Goal: Task Accomplishment & Management: Manage account settings

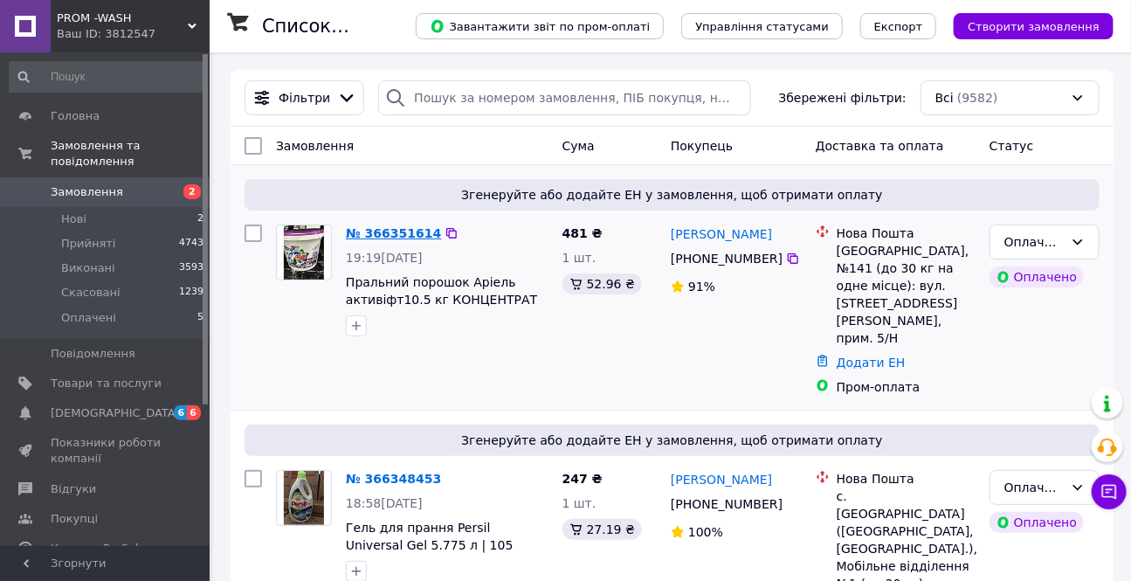
click at [376, 231] on link "№ 366351614" at bounding box center [393, 233] width 95 height 14
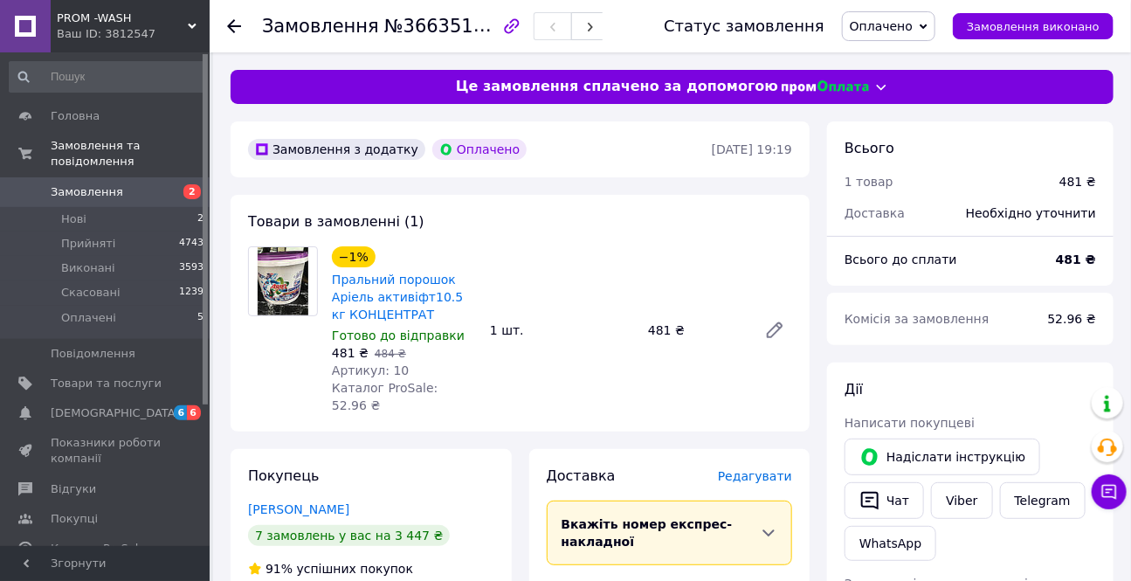
click at [898, 24] on span "Оплачено" at bounding box center [881, 26] width 63 height 14
click at [899, 61] on li "Прийнято" at bounding box center [889, 61] width 92 height 26
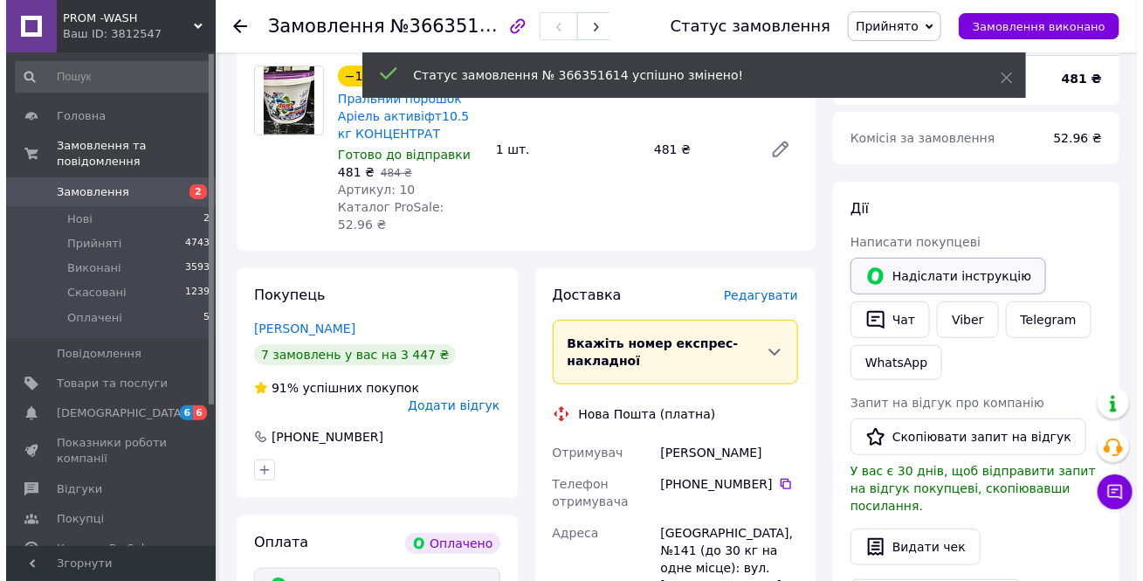
scroll to position [79, 0]
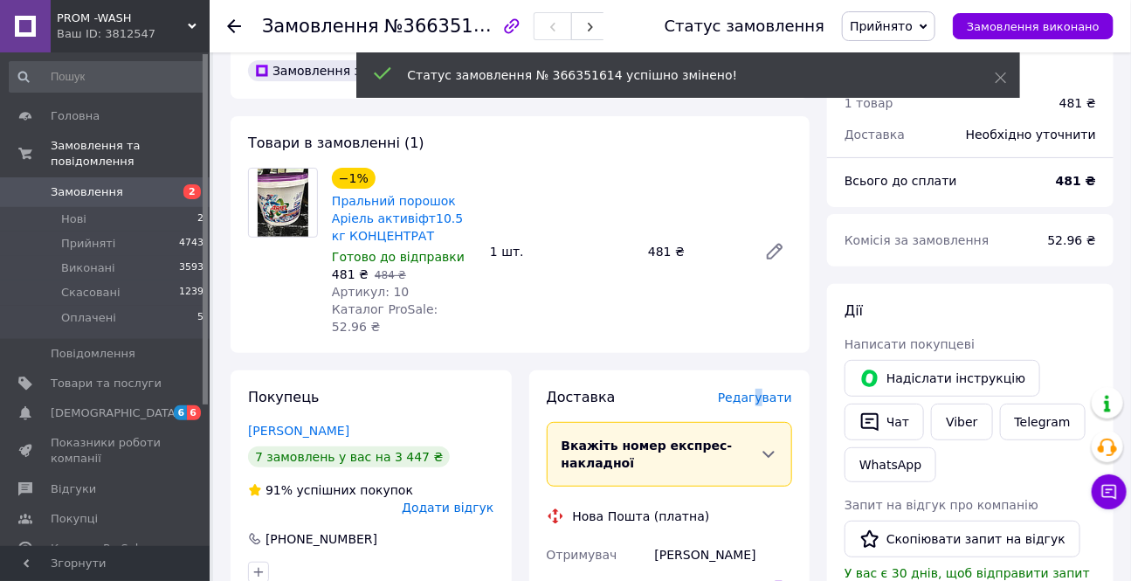
click at [765, 390] on span "Редагувати" at bounding box center [755, 397] width 74 height 14
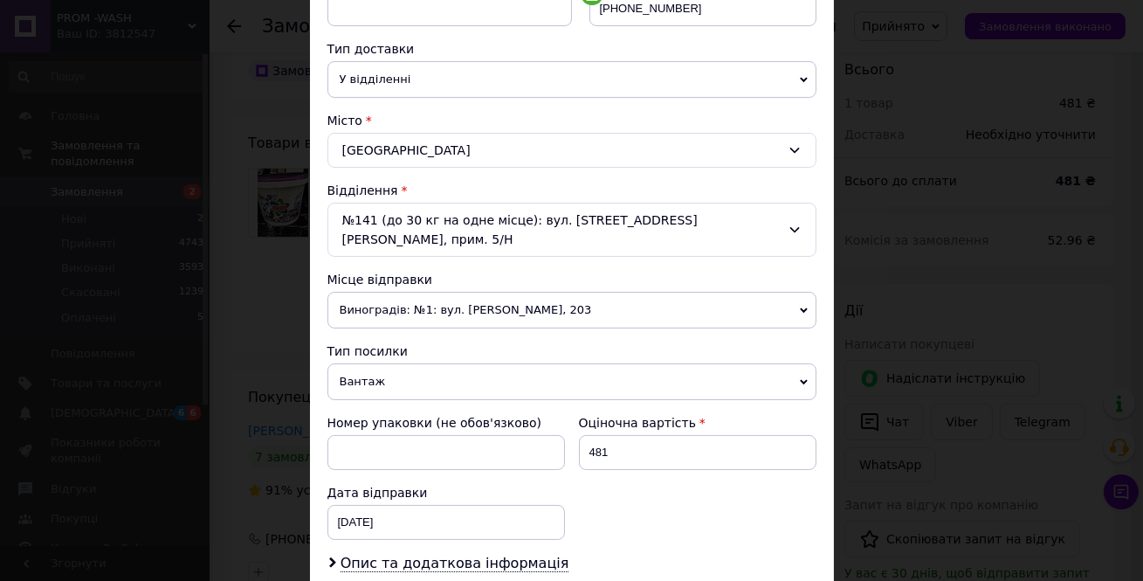
scroll to position [476, 0]
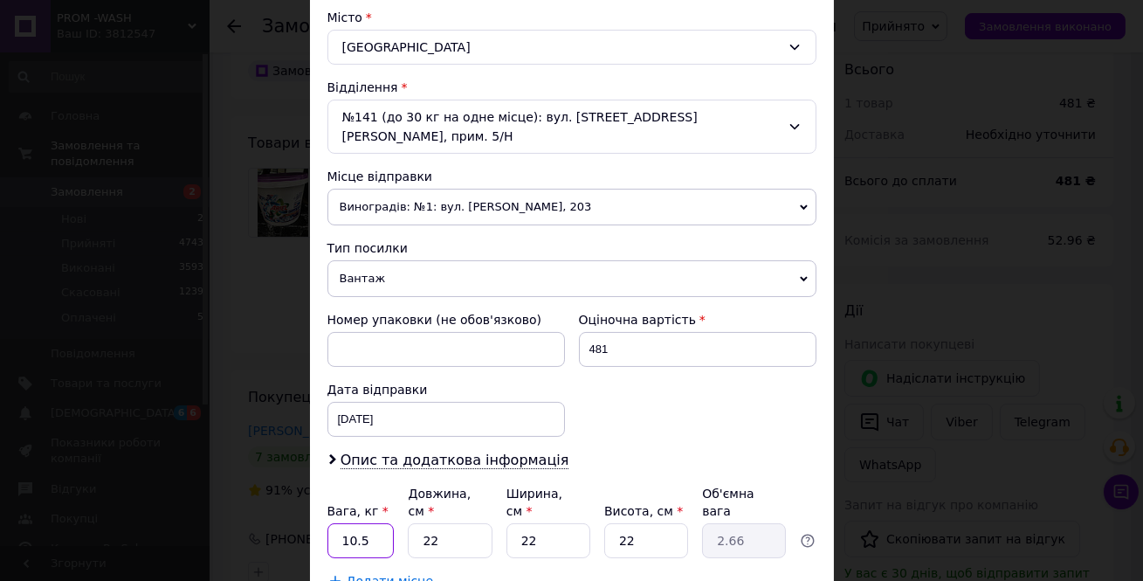
click at [387, 523] on input "10.5" at bounding box center [360, 540] width 67 height 35
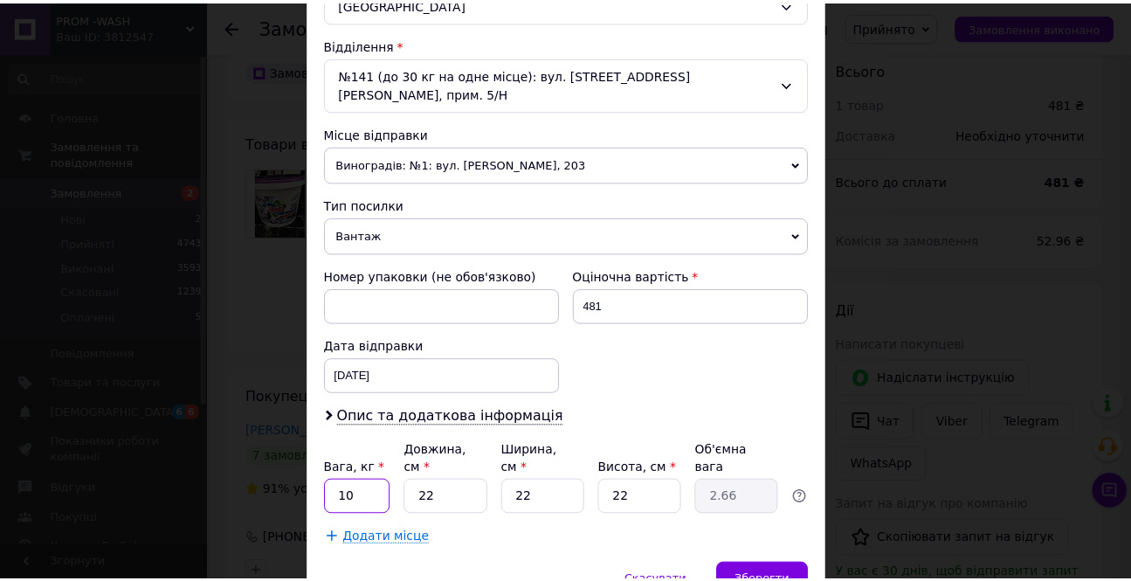
scroll to position [576, 0]
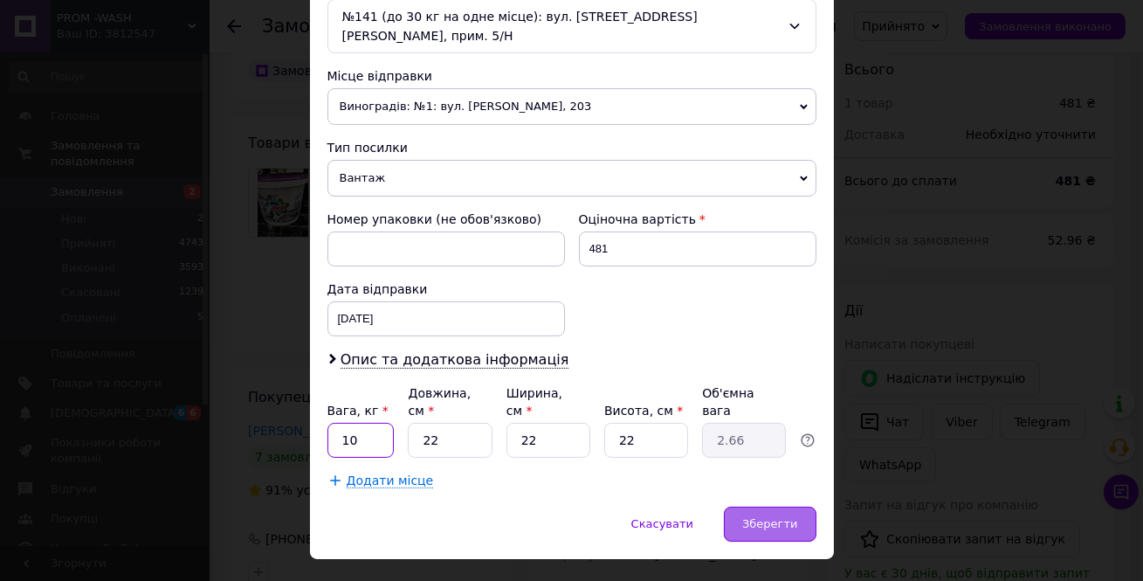
type input "10"
click at [760, 517] on span "Зберегти" at bounding box center [769, 523] width 55 height 13
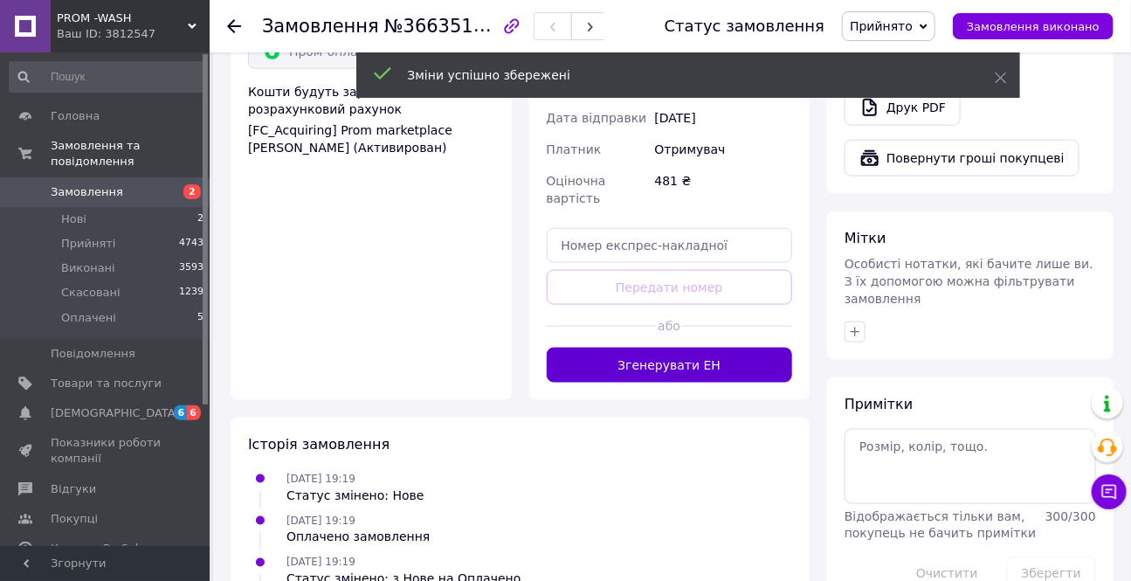
click at [697, 348] on button "Згенерувати ЕН" at bounding box center [670, 365] width 246 height 35
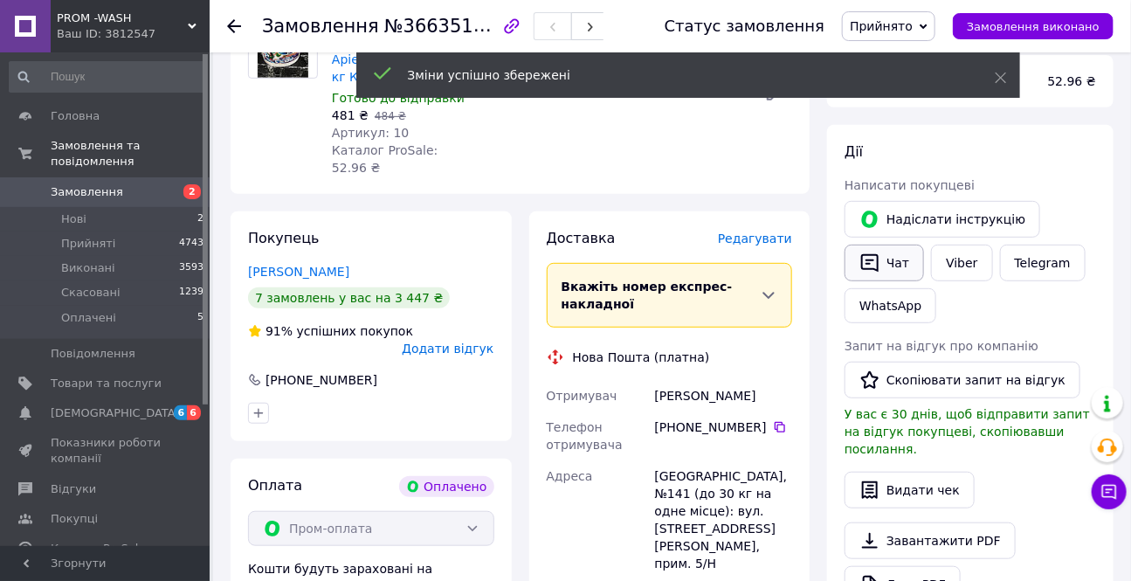
click at [875, 255] on icon "button" at bounding box center [869, 262] width 21 height 21
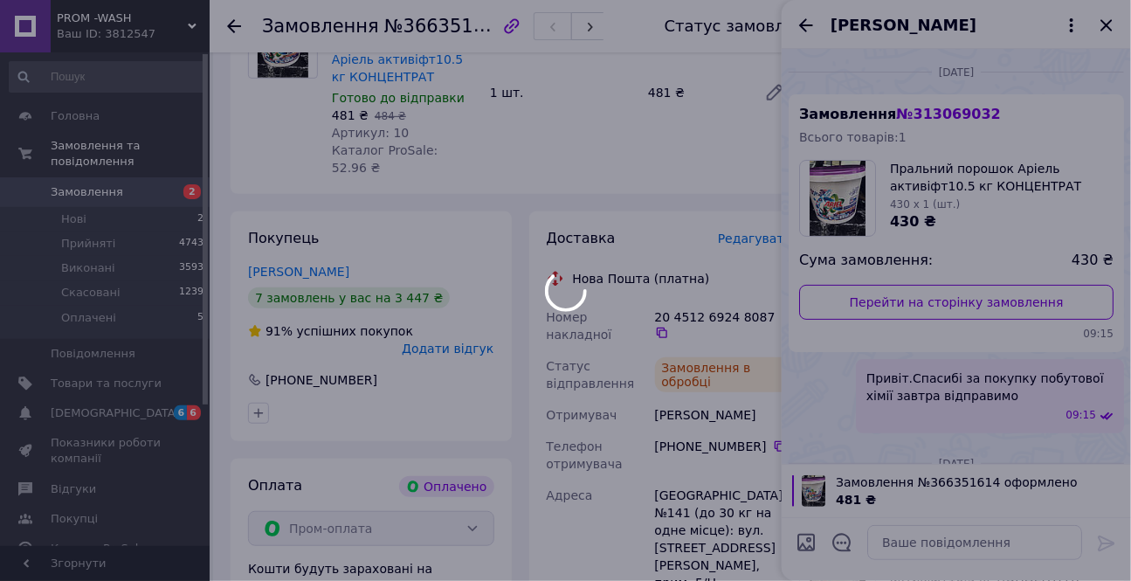
scroll to position [210, 0]
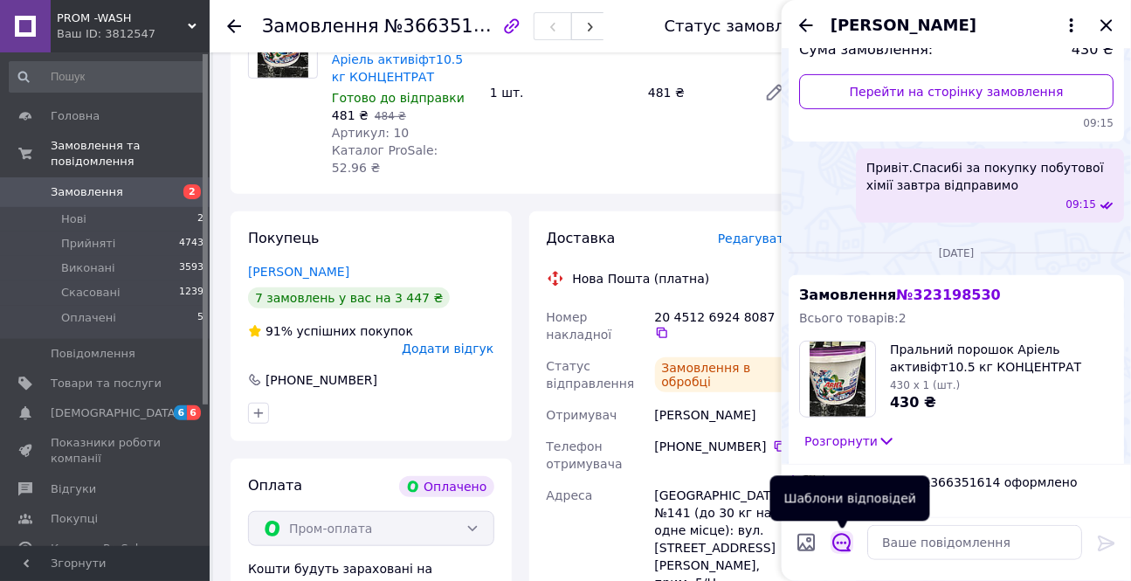
click at [845, 538] on icon "Відкрити шаблони відповідей" at bounding box center [841, 542] width 19 height 19
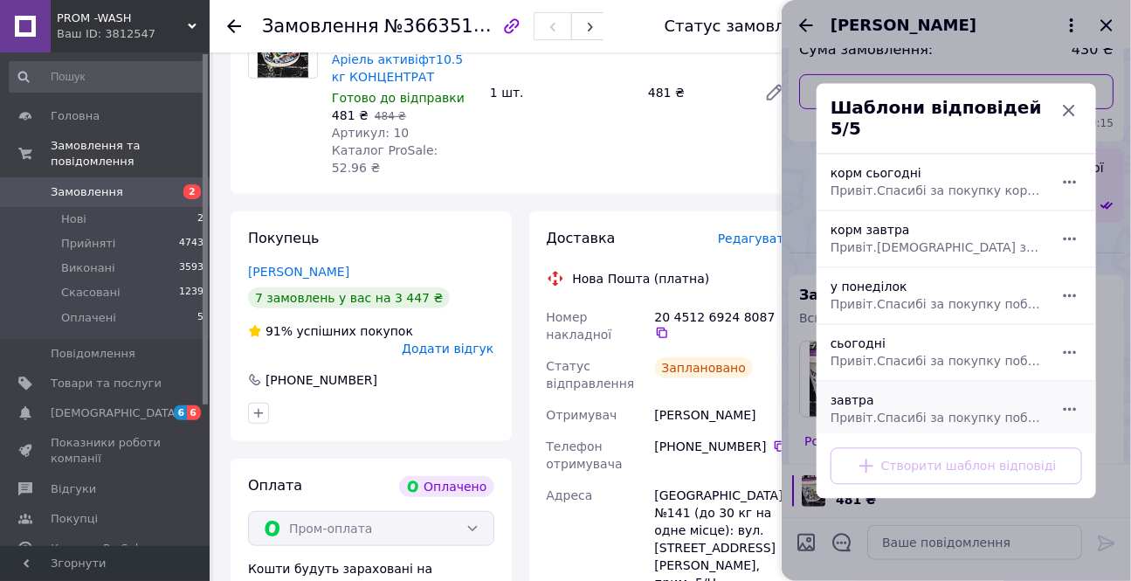
click at [858, 395] on div "[DEMOGRAPHIC_DATA] Привіт.[DEMOGRAPHIC_DATA] за покупку побутової хімії завтра …" at bounding box center [937, 408] width 227 height 49
type textarea "Привіт.Спасибі за покупку побутової хімії завтра відправимо"
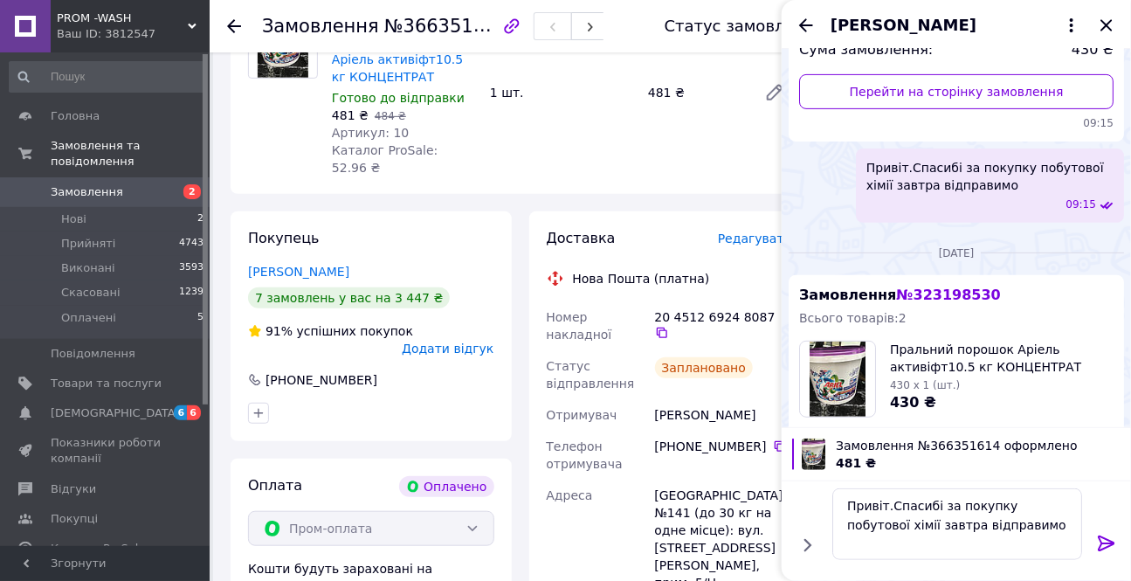
click at [1102, 541] on icon at bounding box center [1106, 543] width 21 height 21
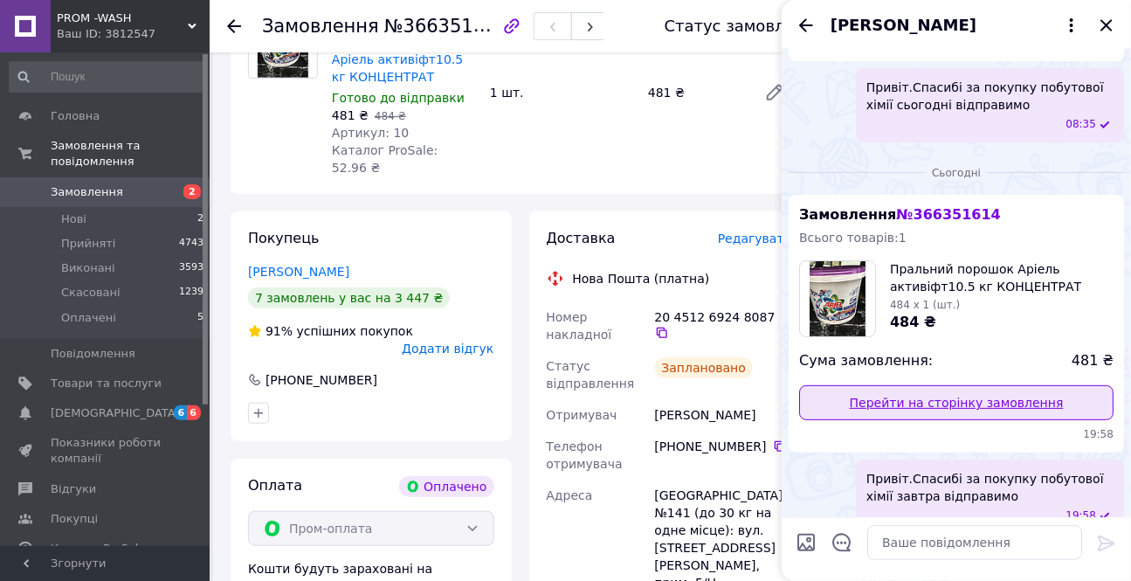
scroll to position [2510, 0]
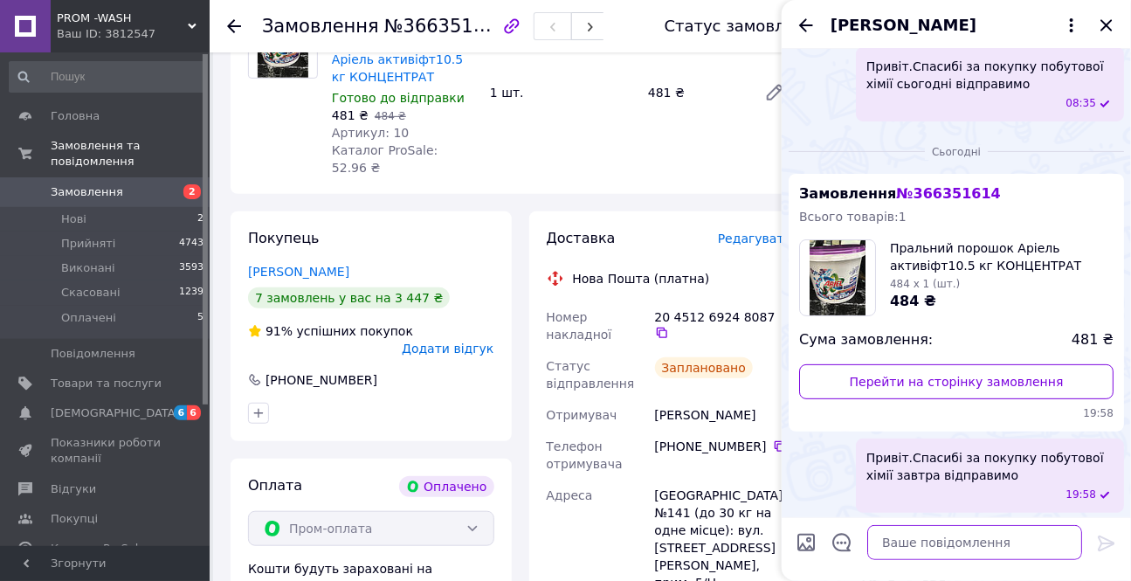
paste textarea "Кожен ароматизатор складається з електричного дифузора та змінного флакону з еф…"
type textarea "[PERSON_NAME]"
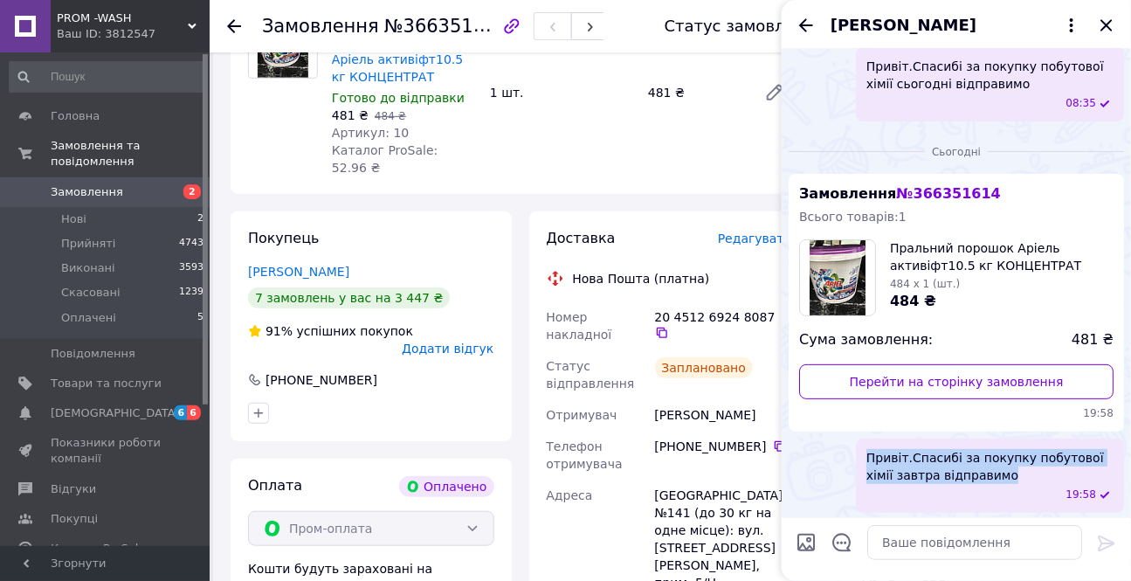
drag, startPoint x: 866, startPoint y: 451, endPoint x: 945, endPoint y: 458, distance: 78.9
click at [1043, 472] on span "Привіт.Спасибі за покупку побутової хімії завтра відправимо" at bounding box center [989, 466] width 247 height 35
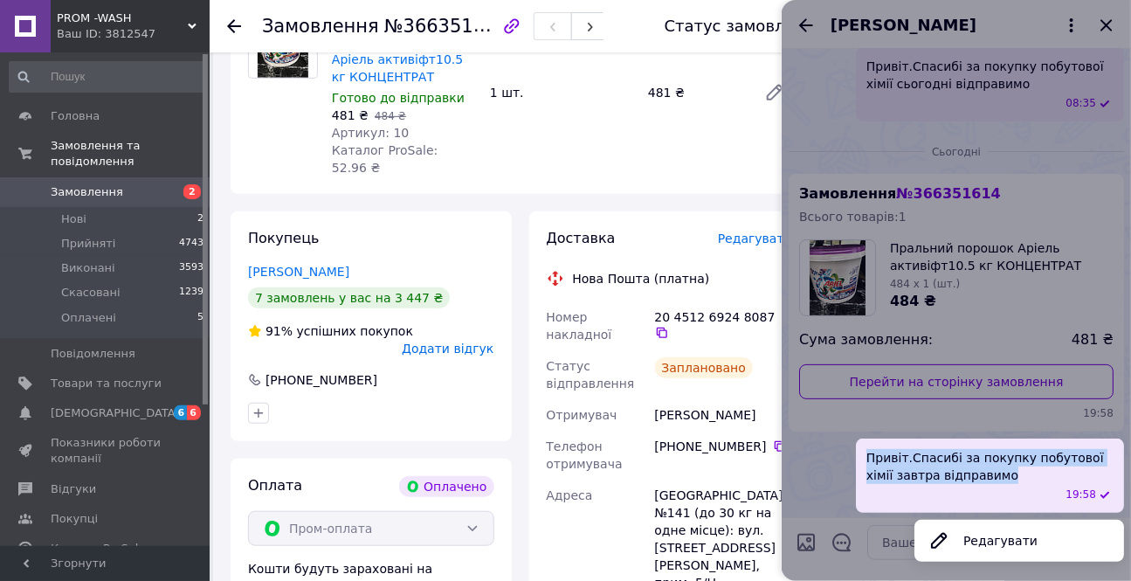
copy span "Привіт.Спасибі за покупку побутової хімії завтра відправимо"
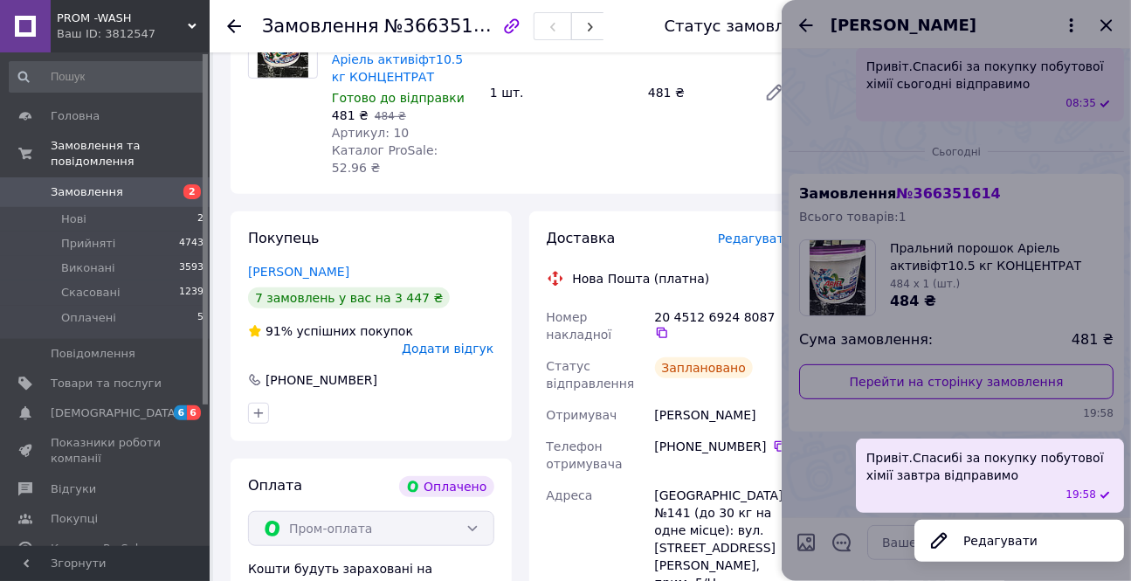
click at [885, 570] on div at bounding box center [956, 290] width 349 height 581
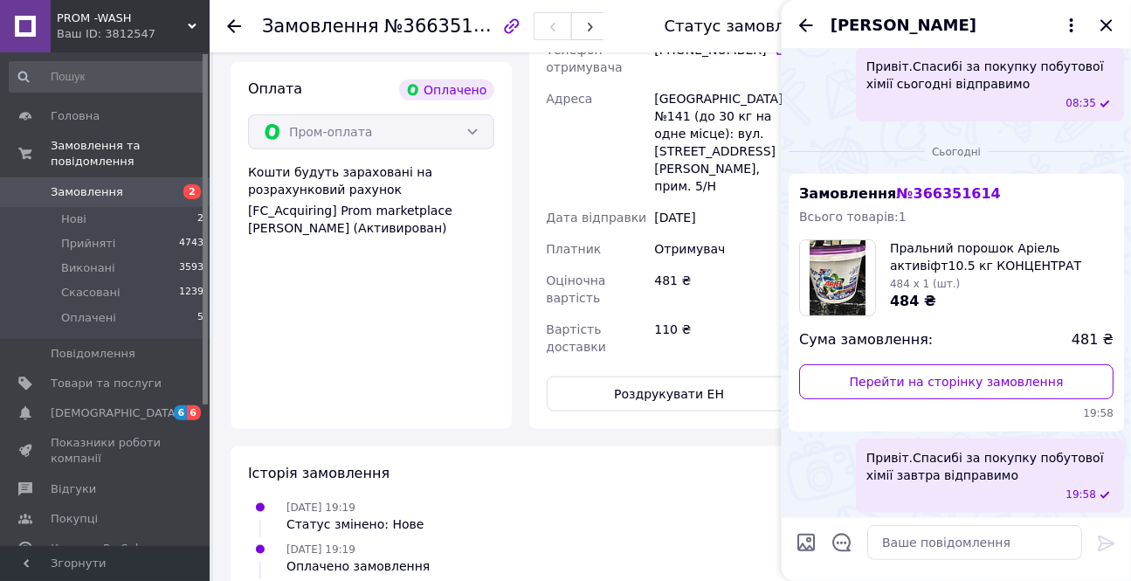
scroll to position [635, 0]
click at [1106, 23] on icon "Закрити" at bounding box center [1105, 24] width 11 height 11
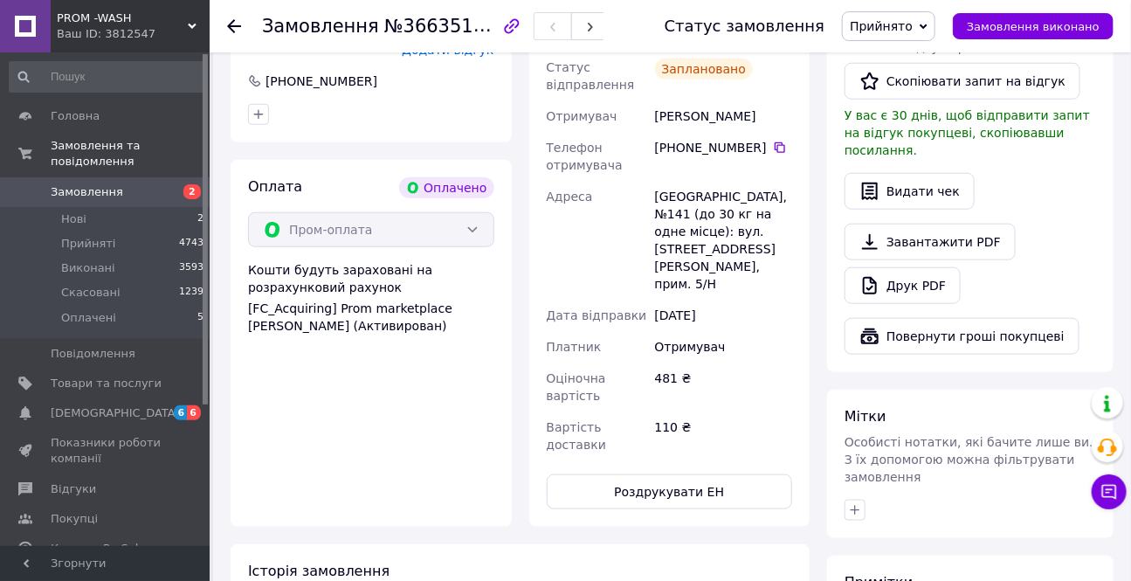
scroll to position [238, 0]
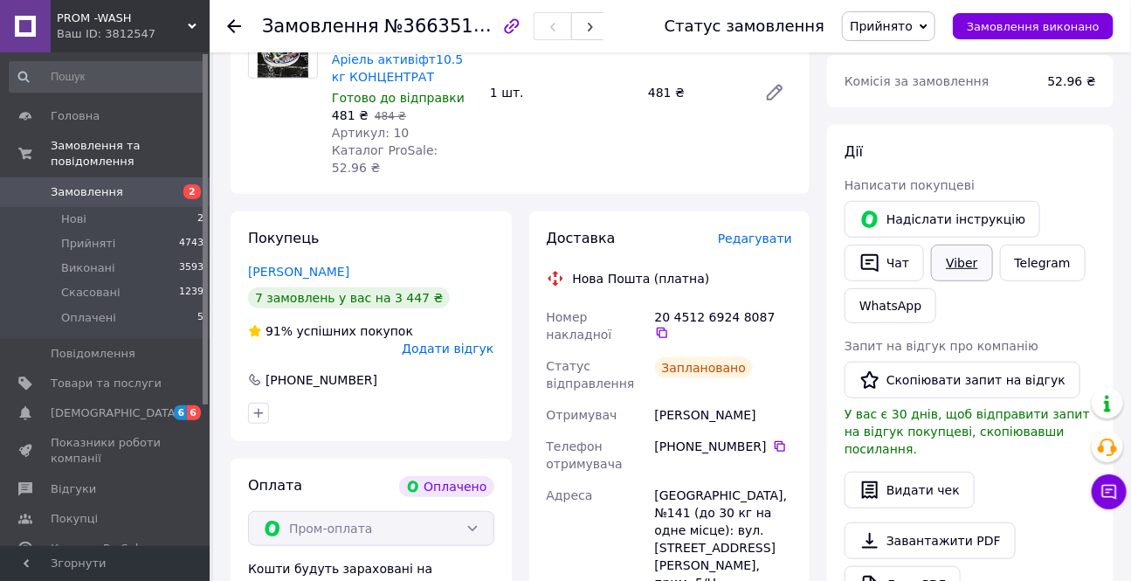
click at [955, 257] on link "Viber" at bounding box center [961, 263] width 61 height 37
click at [1050, 569] on div "Друк PDF" at bounding box center [970, 584] width 252 height 37
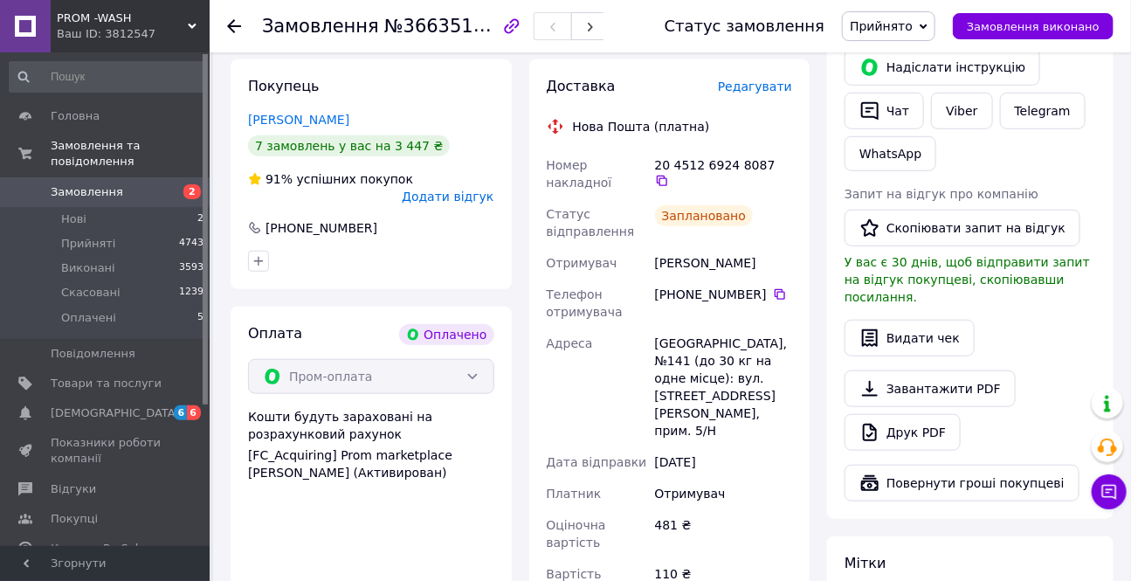
scroll to position [635, 0]
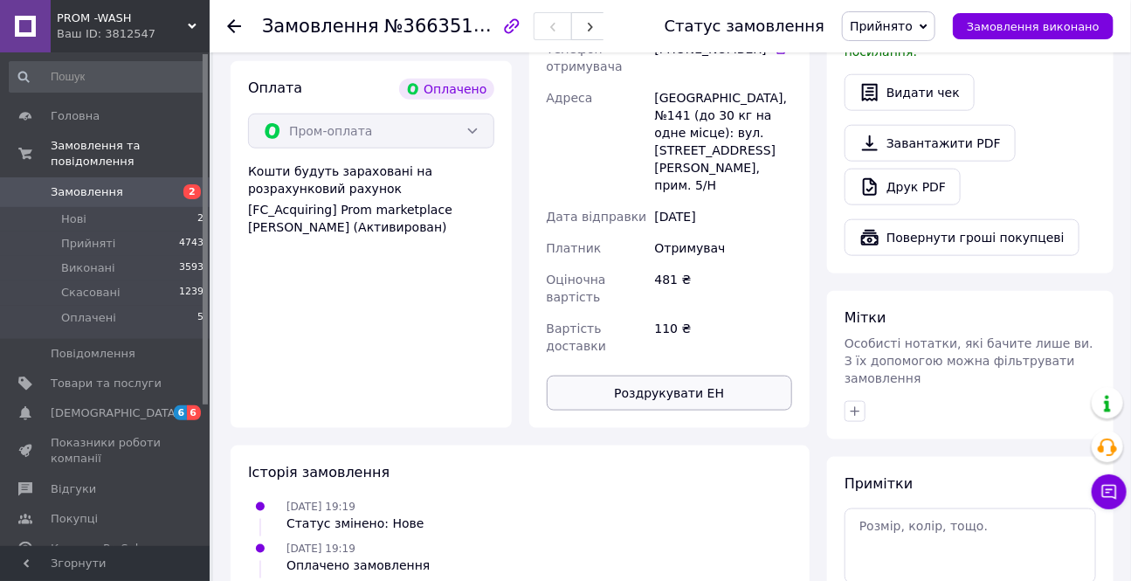
click at [648, 376] on button "Роздрукувати ЕН" at bounding box center [670, 393] width 246 height 35
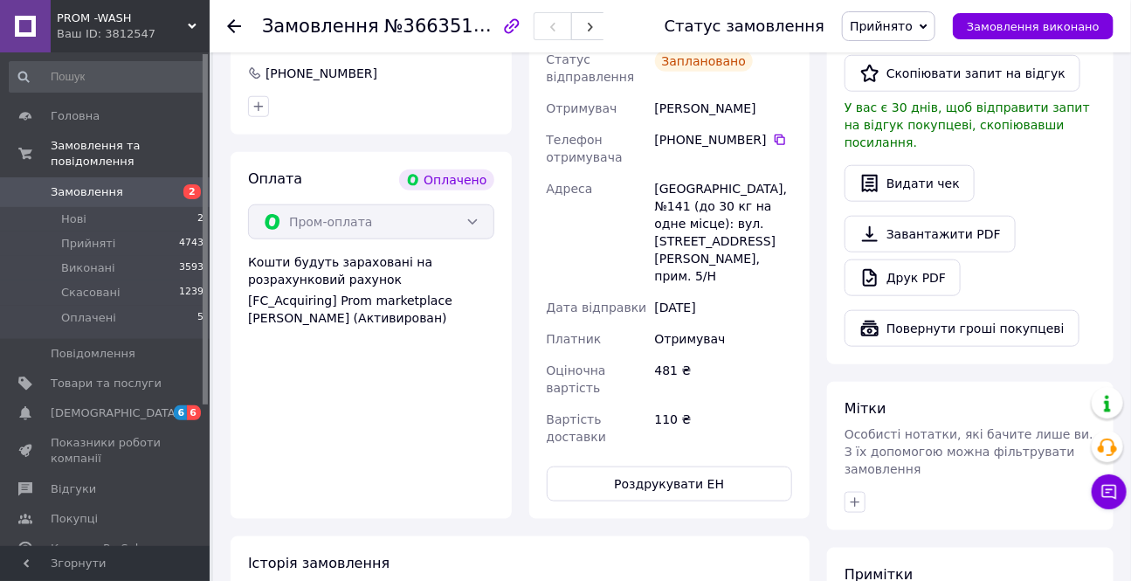
scroll to position [396, 0]
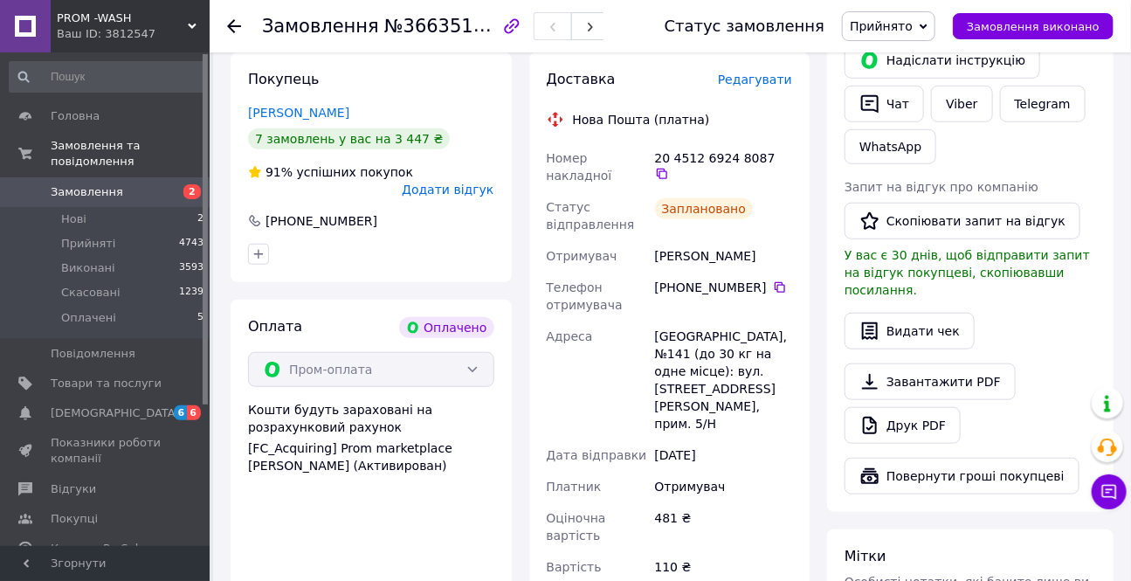
click at [233, 26] on use at bounding box center [234, 26] width 14 height 14
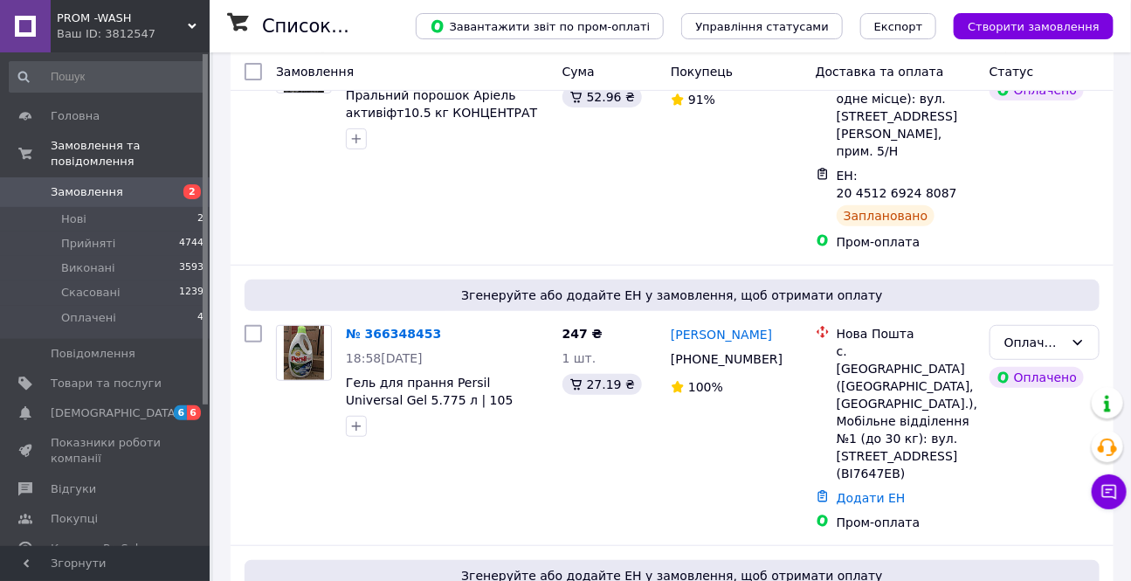
scroll to position [238, 0]
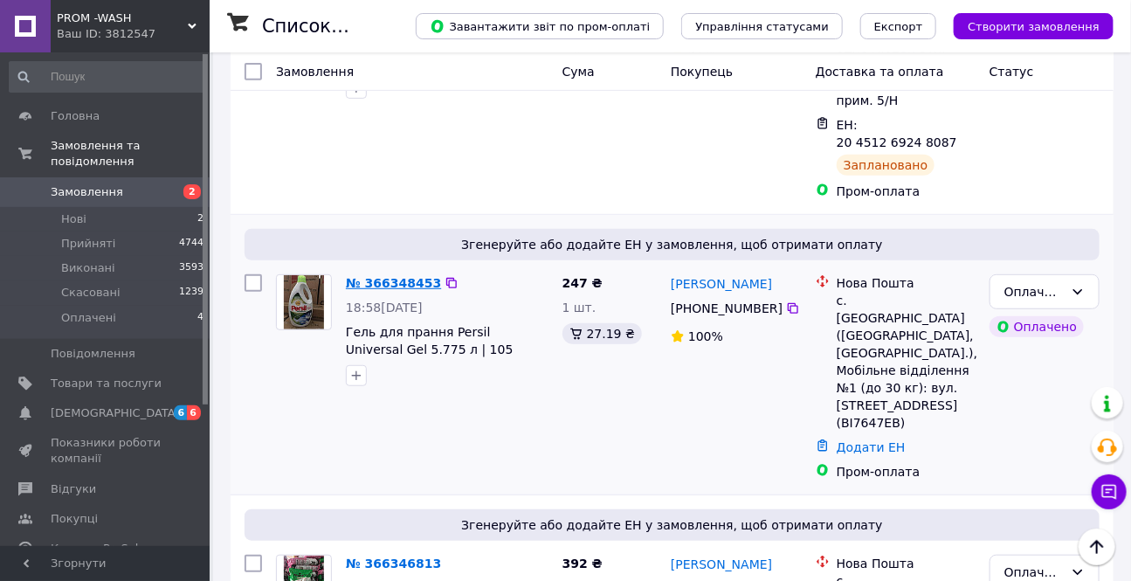
click at [373, 276] on link "№ 366348453" at bounding box center [393, 283] width 95 height 14
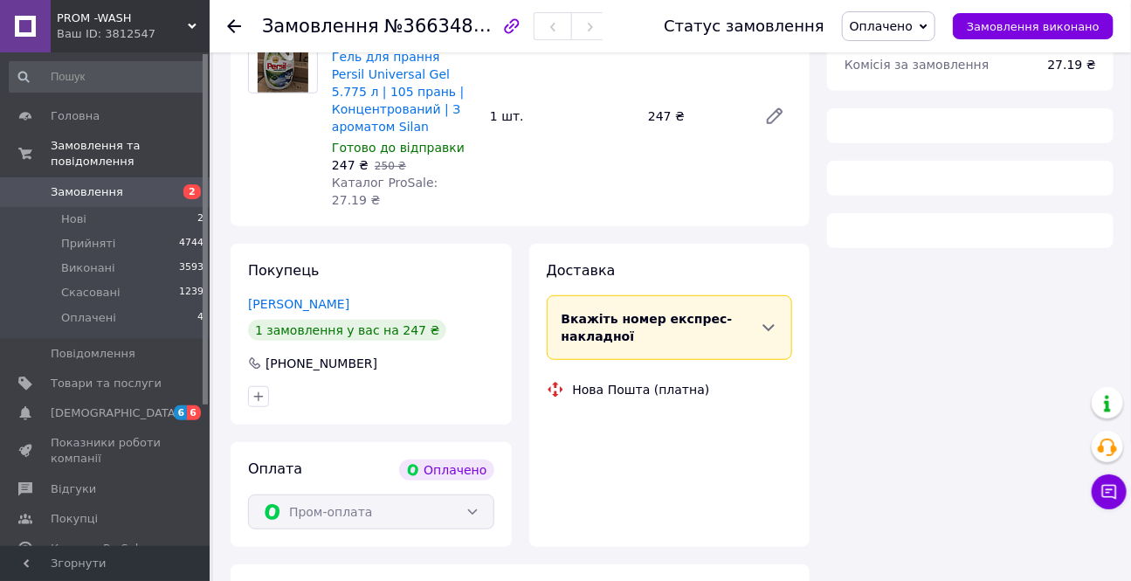
scroll to position [238, 0]
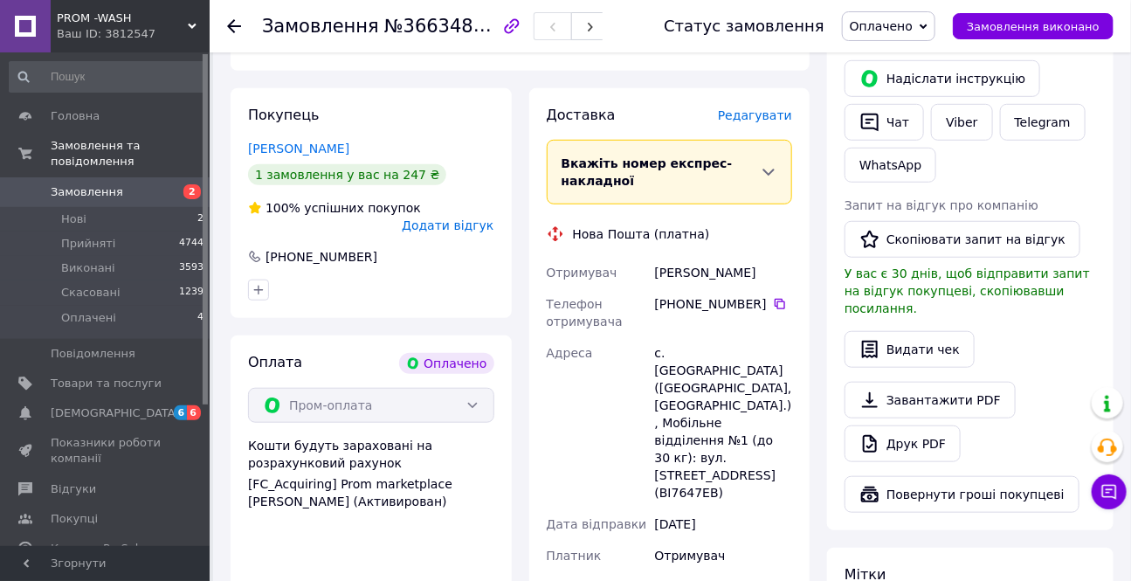
scroll to position [79, 0]
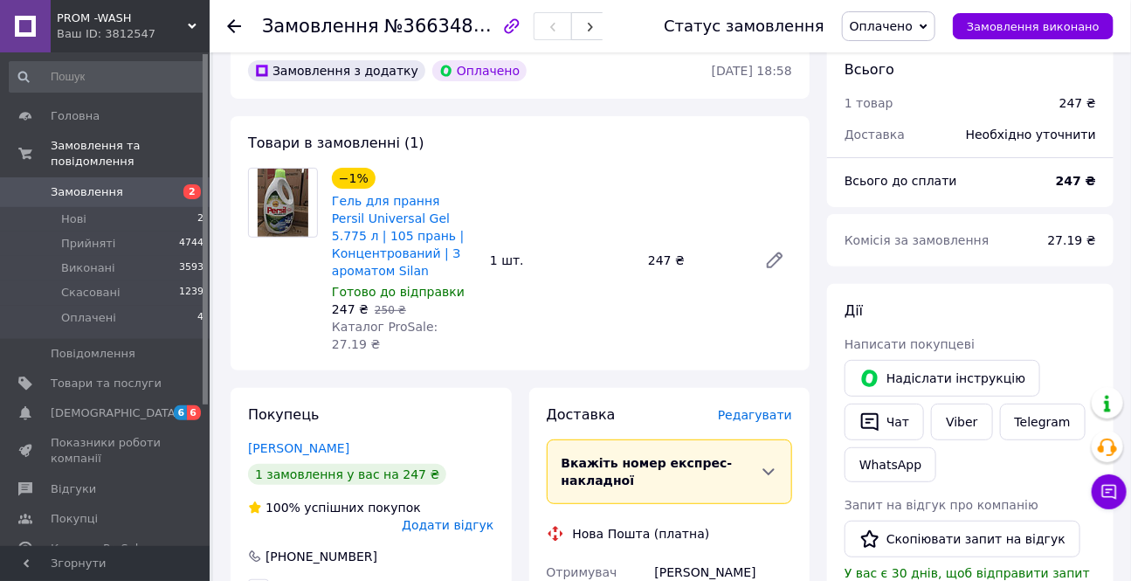
click at [901, 25] on span "Оплачено" at bounding box center [881, 26] width 63 height 14
click at [908, 61] on li "Прийнято" at bounding box center [889, 61] width 92 height 26
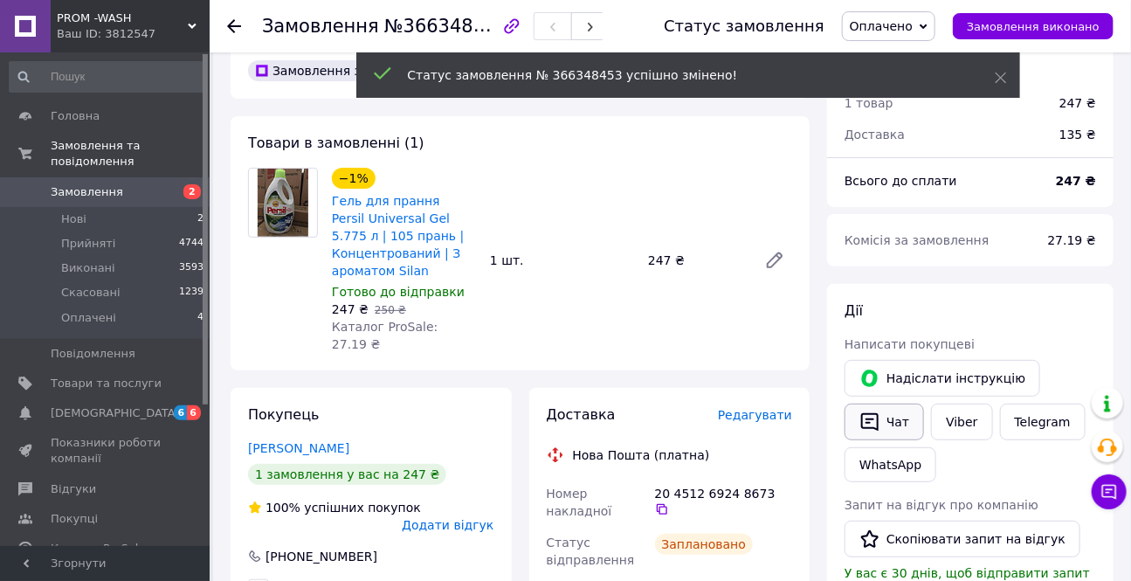
click at [899, 424] on button "Чат" at bounding box center [883, 421] width 79 height 37
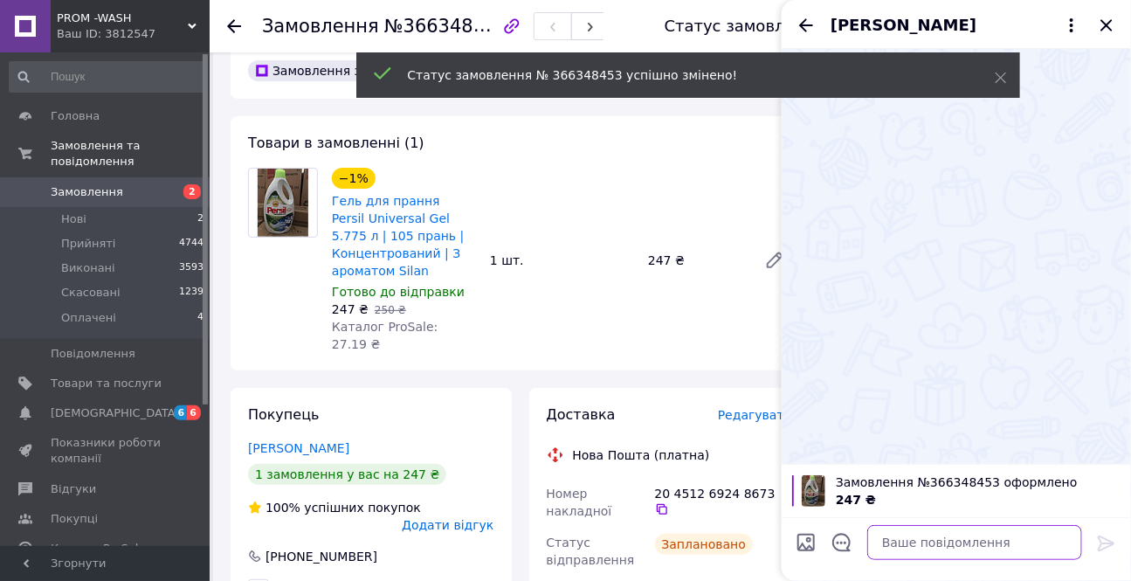
paste textarea "Привіт.Спасибі за покупку побутової хімії завтра відправимо"
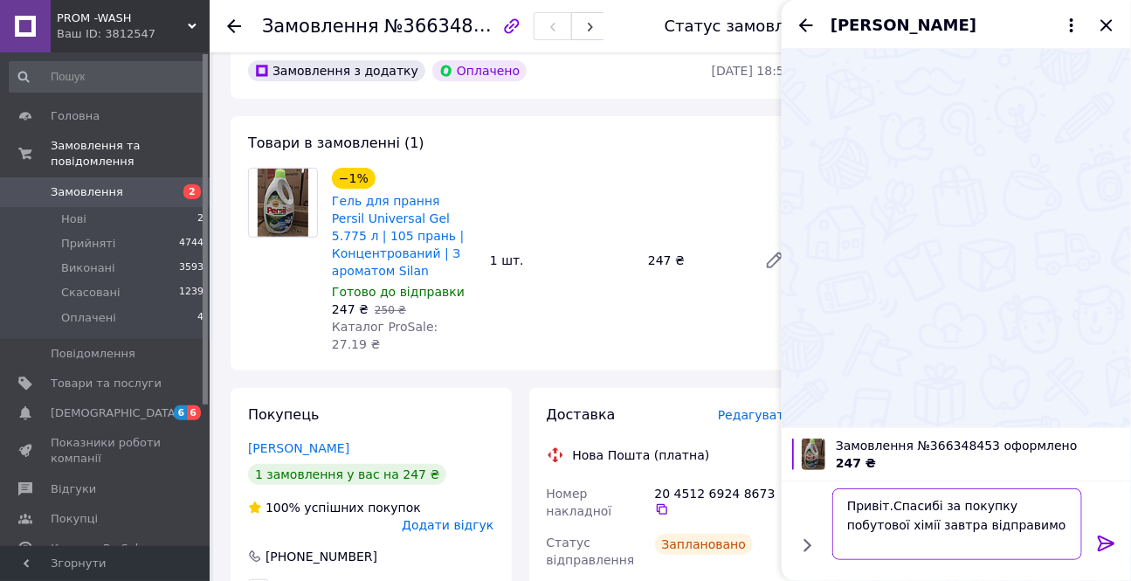
type textarea "Привіт.Спасибі за покупку побутової хімії завтра відправимо"
click at [1108, 539] on icon at bounding box center [1106, 543] width 17 height 16
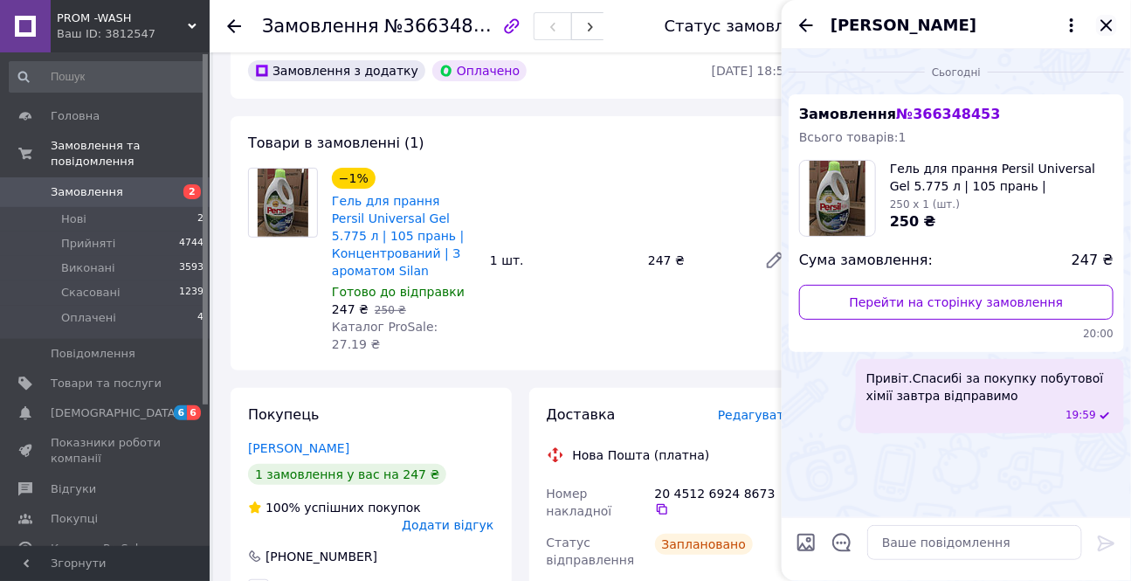
click at [1115, 17] on icon "Закрити" at bounding box center [1106, 25] width 21 height 21
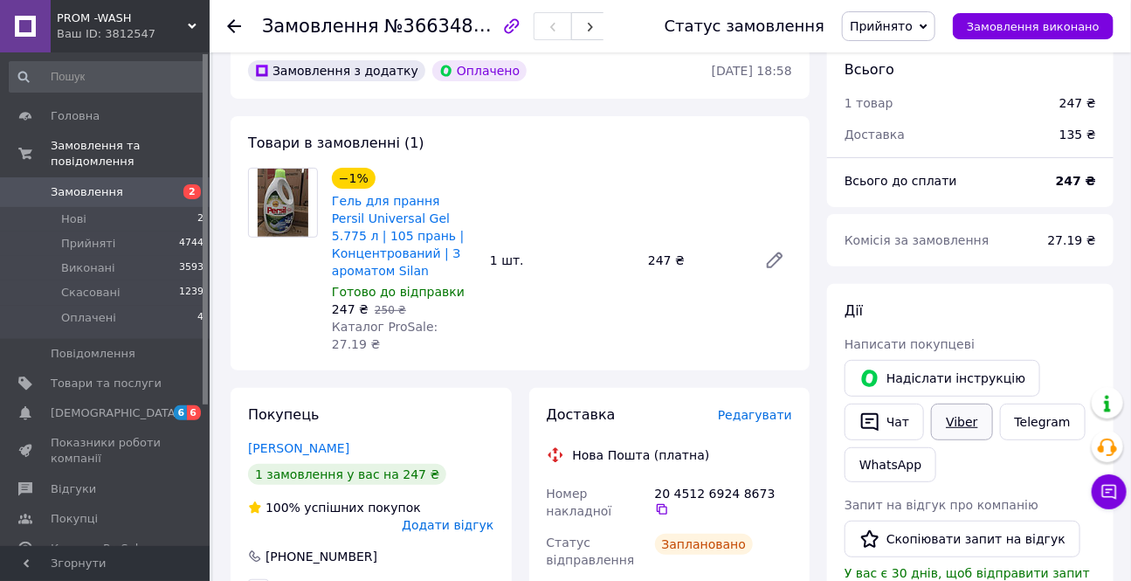
click at [962, 430] on link "Viber" at bounding box center [961, 421] width 61 height 37
click at [1089, 574] on div "У вас є 30 днів, щоб відправити запит на відгук покупцеві, скопіювавши посиланн…" at bounding box center [970, 590] width 252 height 52
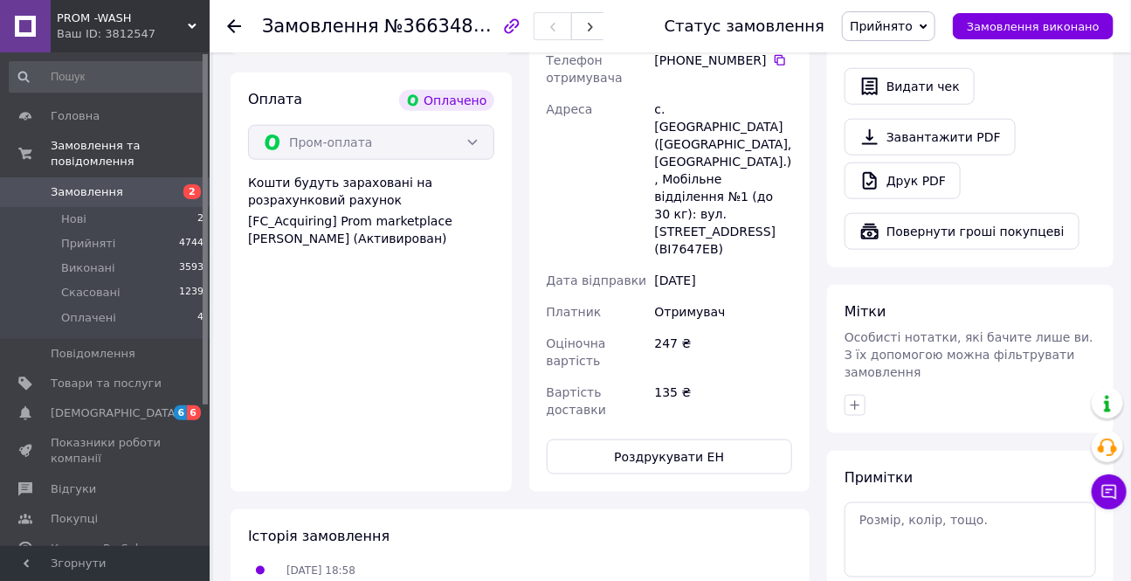
scroll to position [753, 0]
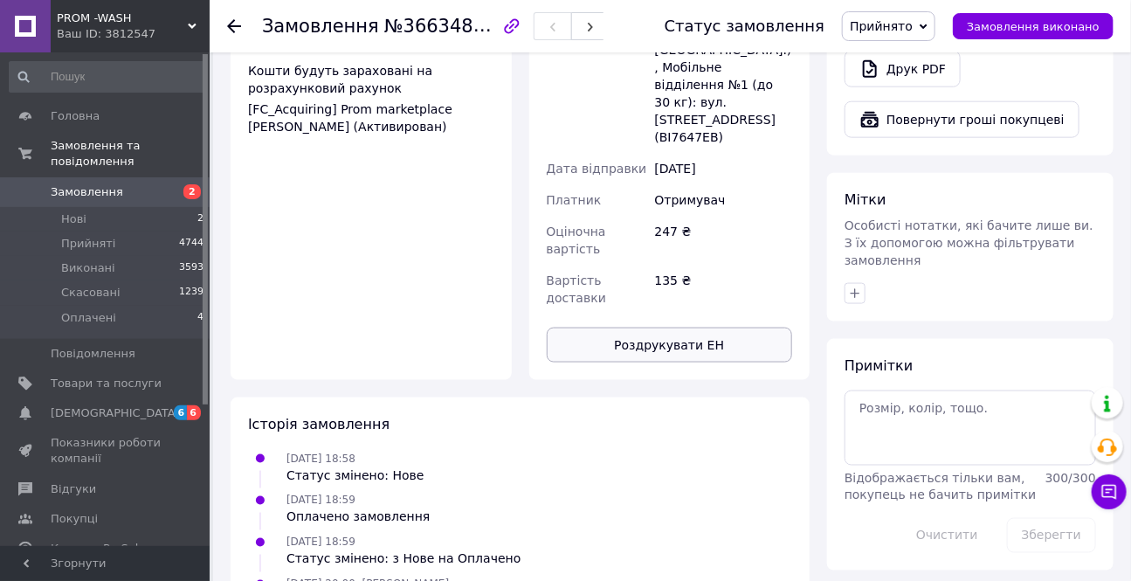
click at [606, 327] on button "Роздрукувати ЕН" at bounding box center [670, 344] width 246 height 35
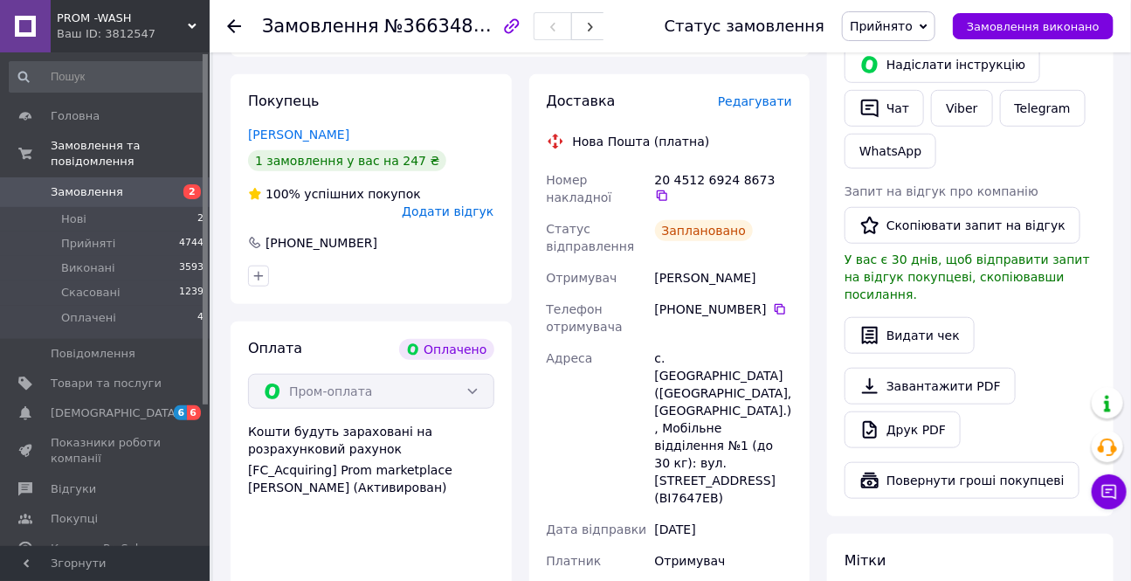
scroll to position [356, 0]
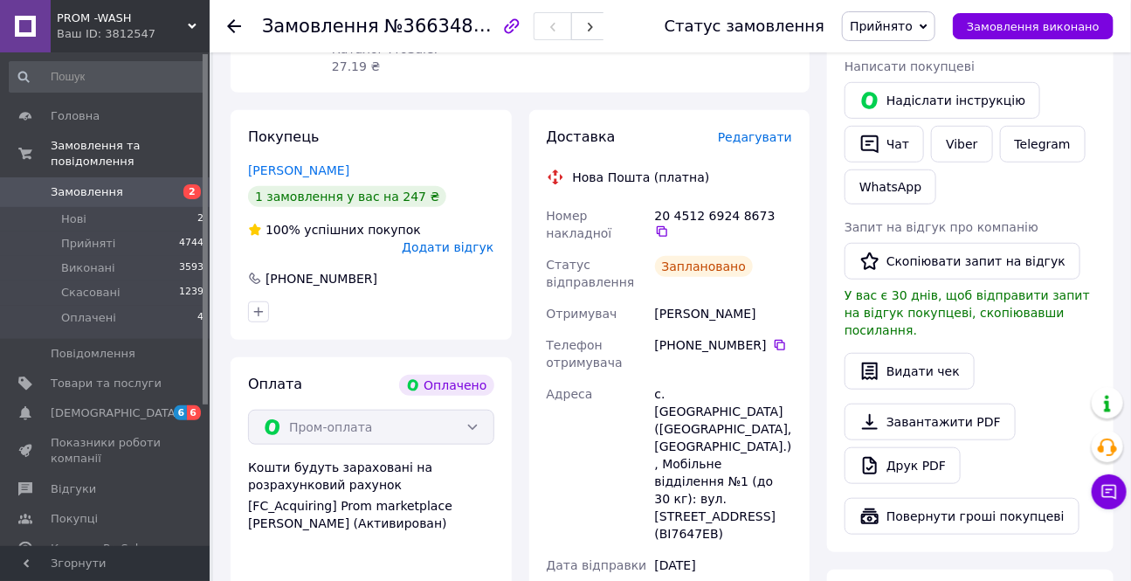
click at [233, 25] on use at bounding box center [234, 26] width 14 height 14
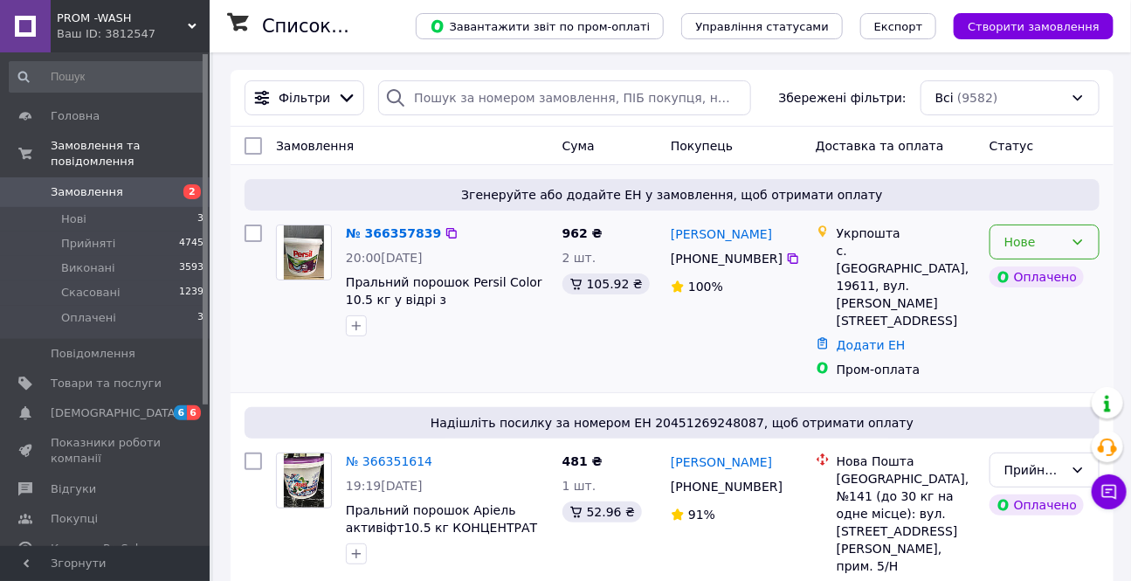
click at [1018, 244] on div "Нове" at bounding box center [1033, 241] width 59 height 19
click at [1019, 284] on li "Прийнято" at bounding box center [1044, 279] width 108 height 31
click at [379, 231] on link "№ 366357839" at bounding box center [393, 233] width 95 height 14
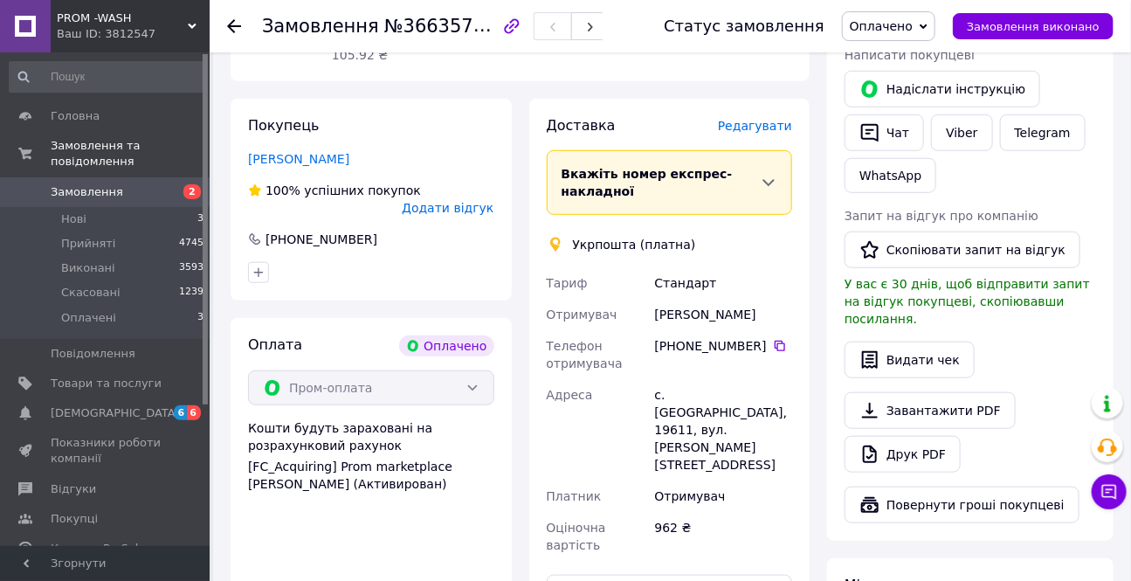
scroll to position [555, 0]
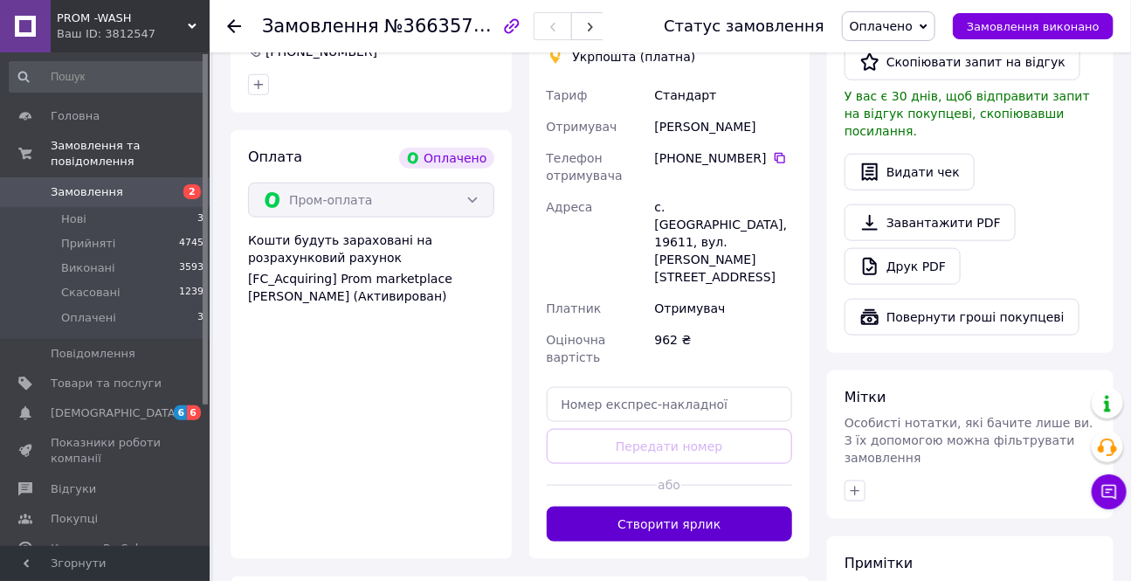
click at [648, 507] on button "Створити ярлик" at bounding box center [670, 524] width 246 height 35
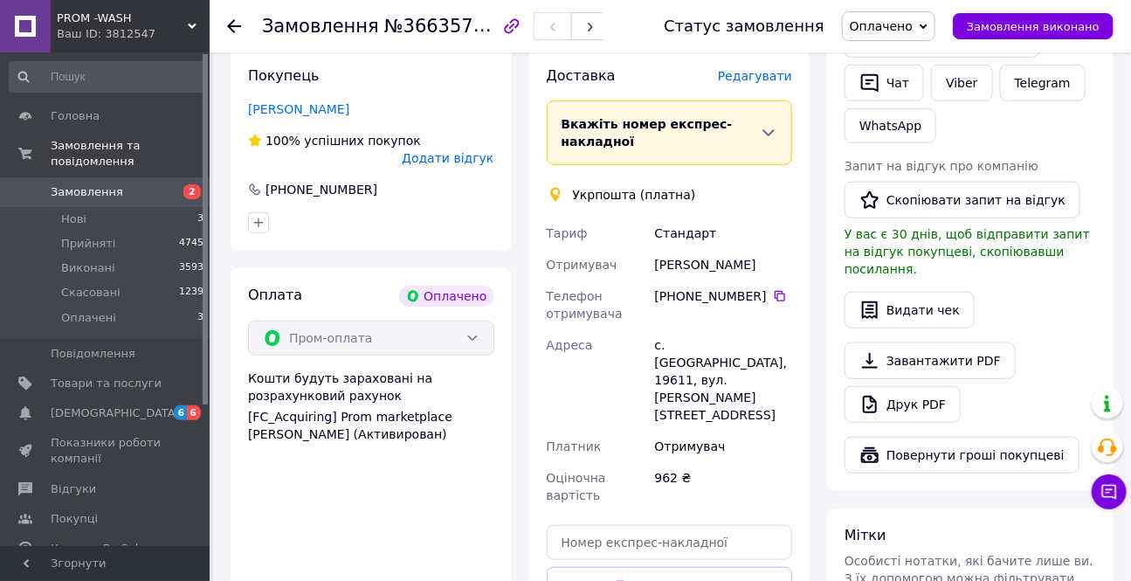
scroll to position [317, 0]
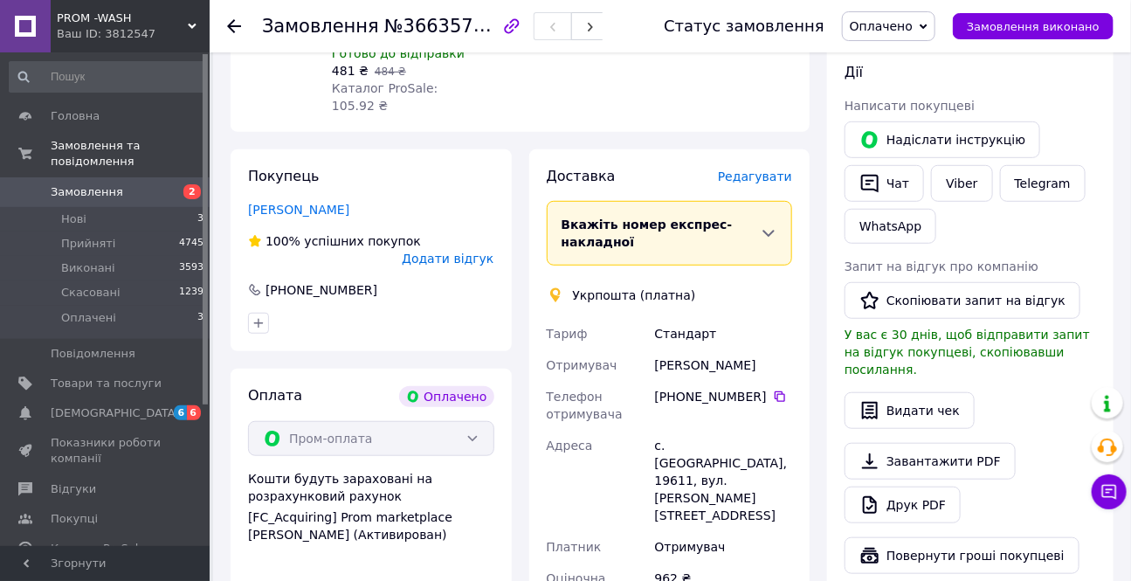
click at [911, 25] on span "Оплачено" at bounding box center [881, 26] width 63 height 14
click at [913, 54] on li "Прийнято" at bounding box center [889, 61] width 92 height 26
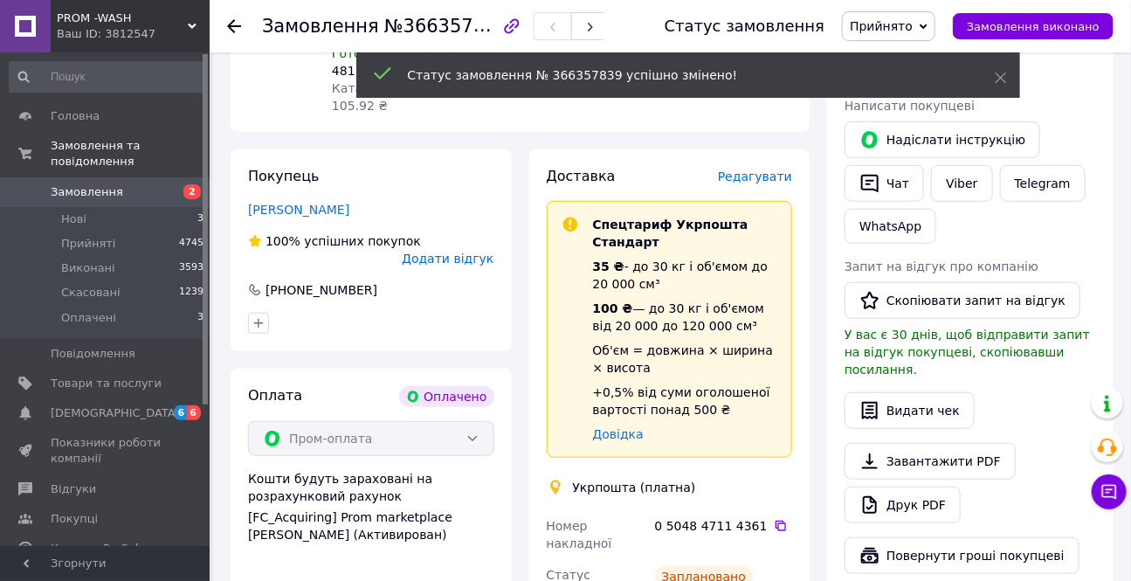
click at [884, 186] on button "Чат" at bounding box center [883, 183] width 79 height 37
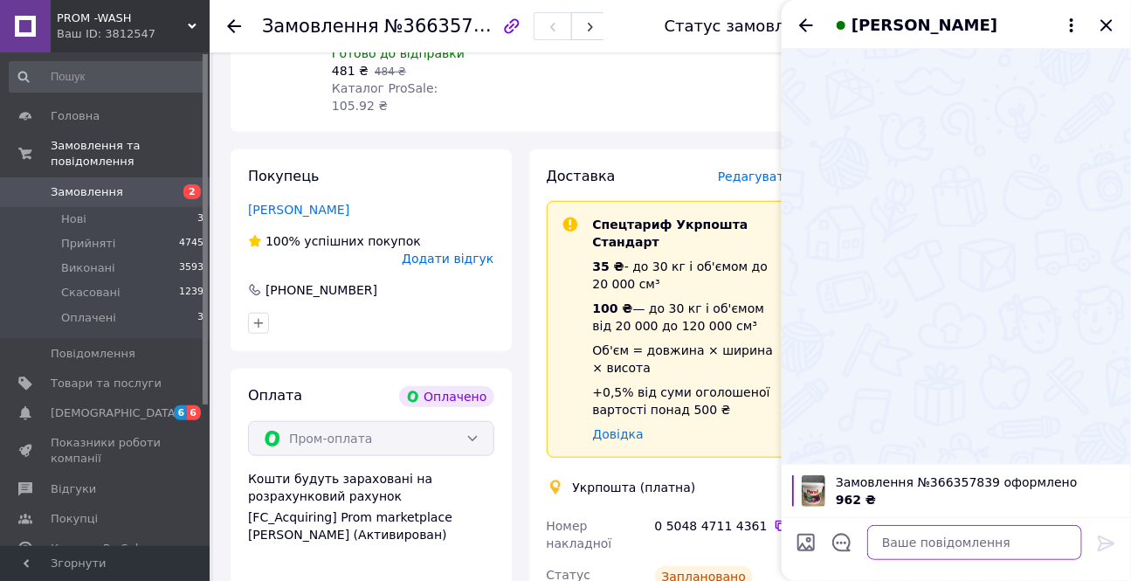
paste textarea "Привіт.Спасибі за покупку побутової хімії завтра відправимо"
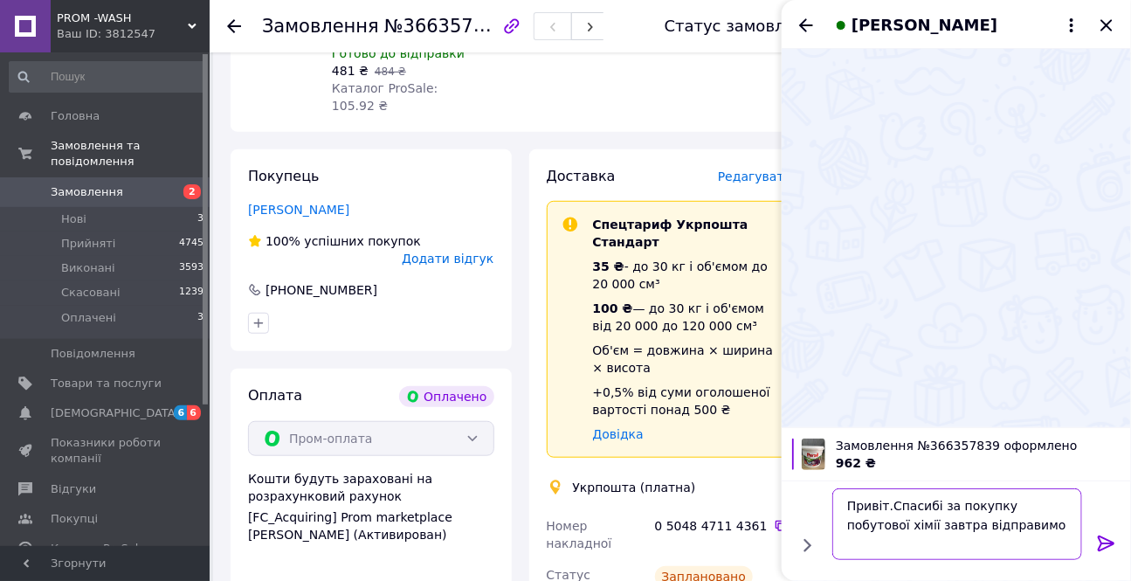
type textarea "Привіт.Спасибі за покупку побутової хімії завтра відправимо"
click at [1101, 537] on icon at bounding box center [1106, 543] width 21 height 21
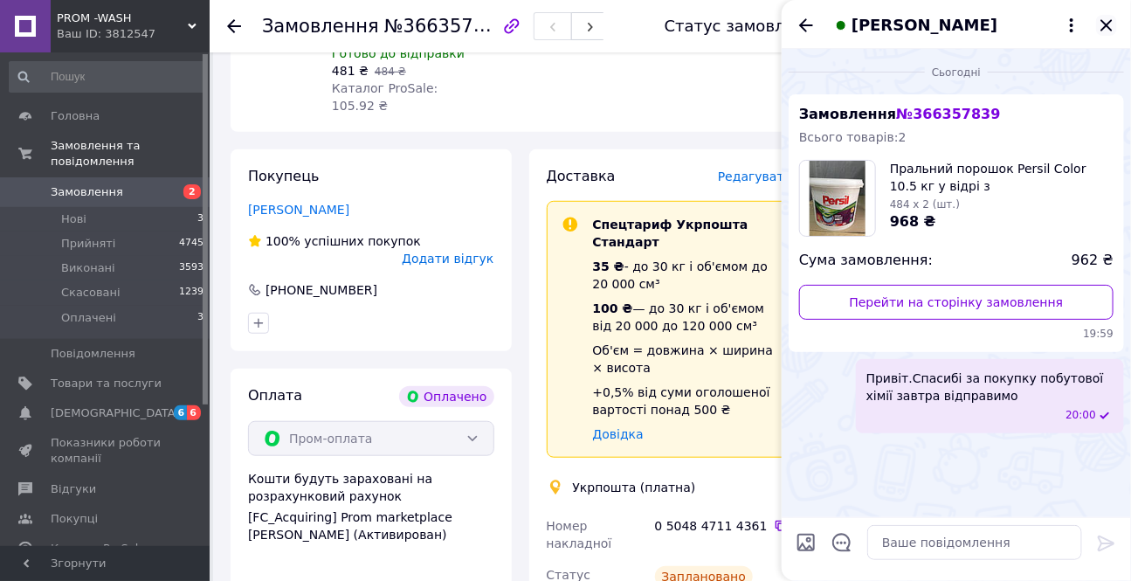
click at [1106, 25] on icon "Закрити" at bounding box center [1105, 24] width 11 height 11
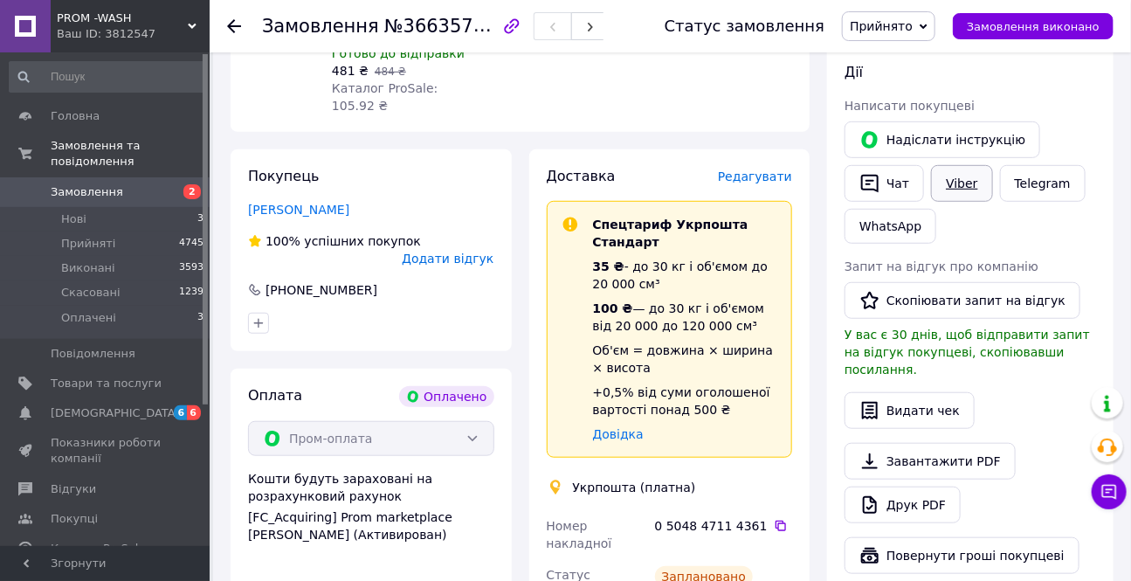
click at [955, 187] on link "Viber" at bounding box center [961, 183] width 61 height 37
click at [813, 563] on div "Доставка Редагувати Спецтариф Укрпошта Стандарт 35 ₴ - до 30 кг і об'ємом до 20…" at bounding box center [669, 582] width 299 height 867
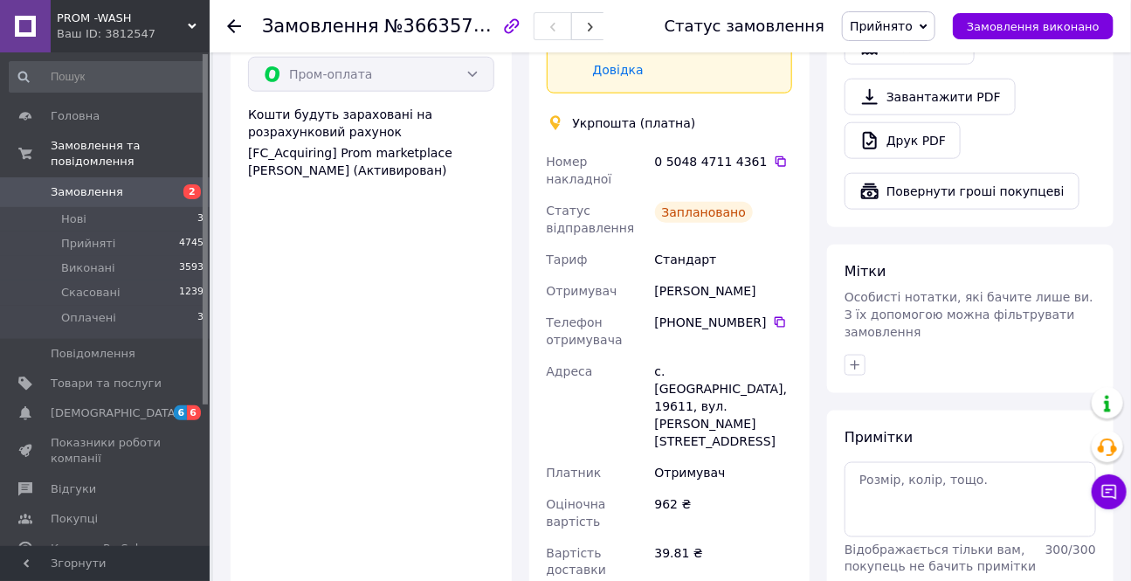
scroll to position [714, 0]
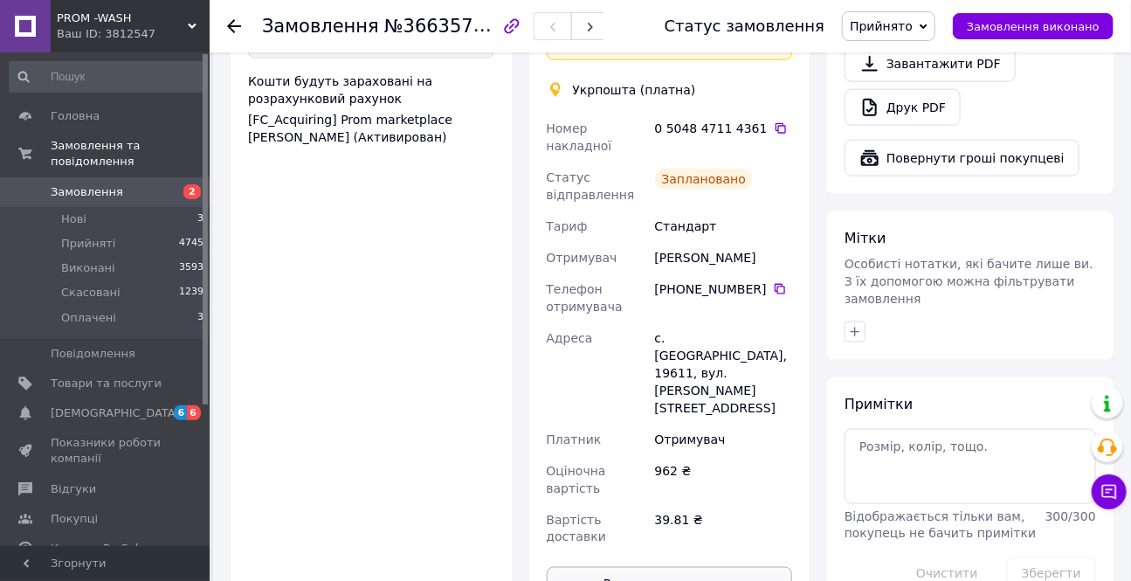
click at [689, 567] on button "Роздрукувати ярлик" at bounding box center [670, 584] width 246 height 35
click at [233, 27] on icon at bounding box center [234, 26] width 14 height 14
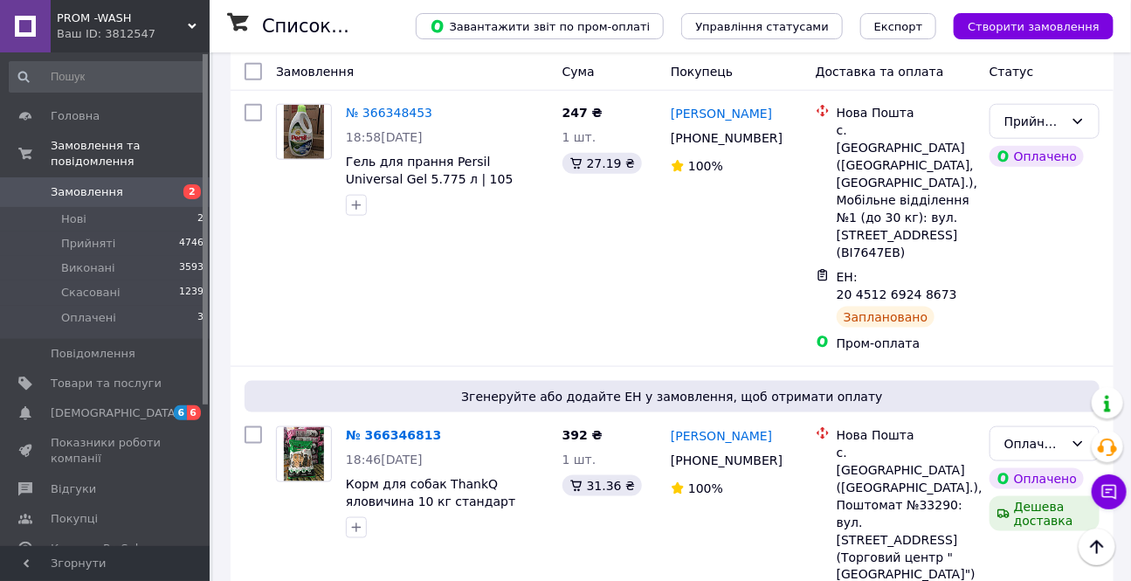
scroll to position [714, 0]
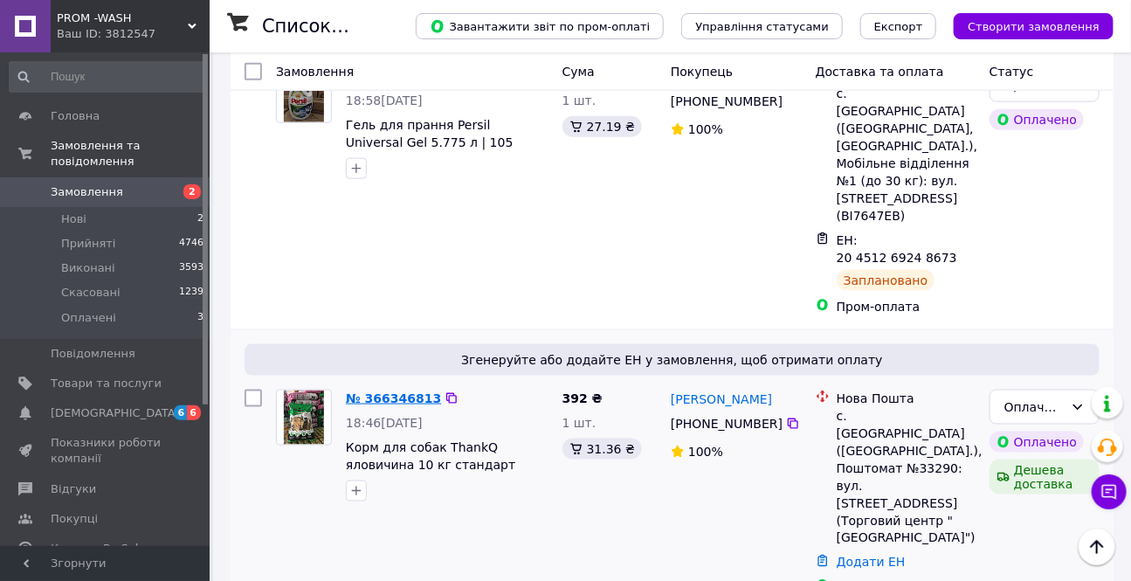
click at [375, 391] on link "№ 366346813" at bounding box center [393, 398] width 95 height 14
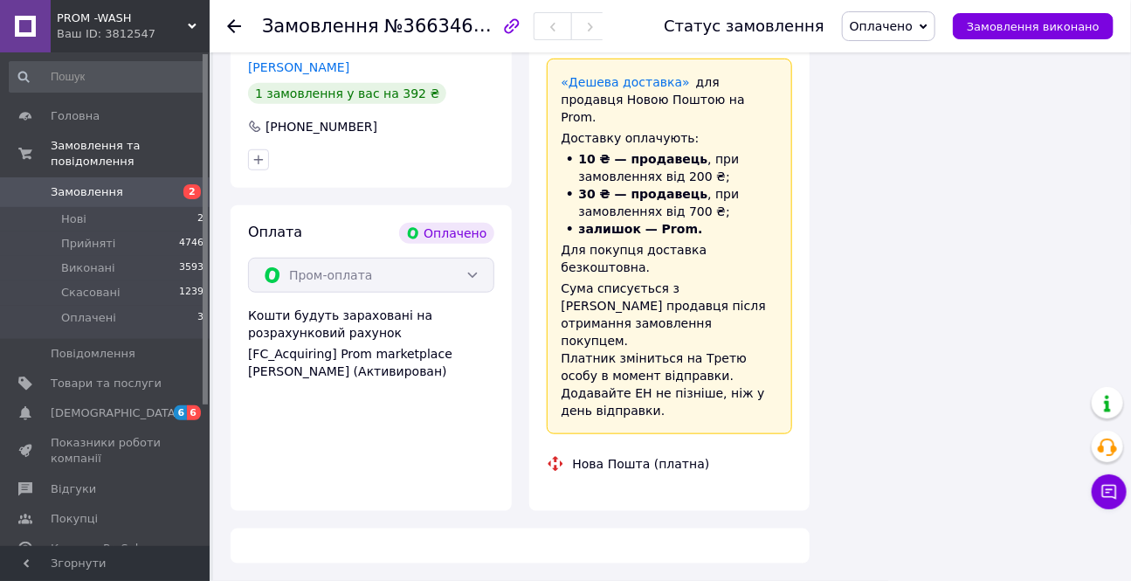
scroll to position [714, 0]
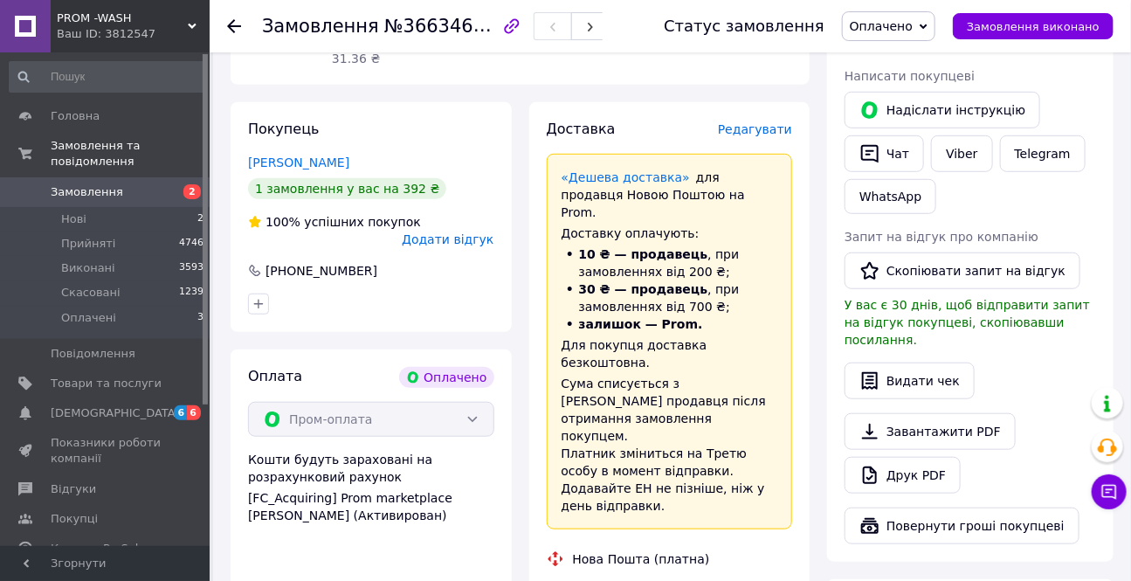
scroll to position [238, 0]
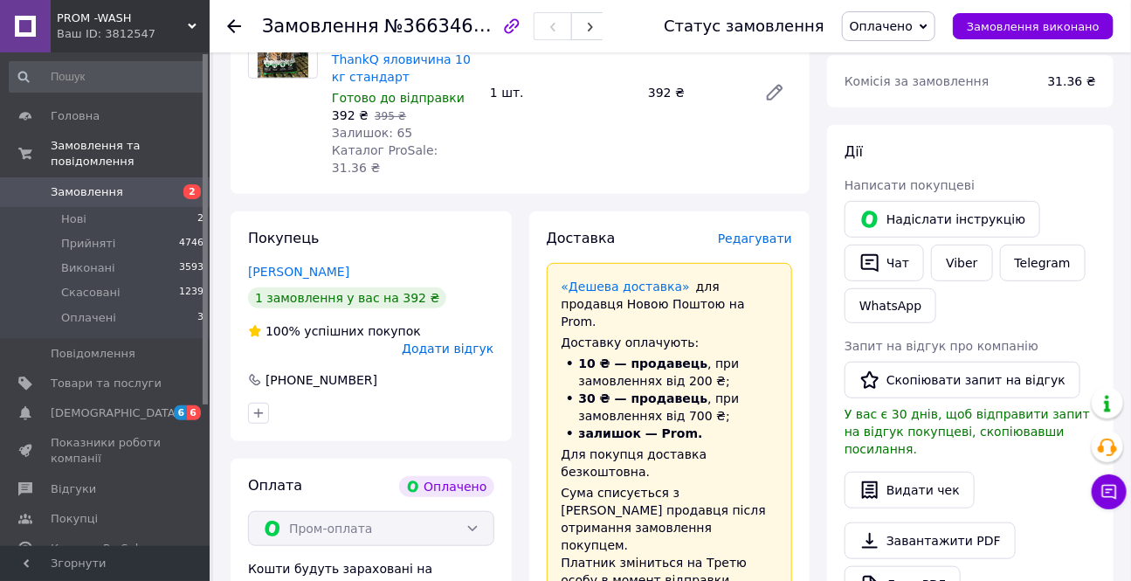
click at [913, 25] on span "Оплачено" at bounding box center [881, 26] width 63 height 14
click at [896, 57] on li "Прийнято" at bounding box center [889, 61] width 92 height 26
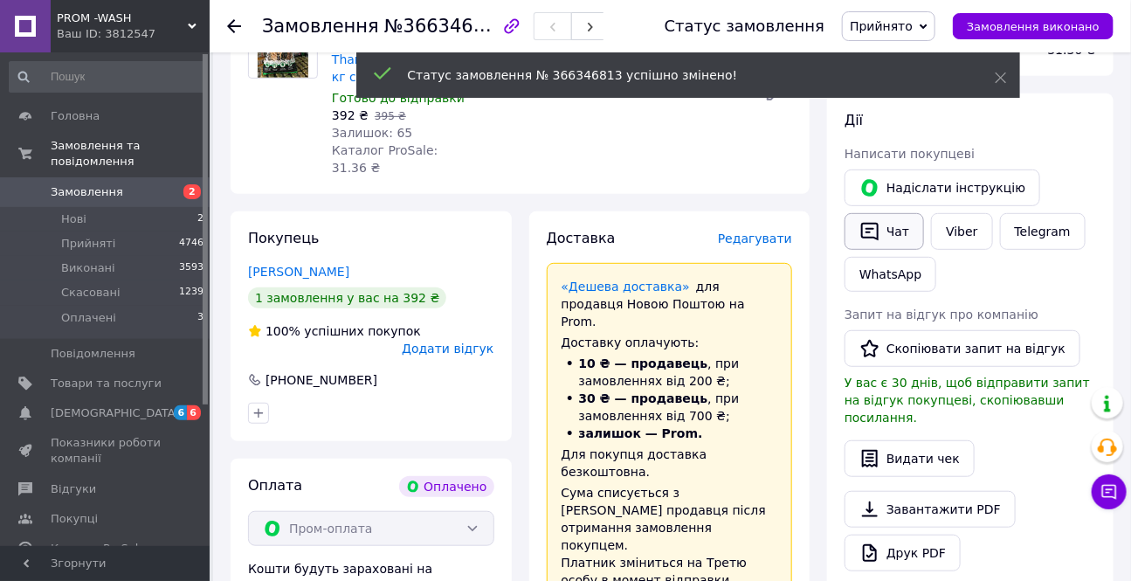
click at [874, 237] on icon "button" at bounding box center [869, 232] width 17 height 18
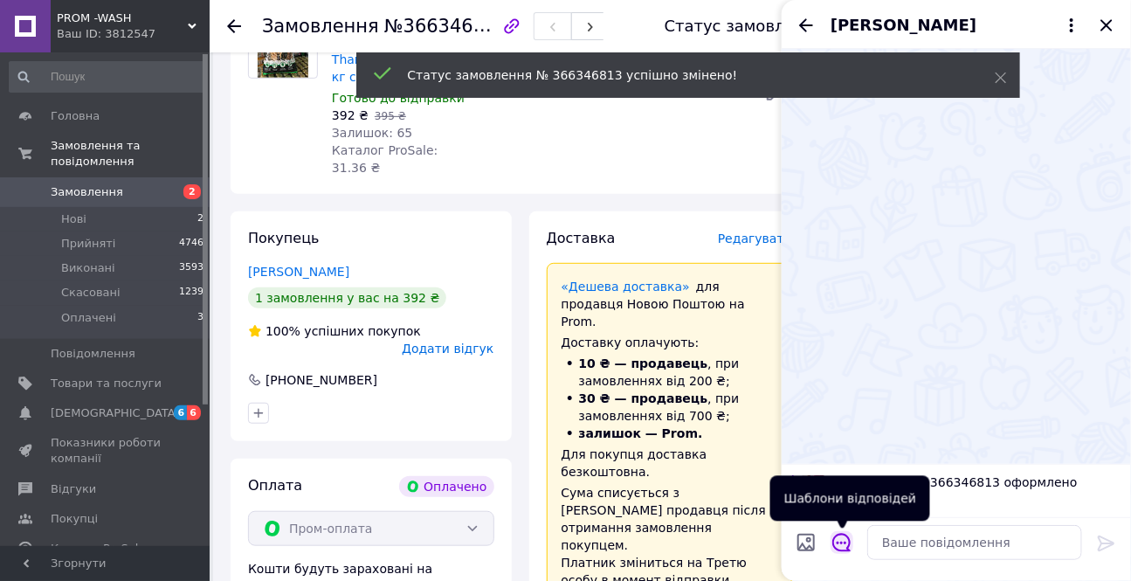
click at [832, 544] on icon "Відкрити шаблони відповідей" at bounding box center [841, 542] width 19 height 19
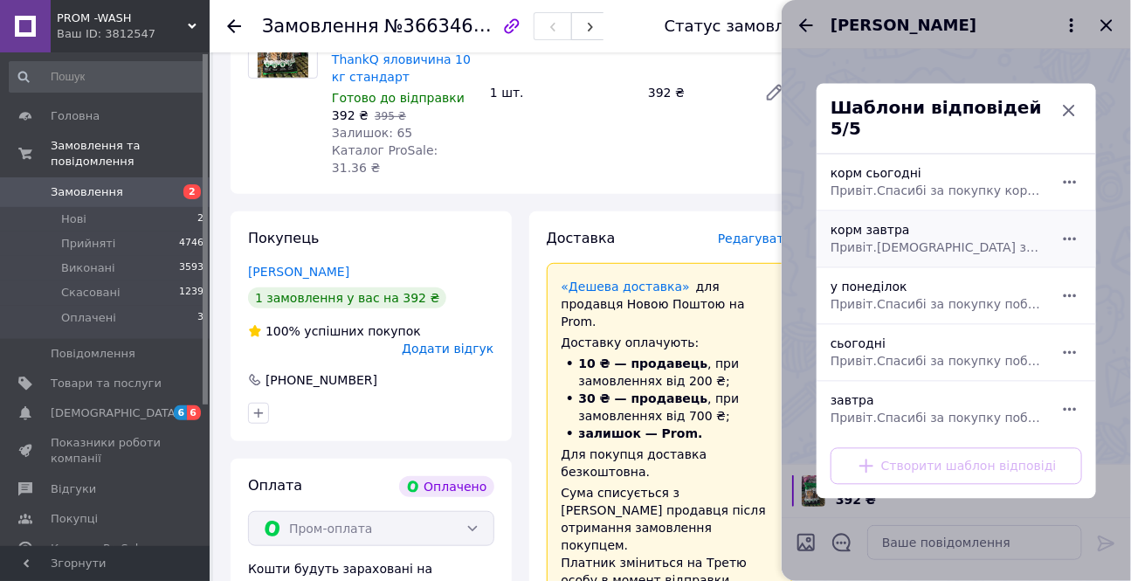
click at [849, 238] on span "Привіт.[DEMOGRAPHIC_DATA] за покупку корму завтра відправимо" at bounding box center [937, 246] width 213 height 17
type textarea "Привіт.[DEMOGRAPHIC_DATA] за покупку корму завтра відправимо"
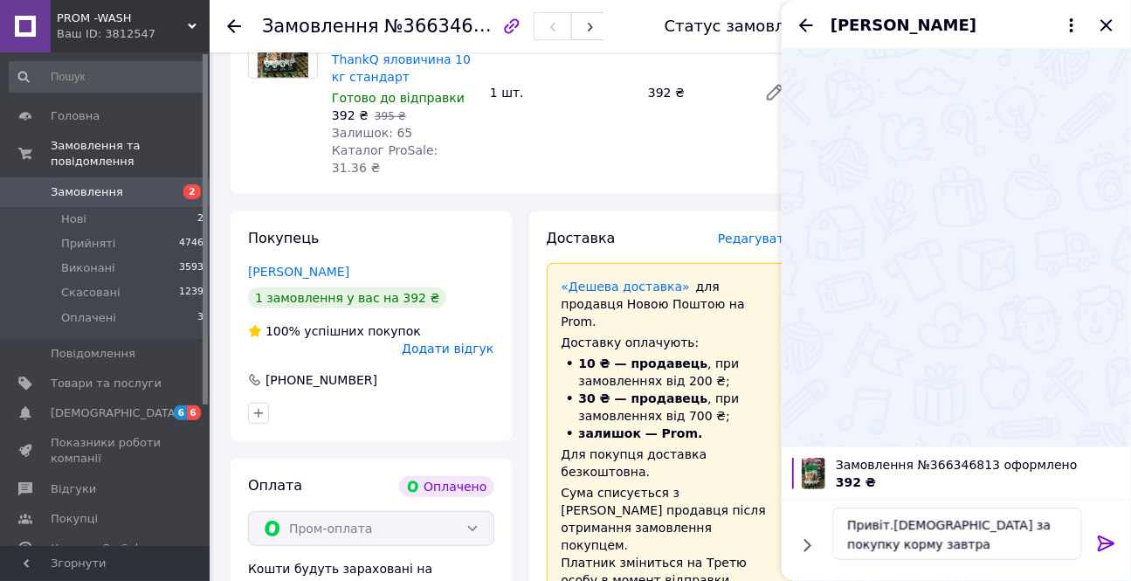
click at [1099, 541] on icon at bounding box center [1106, 543] width 21 height 21
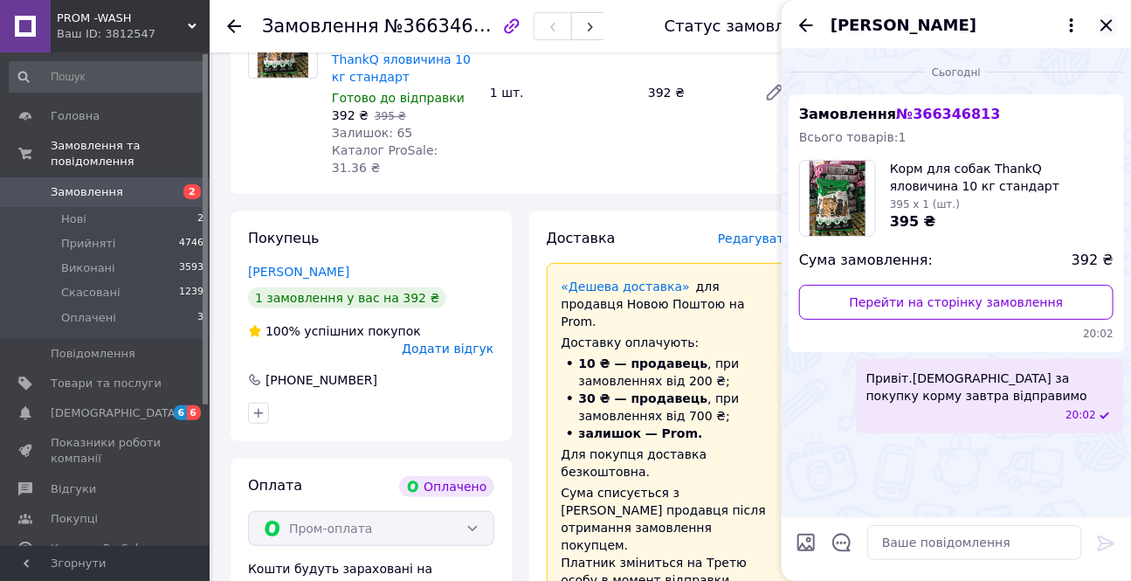
click at [1112, 25] on icon "Закрити" at bounding box center [1106, 25] width 21 height 21
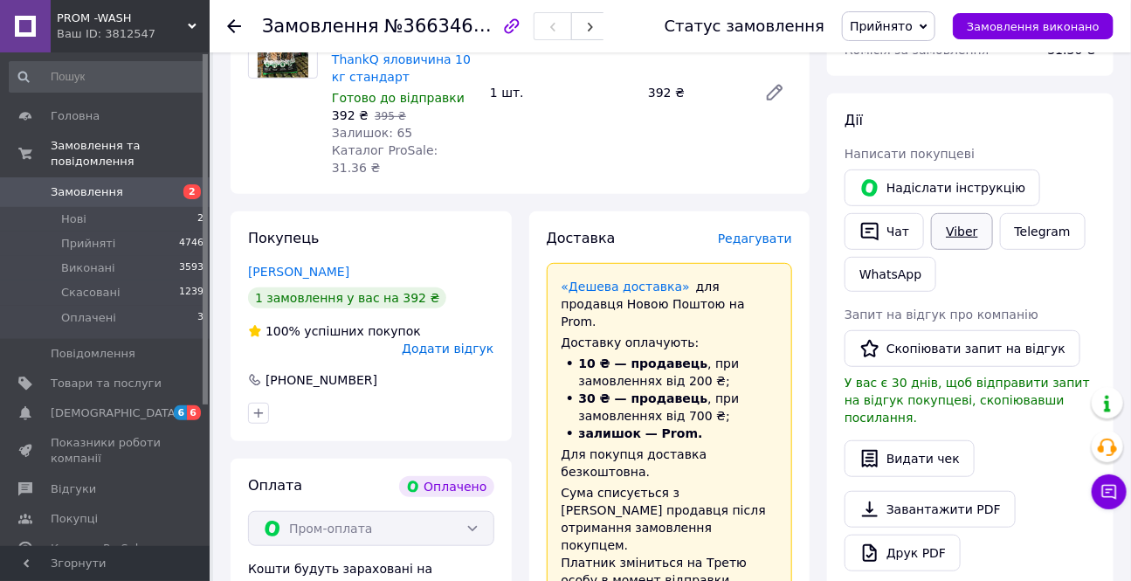
click at [956, 224] on link "Viber" at bounding box center [961, 231] width 61 height 37
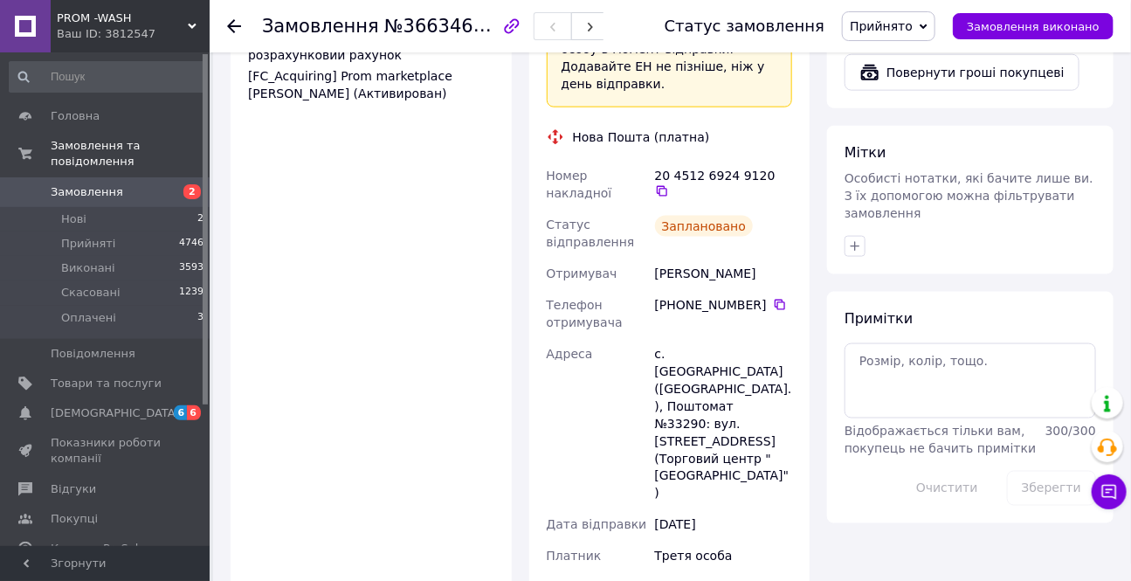
scroll to position [952, 0]
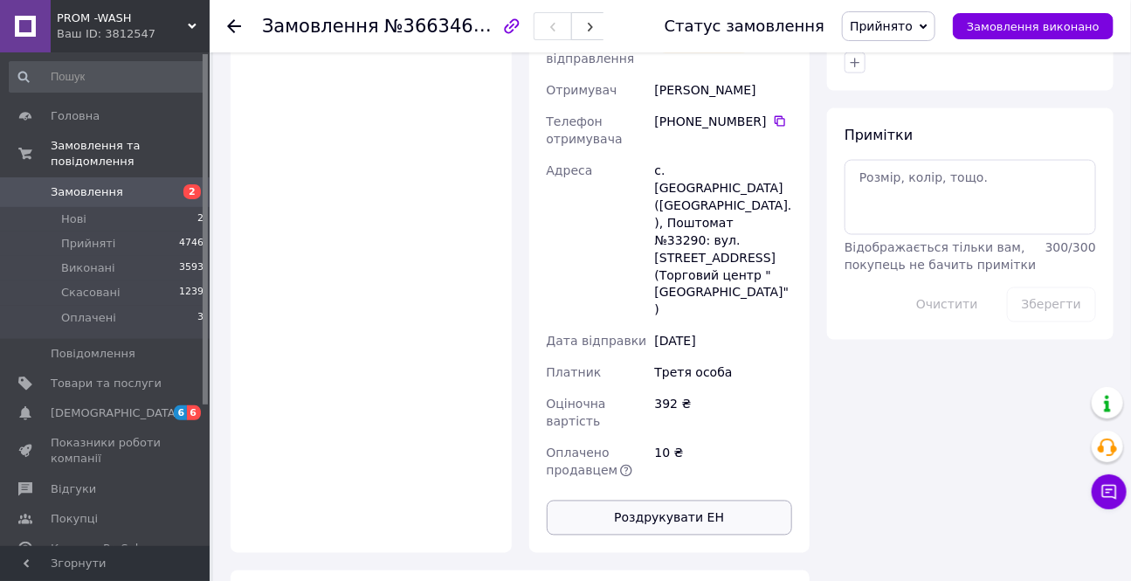
click at [678, 500] on button "Роздрукувати ЕН" at bounding box center [670, 517] width 246 height 35
click at [821, 563] on div "Всього 1 товар 392 ₴ Всього до сплати 392 ₴ Комісія за замовлення 31.36 ₴ Дії Н…" at bounding box center [970, 26] width 304 height 1715
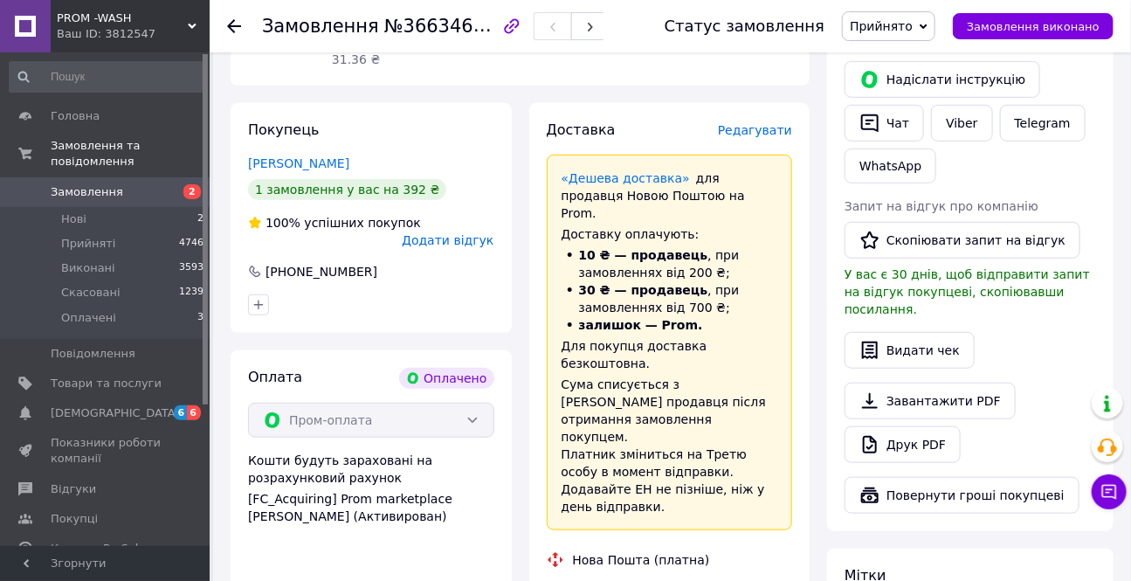
scroll to position [317, 0]
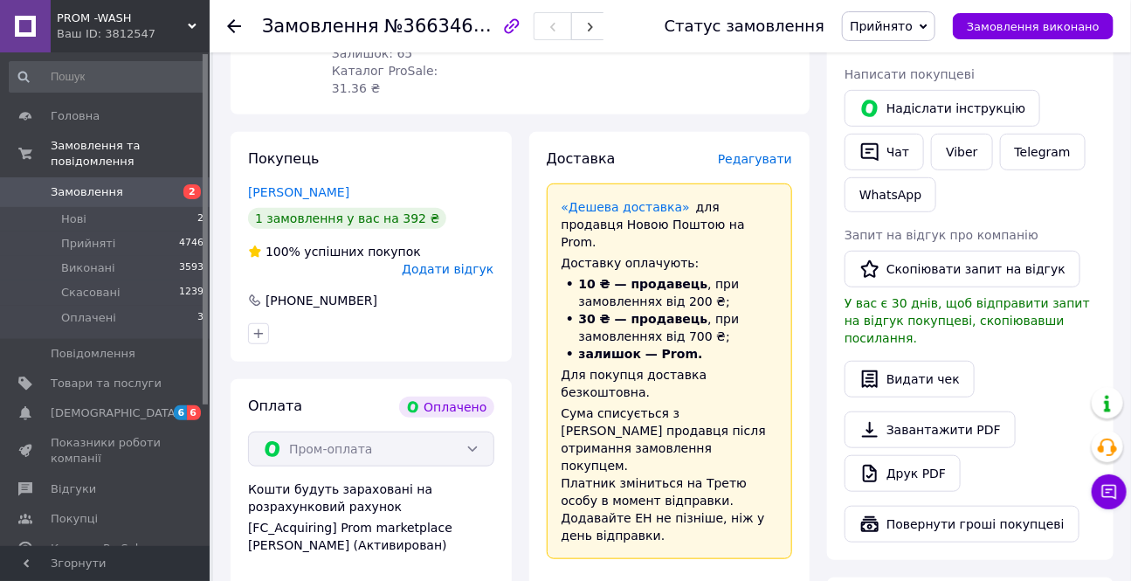
click at [232, 29] on use at bounding box center [234, 26] width 14 height 14
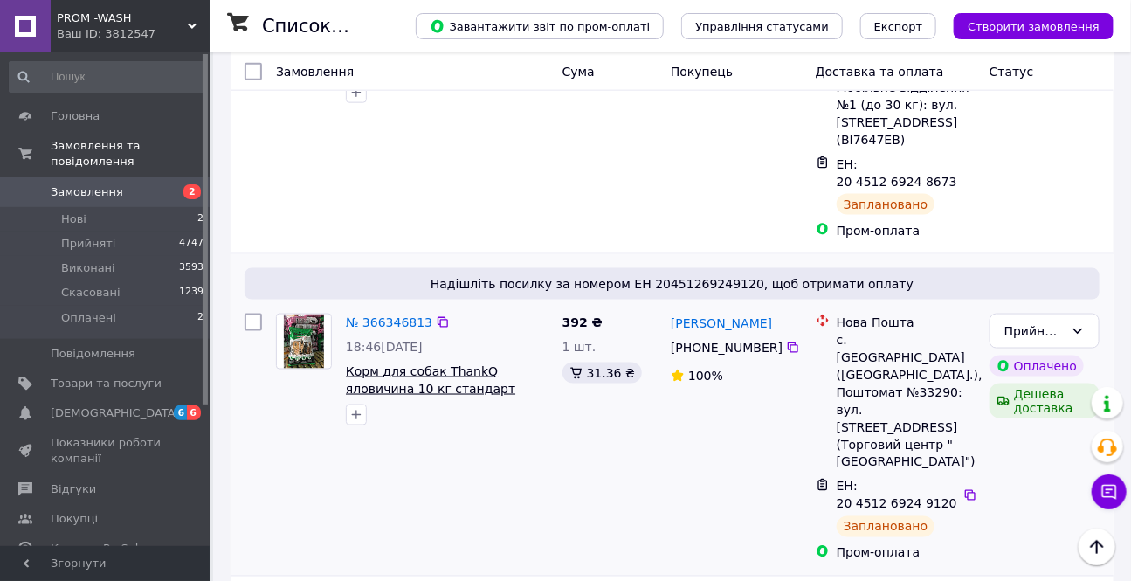
scroll to position [1031, 0]
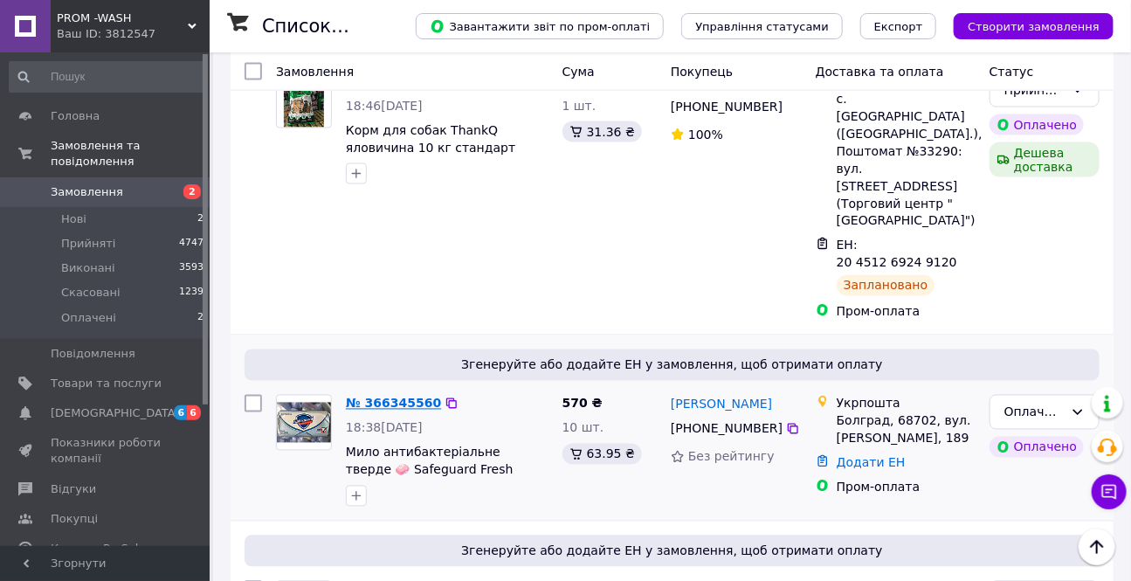
click at [396, 396] on link "№ 366345560" at bounding box center [393, 403] width 95 height 14
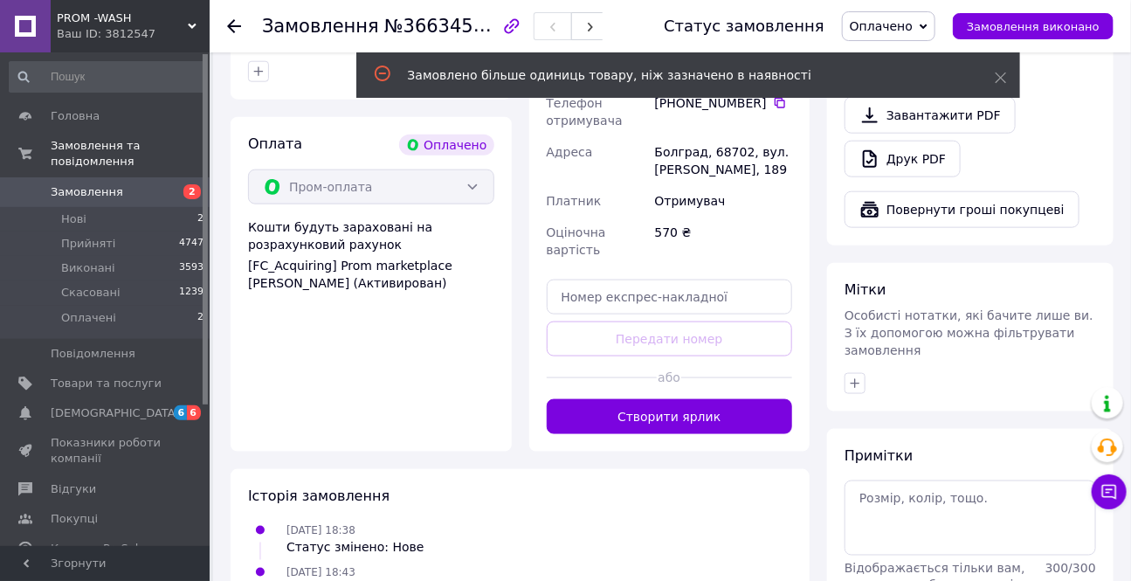
scroll to position [724, 0]
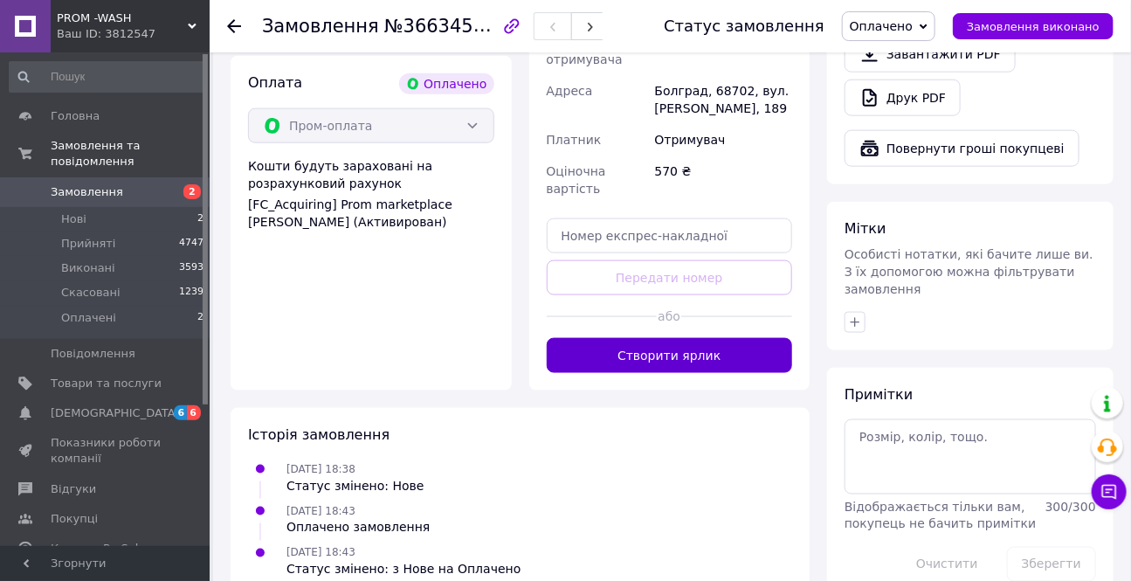
click at [709, 338] on button "Створити ярлик" at bounding box center [670, 355] width 246 height 35
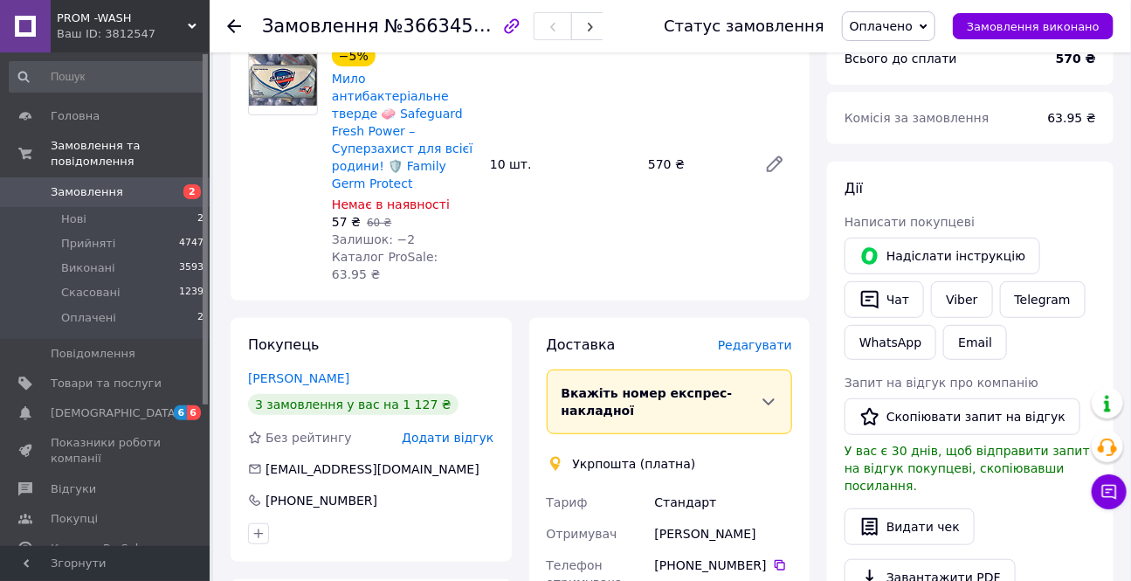
scroll to position [0, 0]
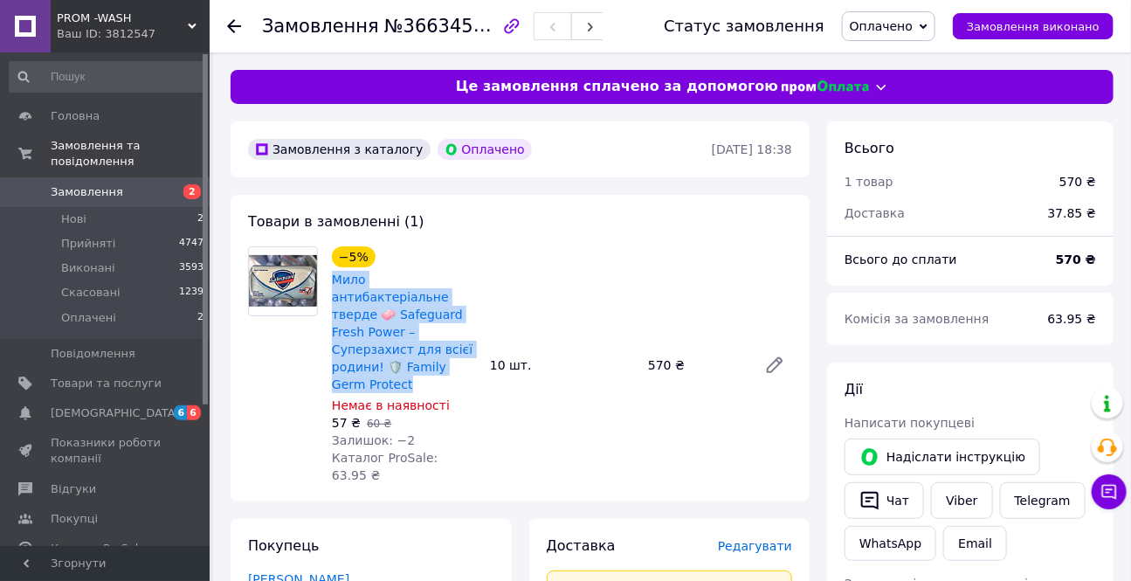
drag, startPoint x: 325, startPoint y: 275, endPoint x: 410, endPoint y: 352, distance: 114.4
click at [454, 364] on div "−5% Мило антибактеріальне тверде 🧼 Safeguard Fresh Power – Суперзахист для всіє…" at bounding box center [404, 365] width 158 height 245
copy link "Мило антибактеріальне тверде 🧼 Safeguard Fresh Power – Суперзахист для всієї ро…"
click at [118, 376] on span "Товари та послуги" at bounding box center [106, 384] width 111 height 16
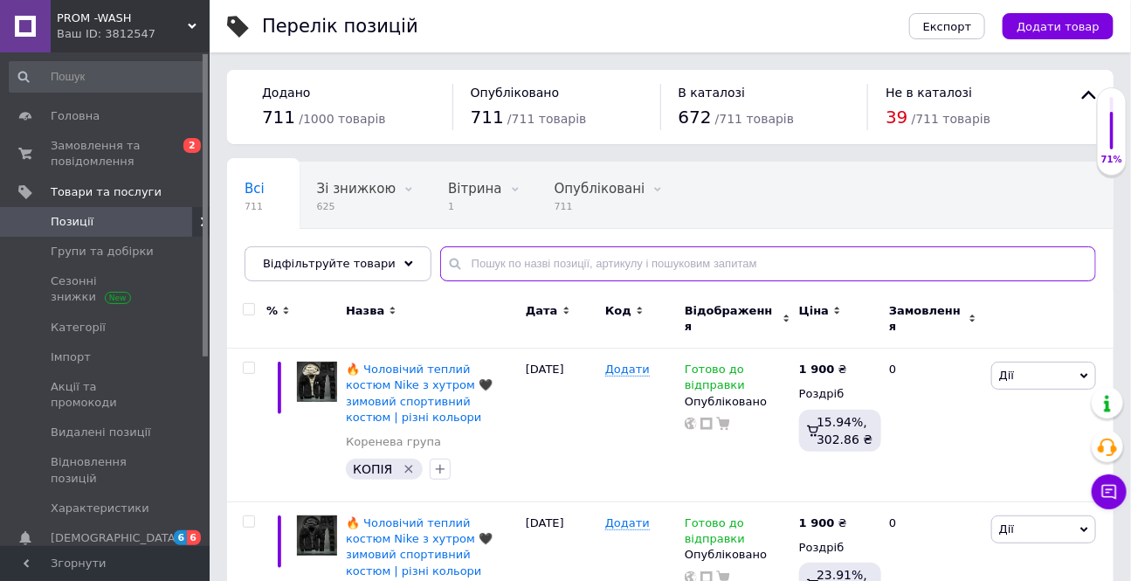
paste input "Мило антибактеріальне тверде 🧼 Safeguard Fresh Power – Суперзахист для всієї ро…"
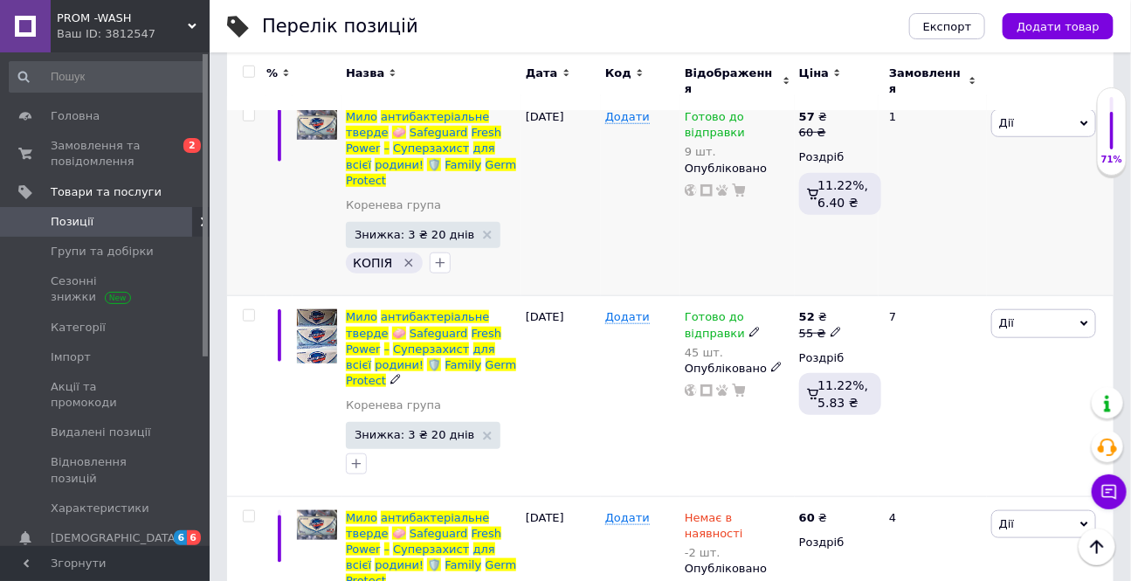
scroll to position [543, 0]
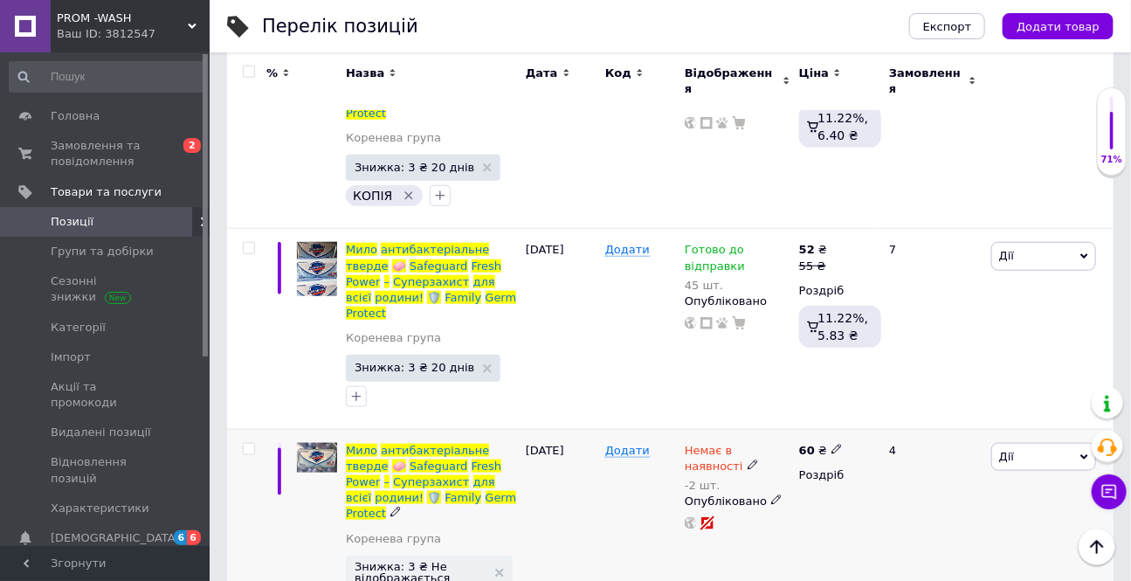
type input "Мило антибактеріальне тверде 🧼 Safeguard Fresh Power – Суперзахист для всієї ро…"
click at [748, 459] on icon at bounding box center [753, 464] width 10 height 10
click at [843, 518] on li "Готово до відправки" at bounding box center [890, 530] width 166 height 24
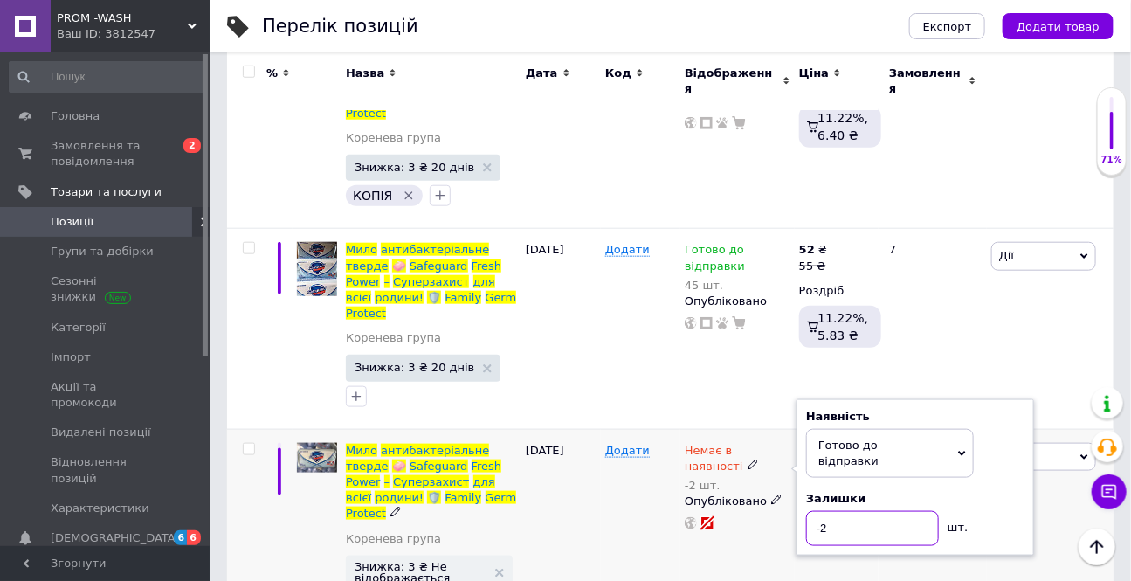
click at [855, 511] on input "-2" at bounding box center [872, 528] width 133 height 35
drag, startPoint x: 845, startPoint y: 503, endPoint x: 832, endPoint y: 493, distance: 16.2
click at [845, 502] on div "60 ₴ Роздріб" at bounding box center [837, 534] width 84 height 210
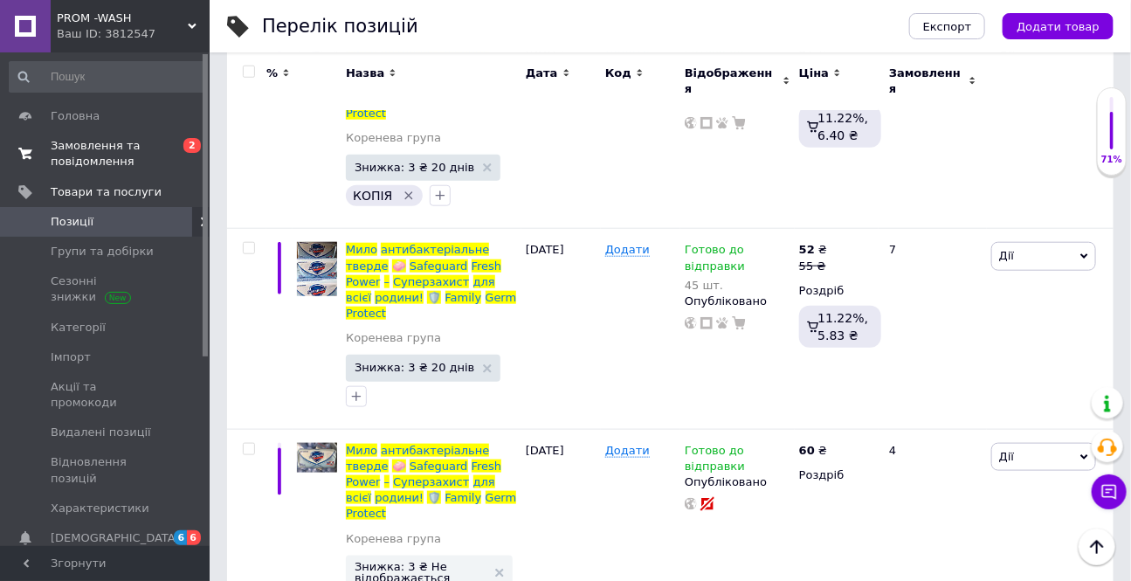
click at [100, 150] on span "Замовлення та повідомлення" at bounding box center [106, 153] width 111 height 31
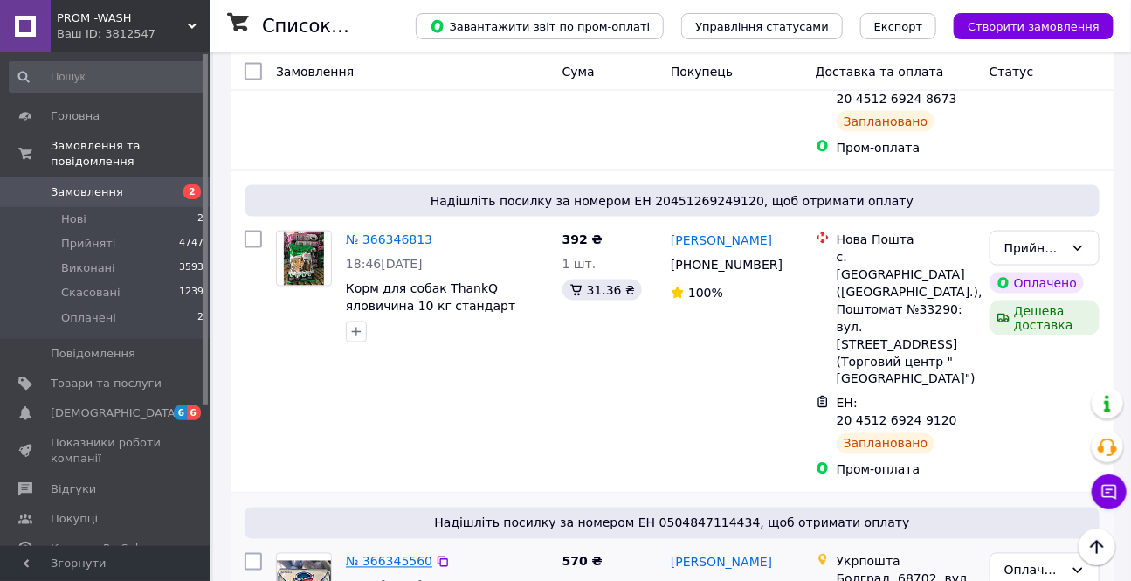
click at [373, 555] on link "№ 366345560" at bounding box center [389, 562] width 86 height 14
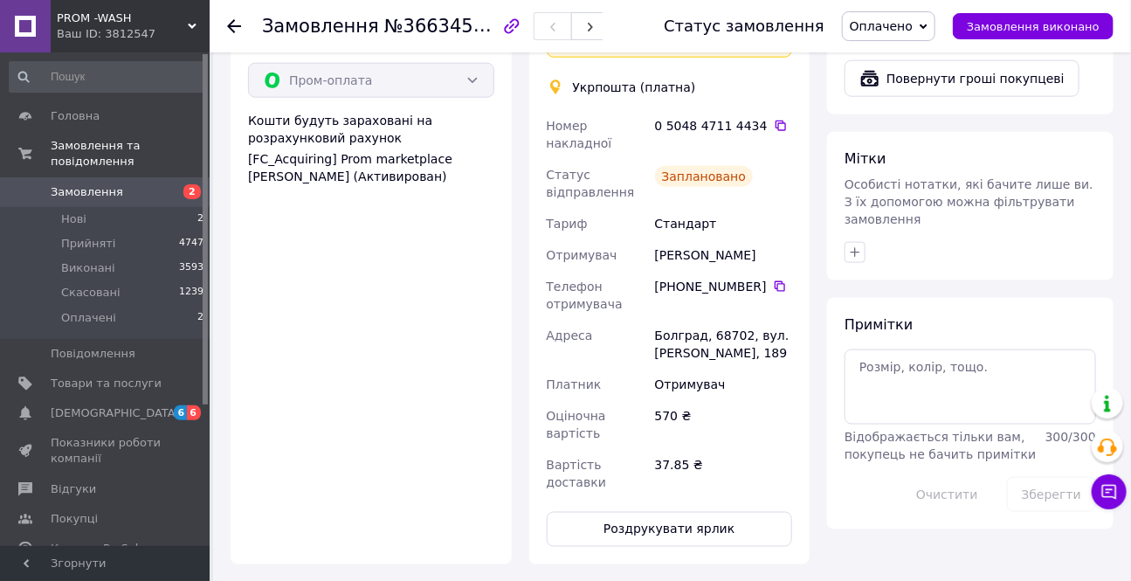
scroll to position [873, 0]
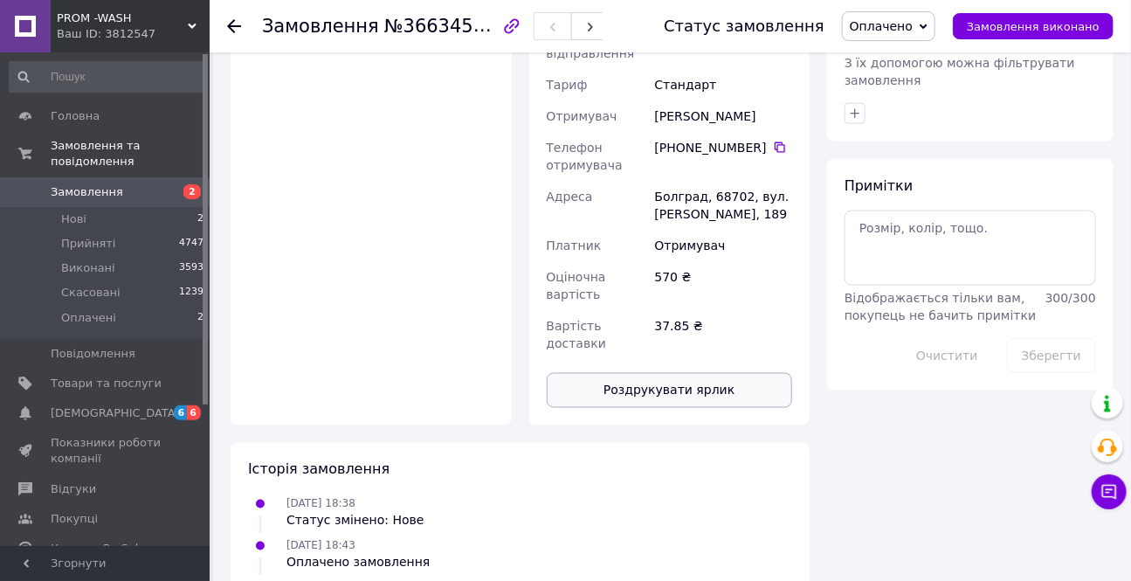
click at [683, 373] on button "Роздрукувати ярлик" at bounding box center [670, 390] width 246 height 35
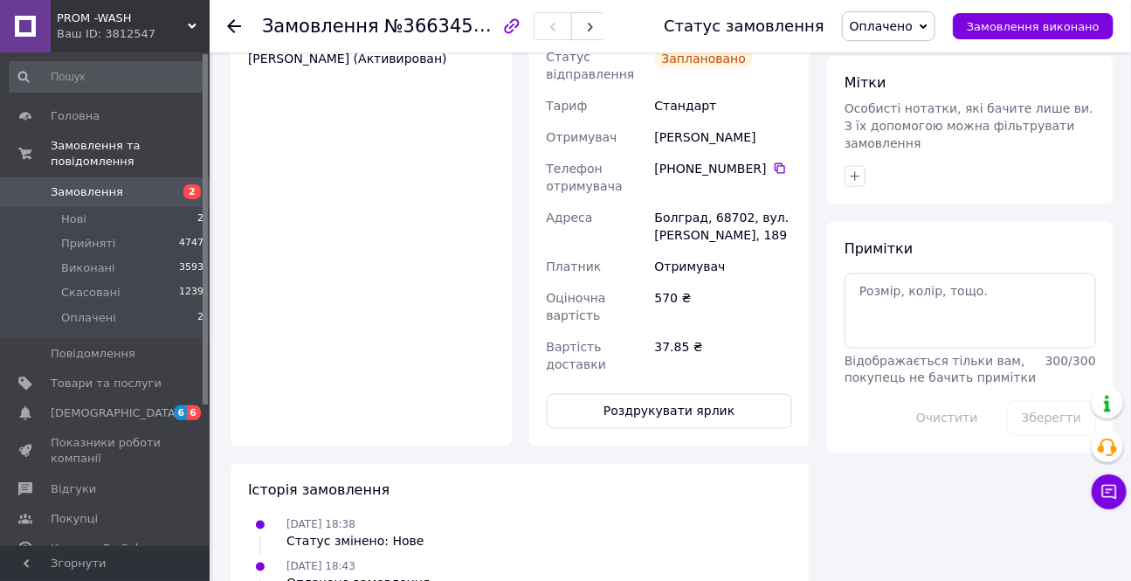
scroll to position [476, 0]
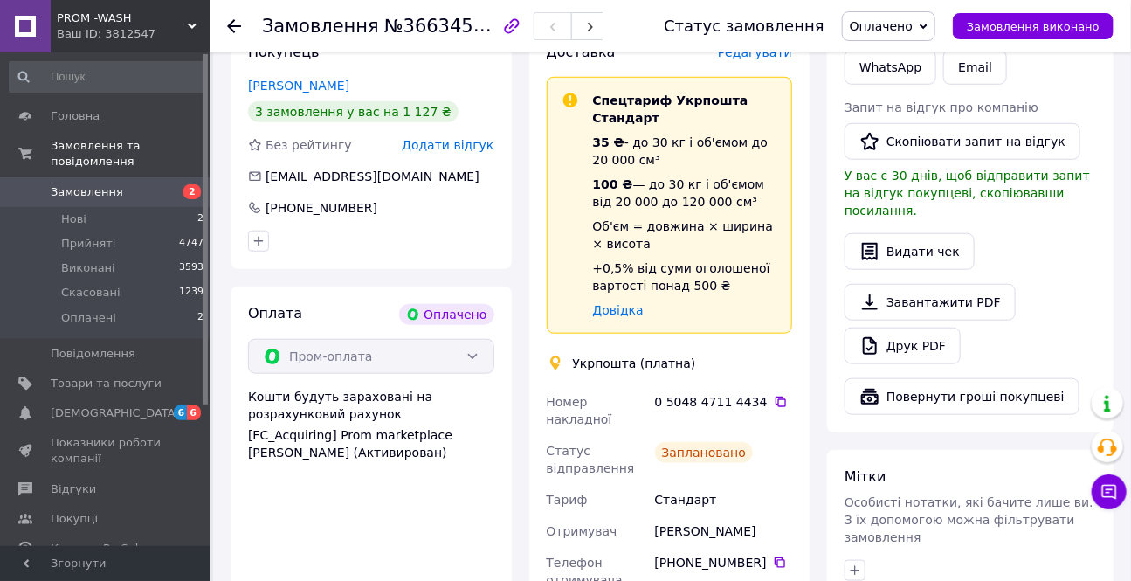
click at [912, 25] on span "Оплачено" at bounding box center [881, 26] width 63 height 14
click at [905, 64] on li "Прийнято" at bounding box center [889, 61] width 92 height 26
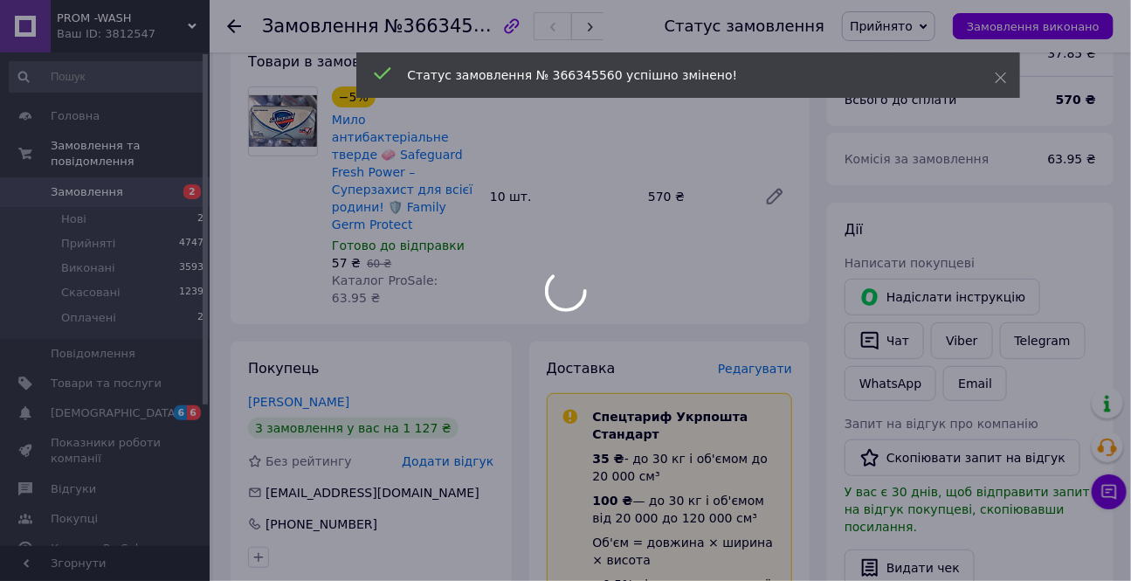
scroll to position [158, 0]
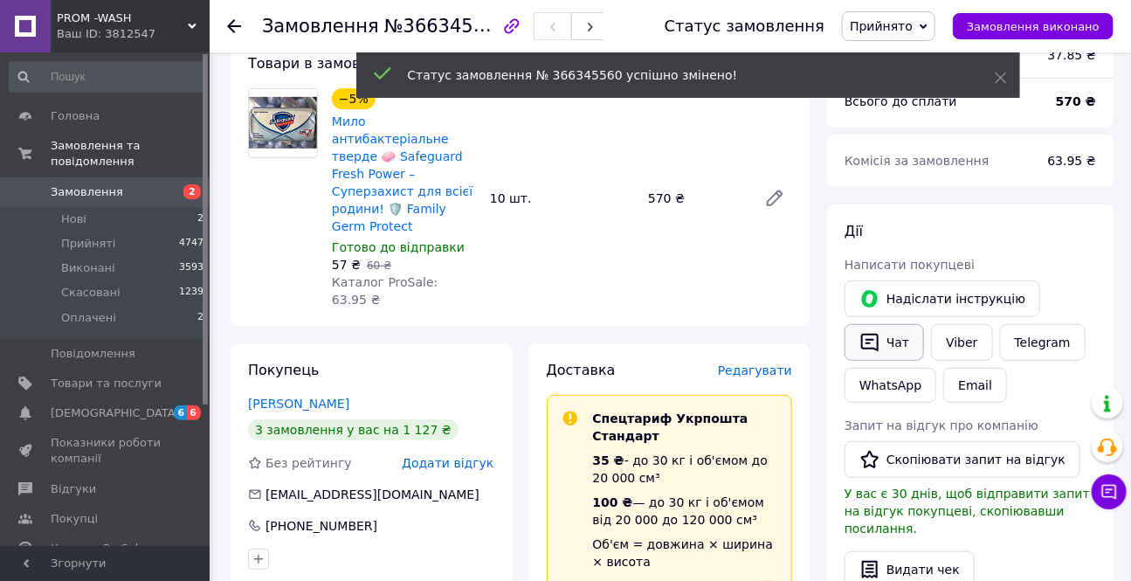
click at [886, 334] on button "Чат" at bounding box center [883, 342] width 79 height 37
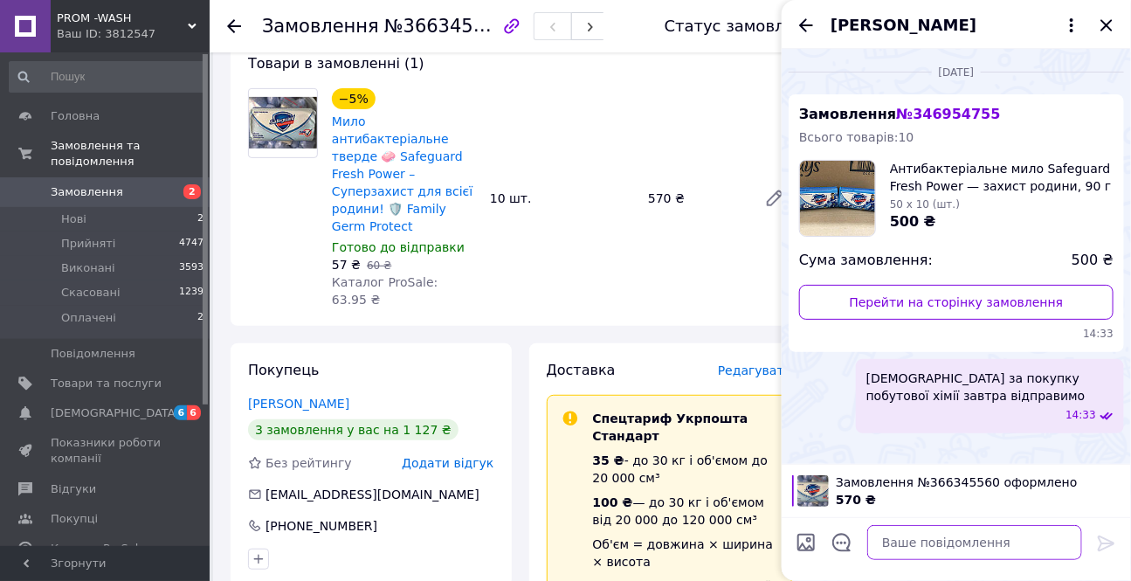
paste textarea "Мило антибактеріальне тверде 🧼 Safeguard Fresh Power – Суперзахист для всієї ро…"
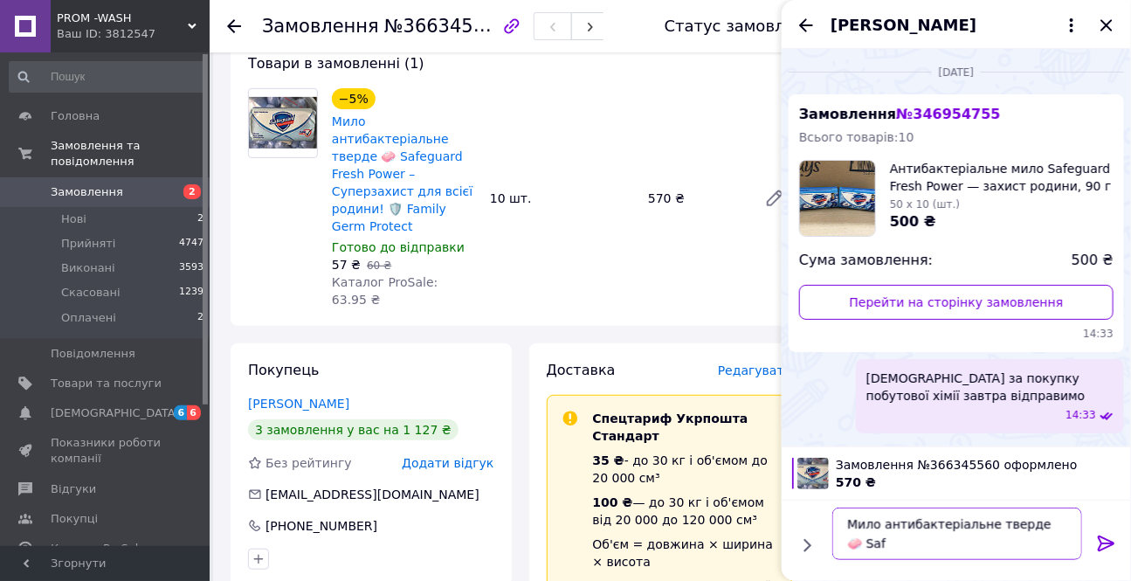
scroll to position [0, 0]
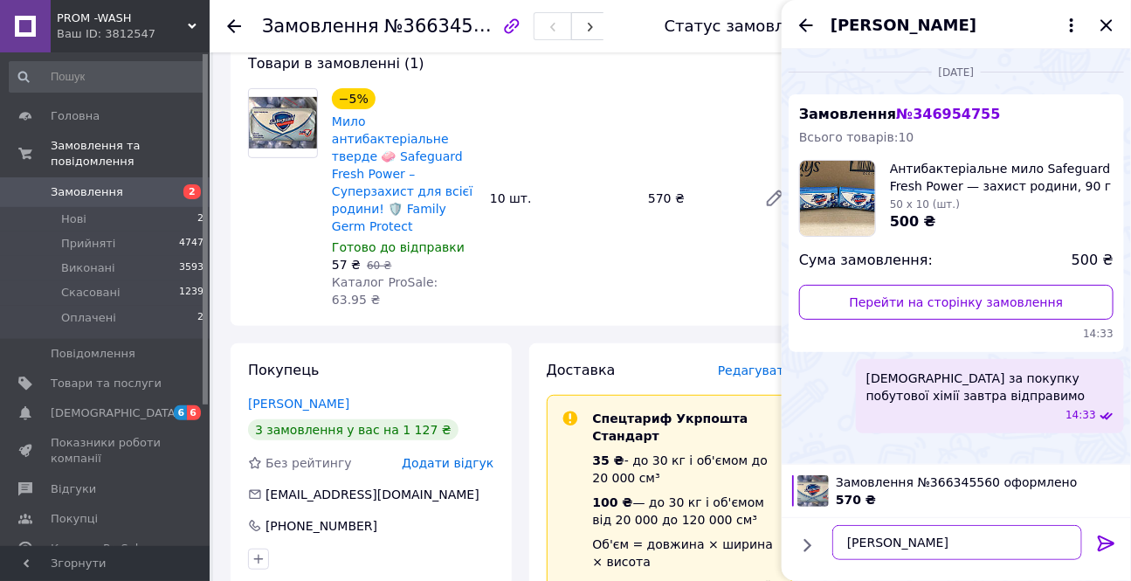
type textarea "М"
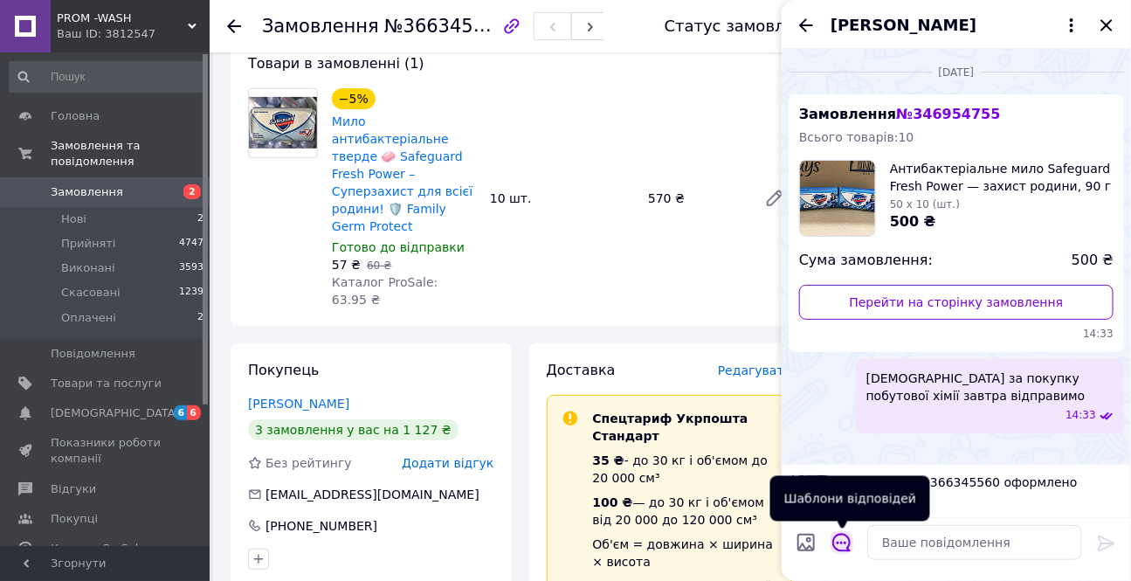
click at [846, 545] on icon "Відкрити шаблони відповідей" at bounding box center [841, 542] width 19 height 19
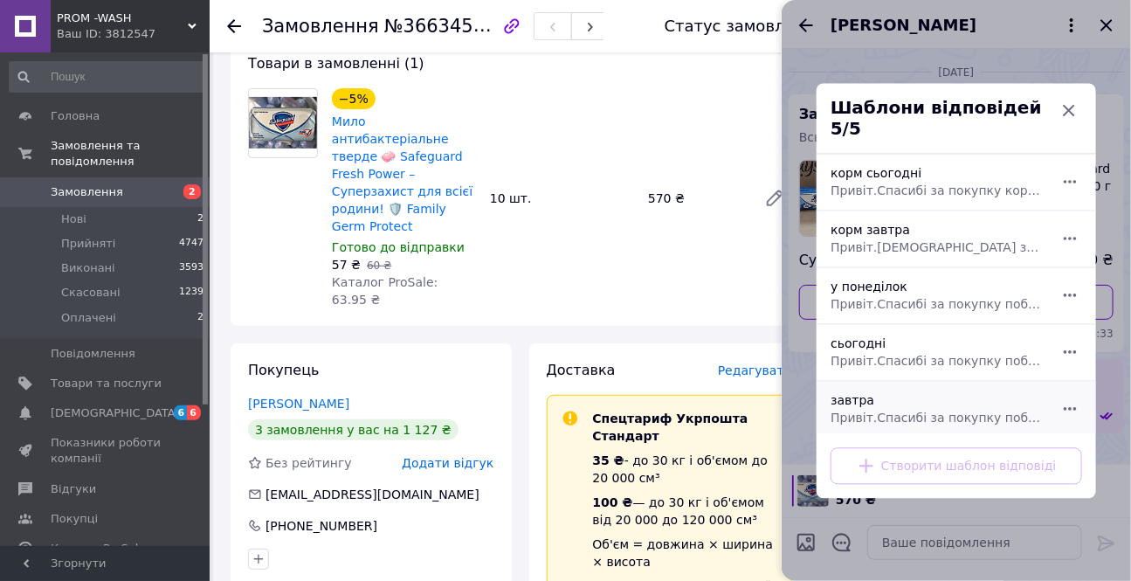
click at [863, 409] on span "Привіт.Спасибі за покупку побутової хімії завтра відправимо" at bounding box center [937, 417] width 213 height 17
type textarea "Привіт.Спасибі за покупку побутової хімії завтра відправимо"
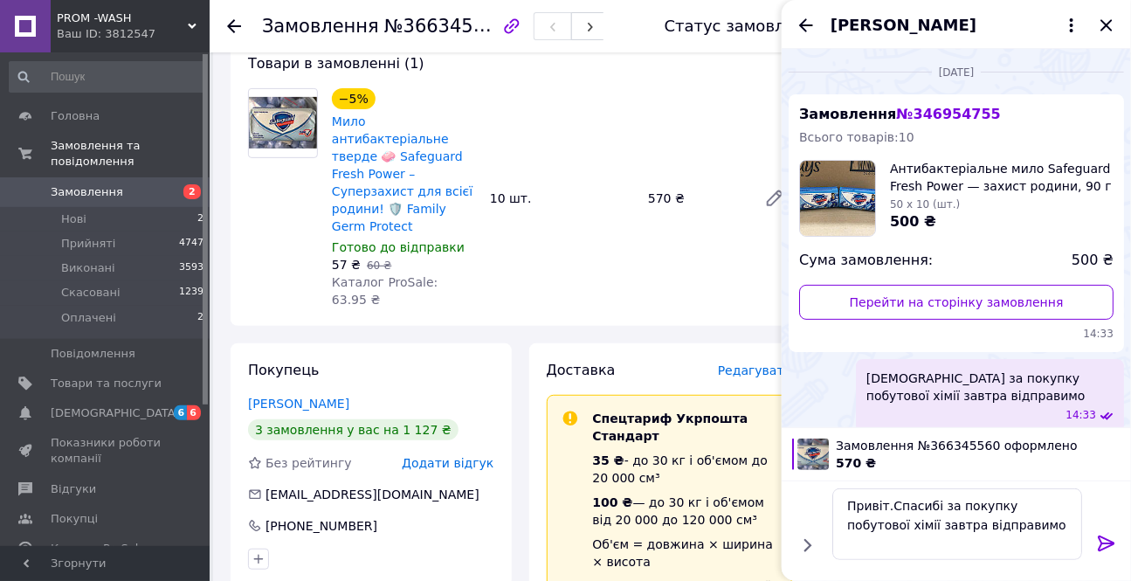
click at [1106, 541] on icon at bounding box center [1106, 543] width 21 height 21
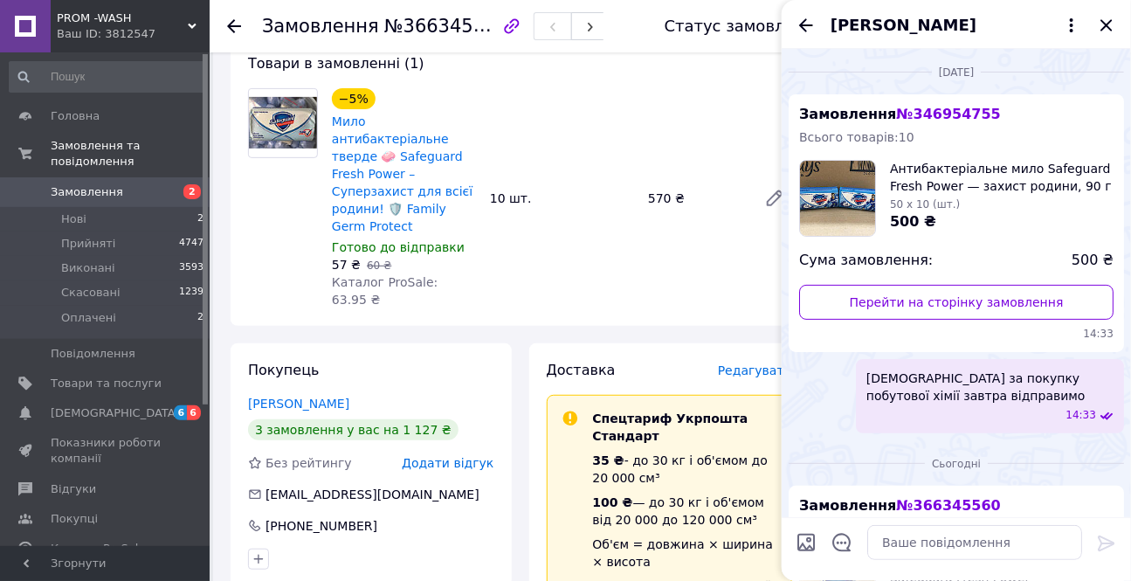
scroll to position [314, 0]
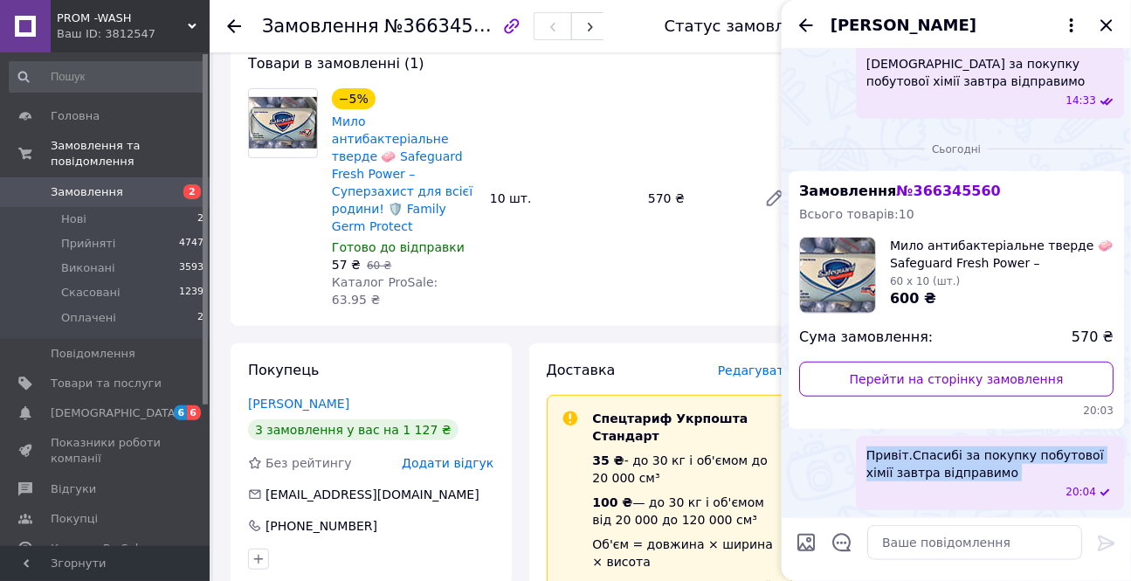
drag, startPoint x: 861, startPoint y: 445, endPoint x: 994, endPoint y: 486, distance: 138.9
click at [994, 486] on div "Привіт.Спасибі за покупку побутової хімії завтра відправимо 20:04" at bounding box center [990, 473] width 268 height 74
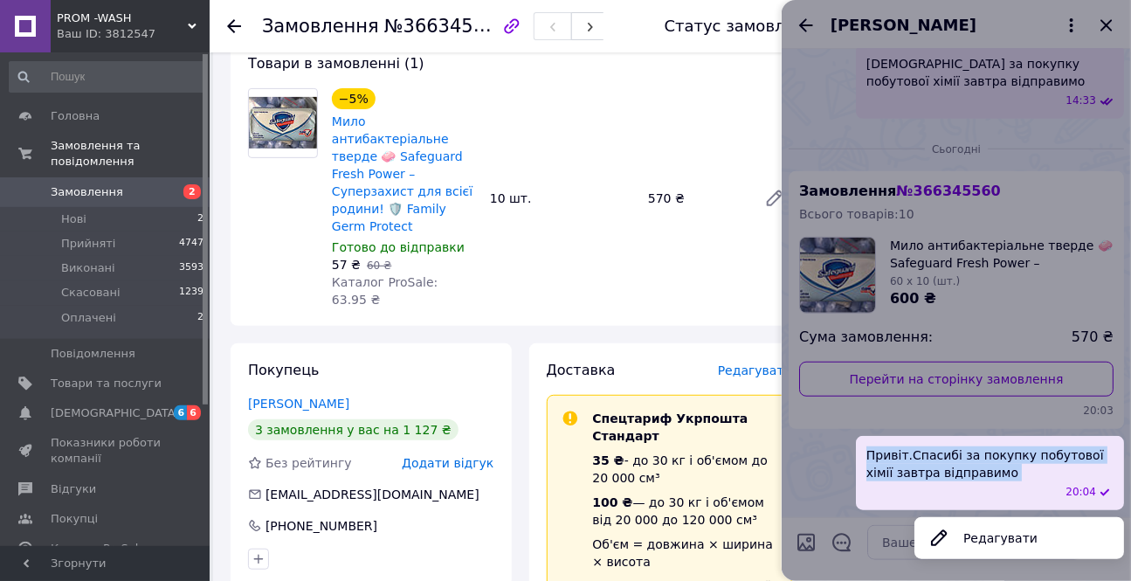
copy span "Привіт.Спасибі за покупку побутової хімії завтра відправимо"
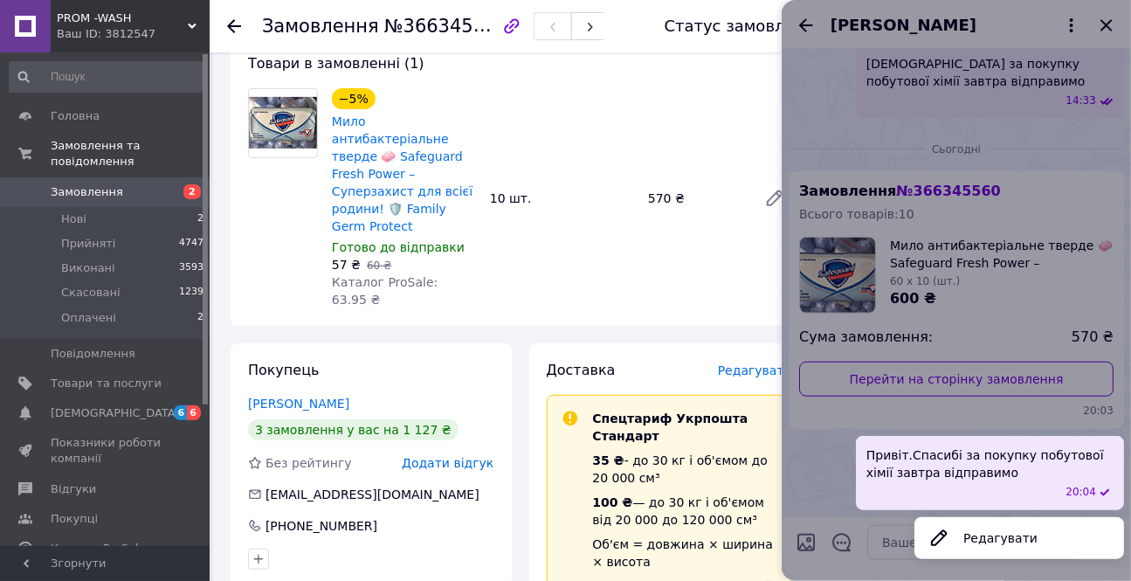
click at [1106, 20] on div at bounding box center [956, 290] width 349 height 581
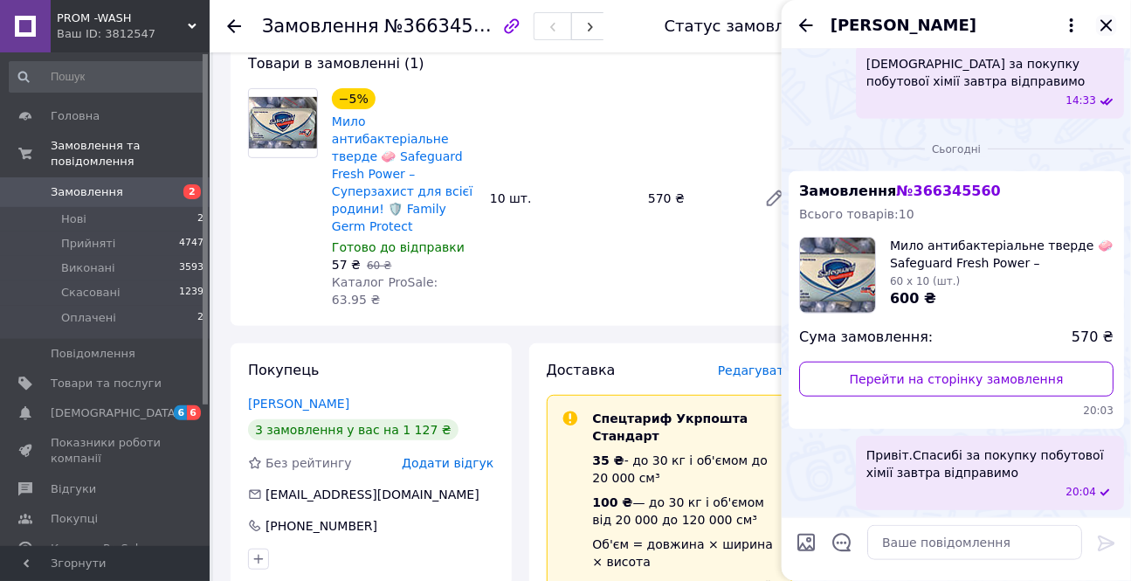
click at [1110, 23] on icon "Закрити" at bounding box center [1106, 25] width 21 height 21
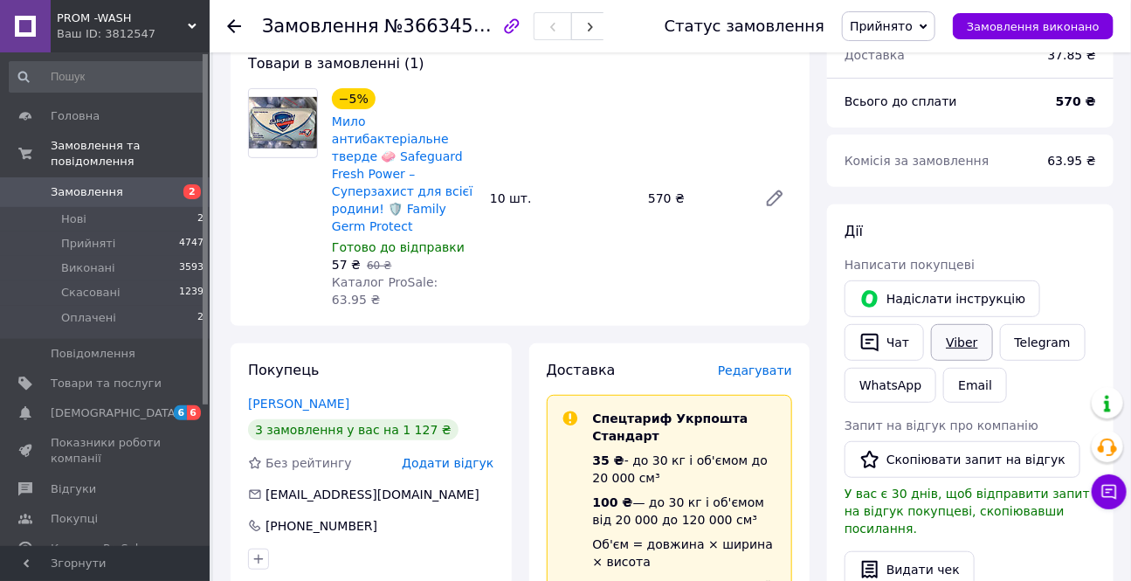
click at [962, 342] on link "Viber" at bounding box center [961, 342] width 61 height 37
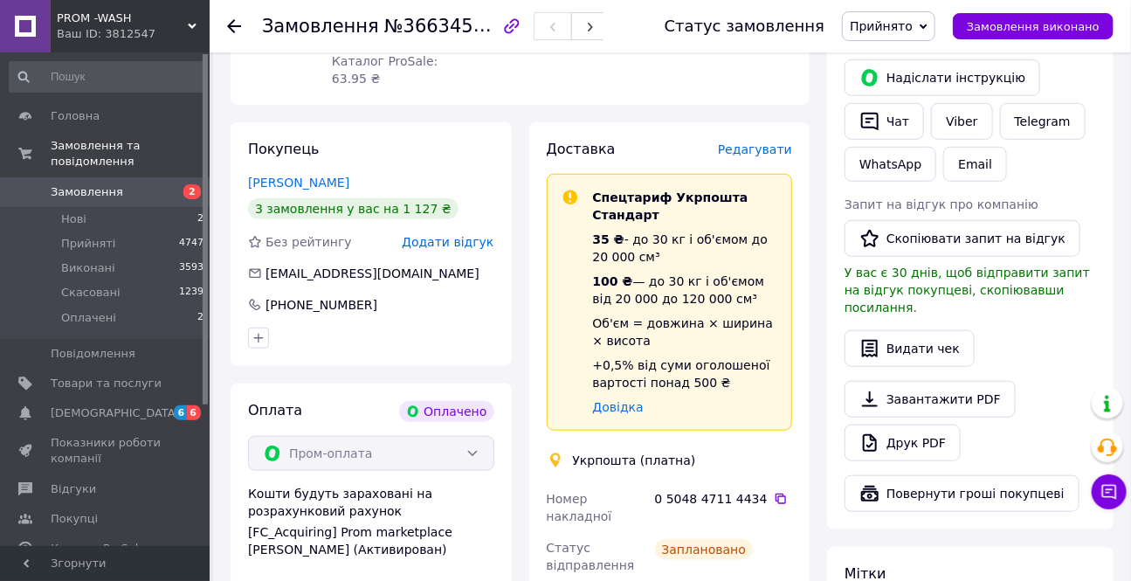
scroll to position [396, 0]
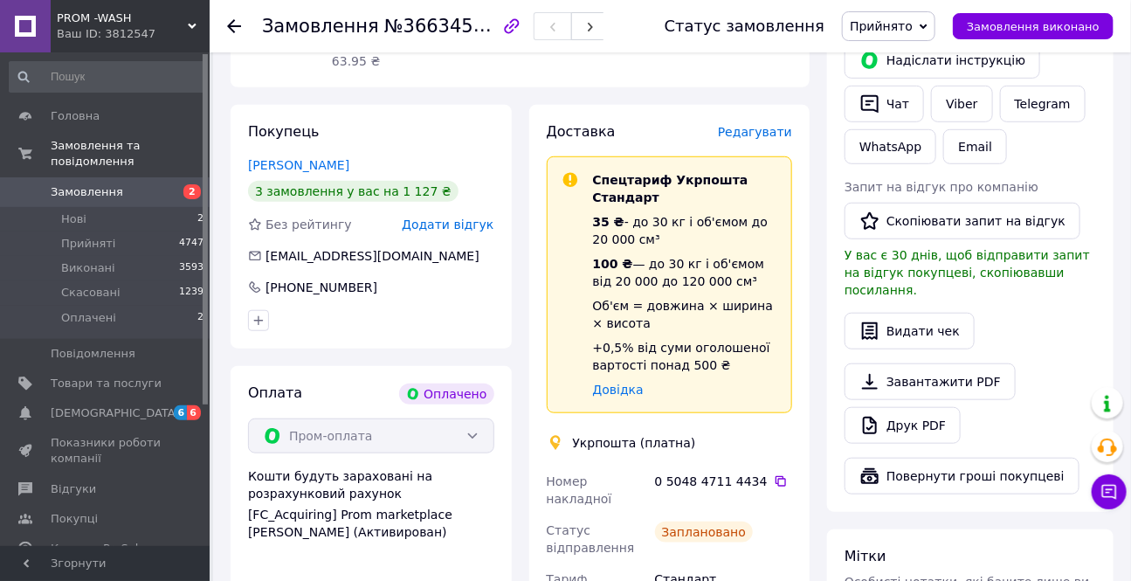
click at [235, 15] on div at bounding box center [244, 26] width 35 height 52
click at [230, 19] on icon at bounding box center [234, 26] width 14 height 14
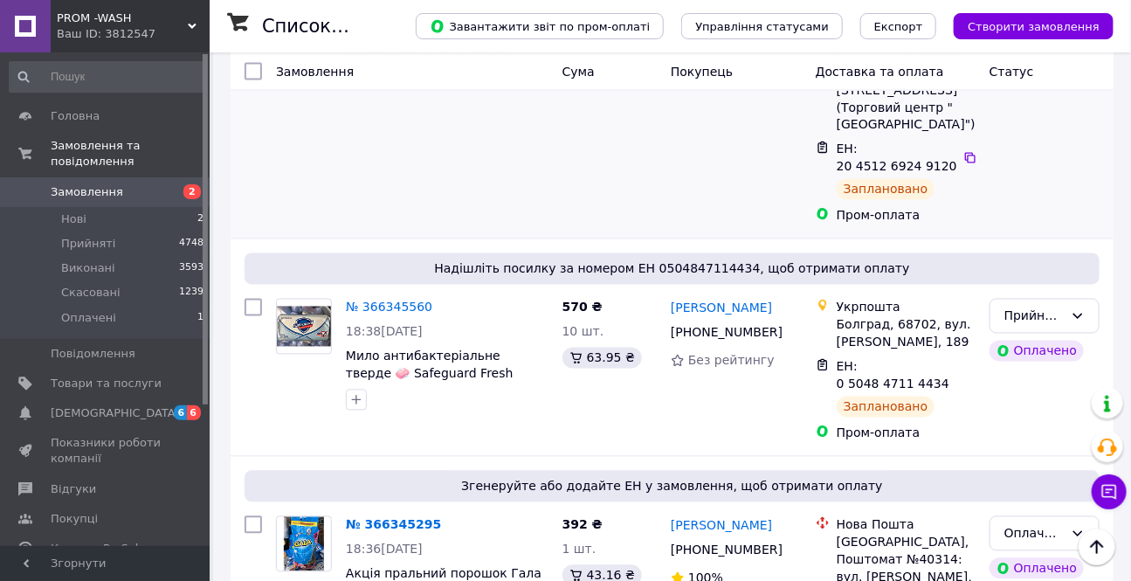
scroll to position [1111, 0]
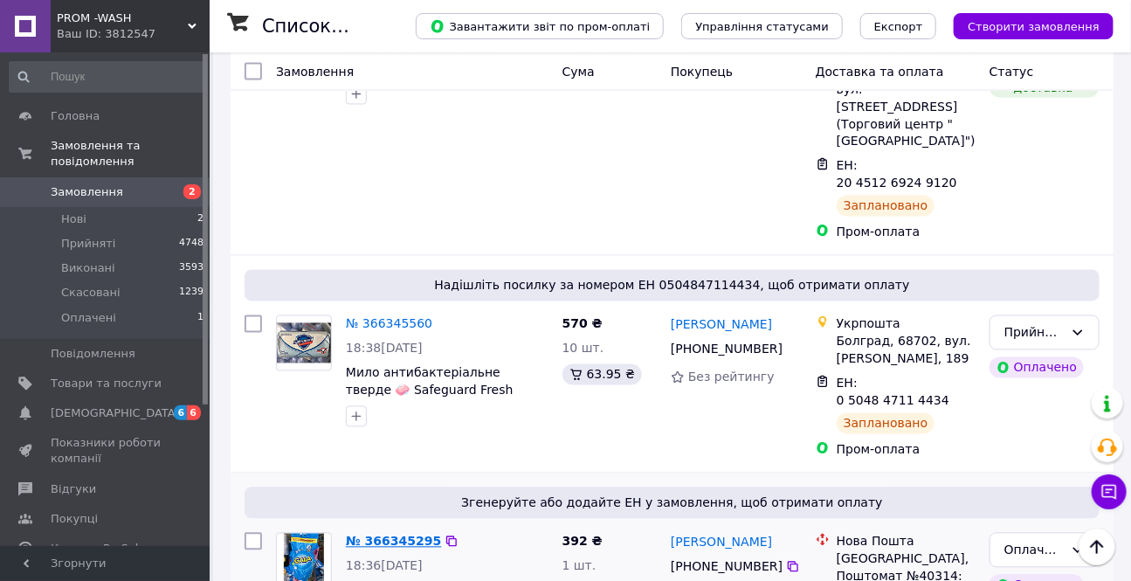
click at [395, 534] on link "№ 366345295" at bounding box center [393, 541] width 95 height 14
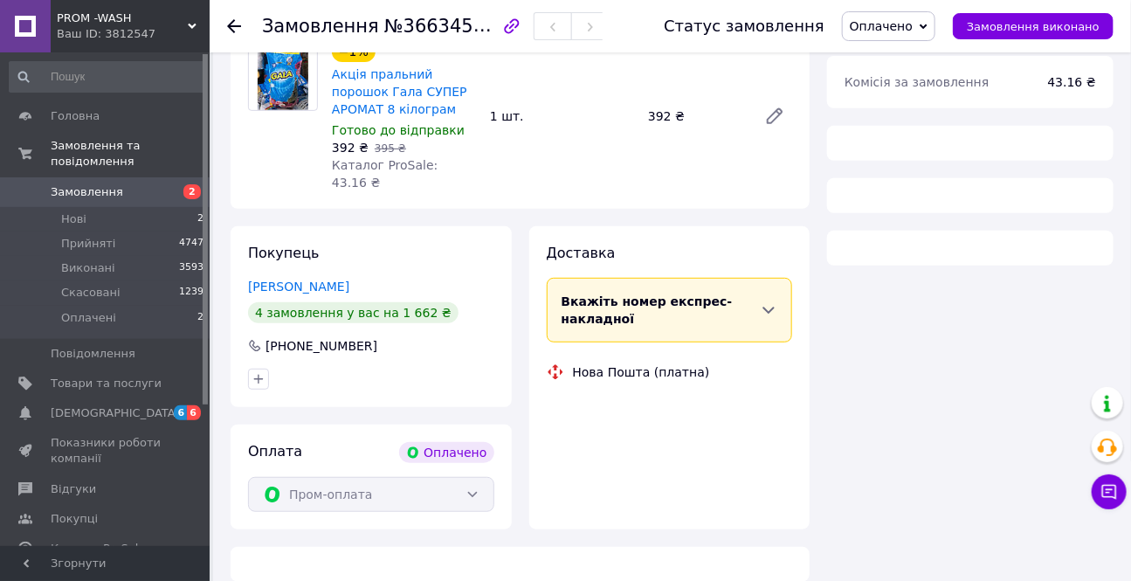
scroll to position [724, 0]
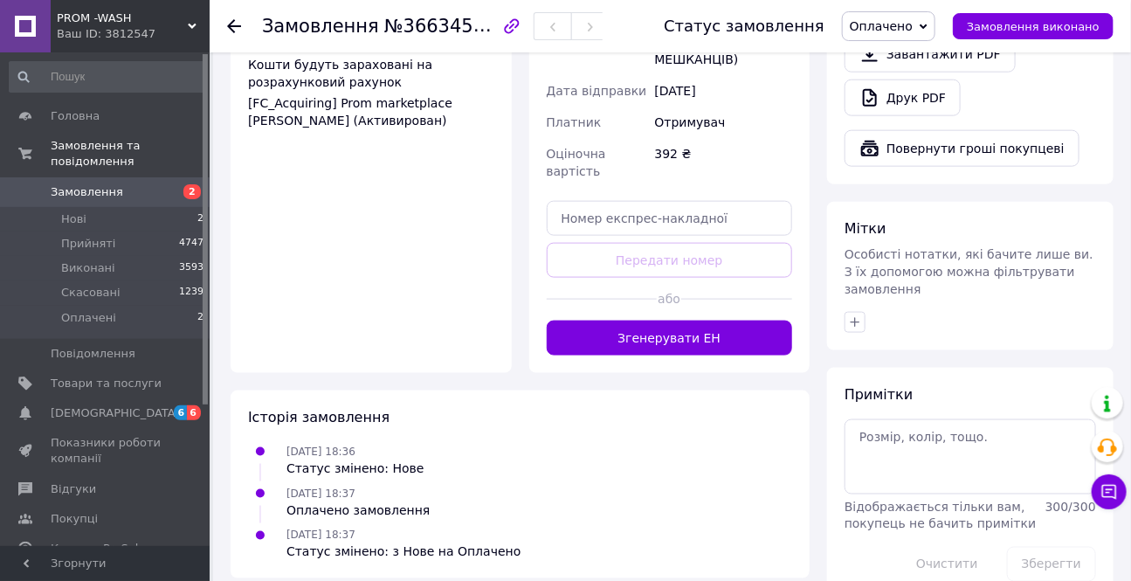
click at [886, 25] on span "Оплачено" at bounding box center [881, 26] width 63 height 14
click at [899, 58] on li "Прийнято" at bounding box center [889, 61] width 92 height 26
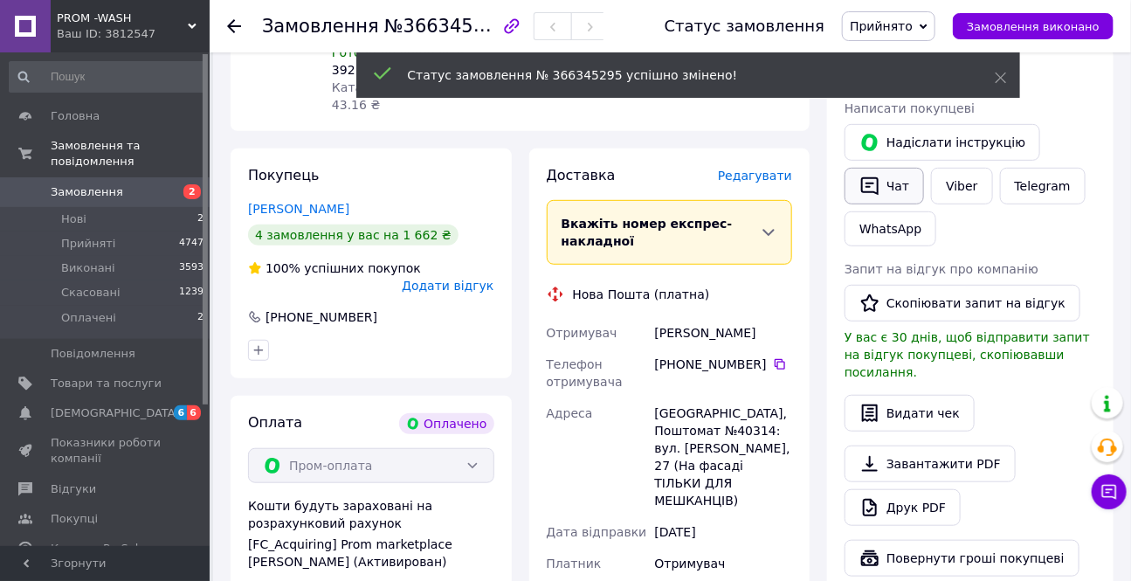
scroll to position [247, 0]
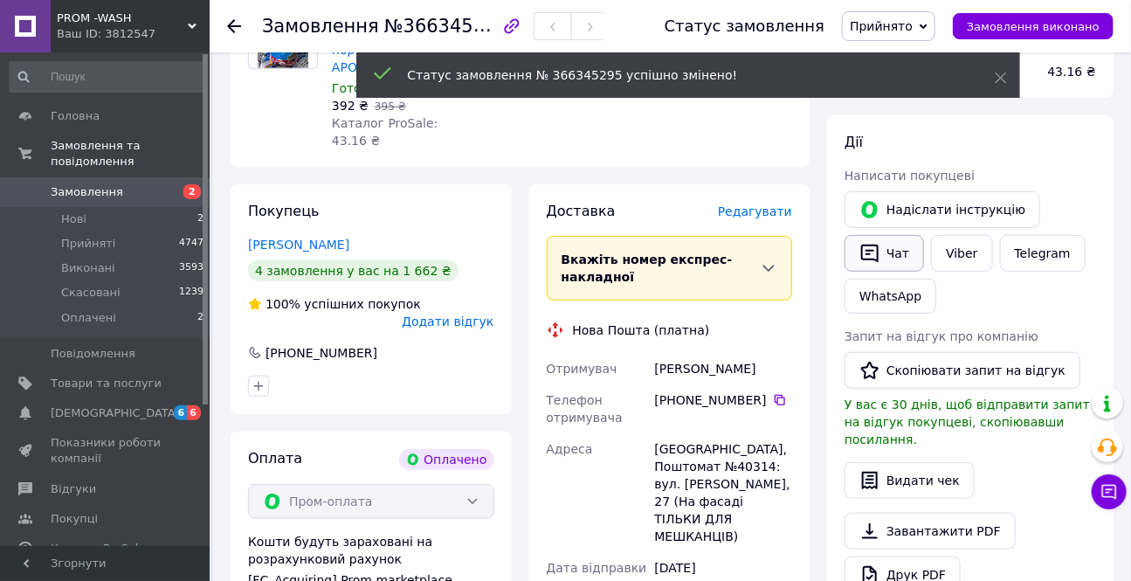
click at [872, 245] on icon "button" at bounding box center [869, 253] width 21 height 21
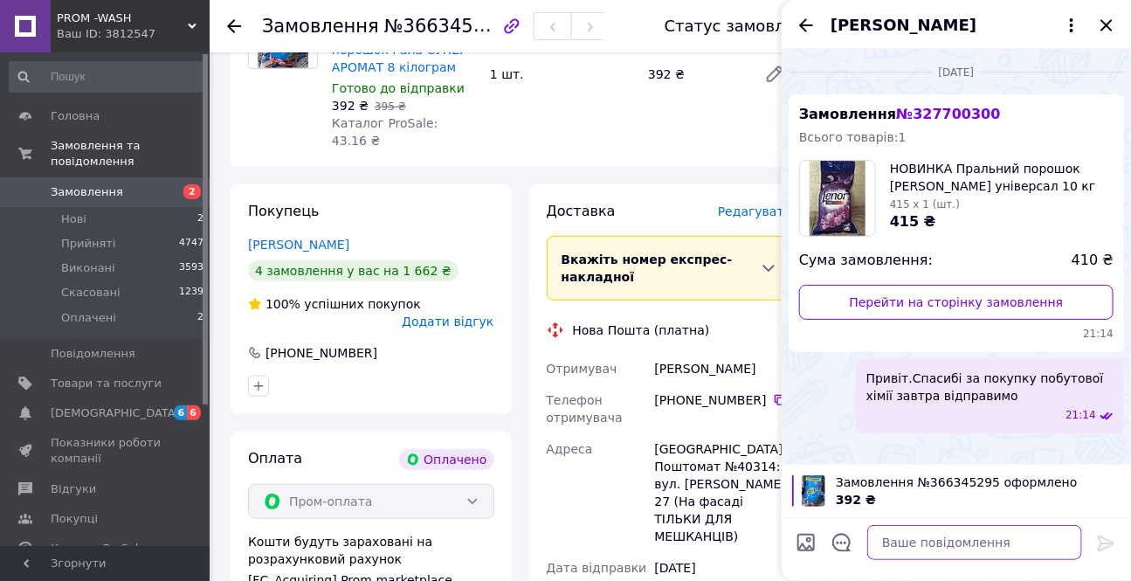
paste textarea "Привіт.Спасибі за покупку побутової хімії завтра відправимо"
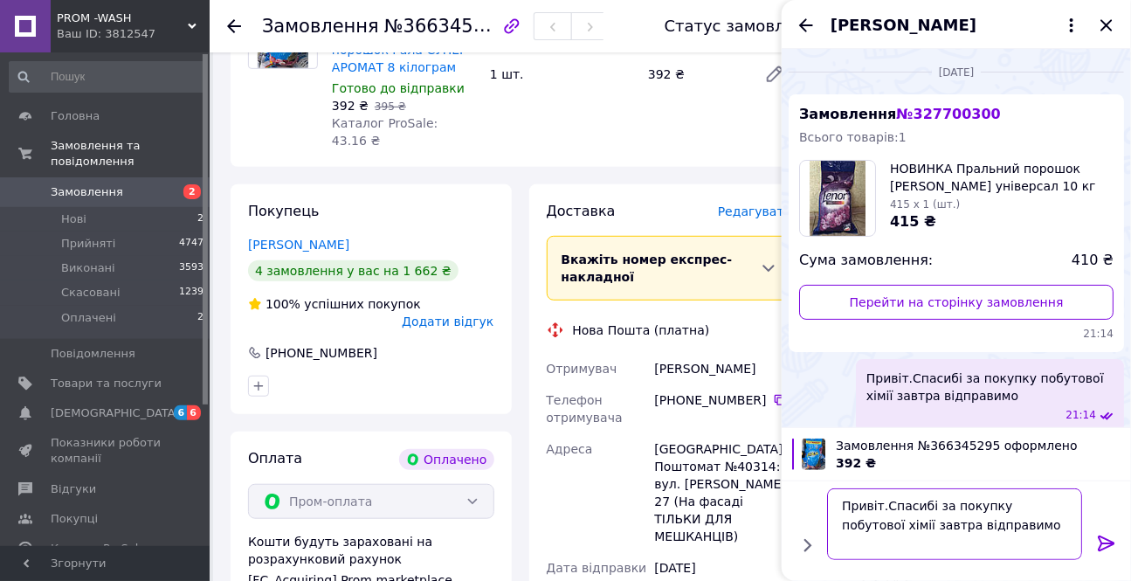
scroll to position [1, 0]
type textarea "Привіт.Спасибі за покупку побутової хімії завтра відправимо"
click at [1106, 540] on icon at bounding box center [1106, 543] width 21 height 21
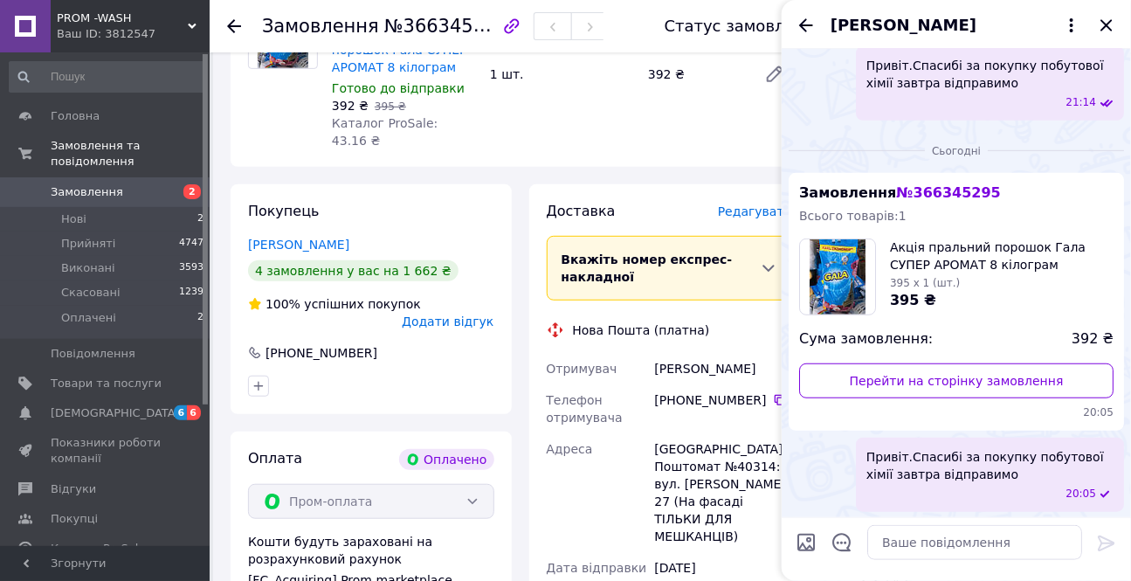
scroll to position [314, 0]
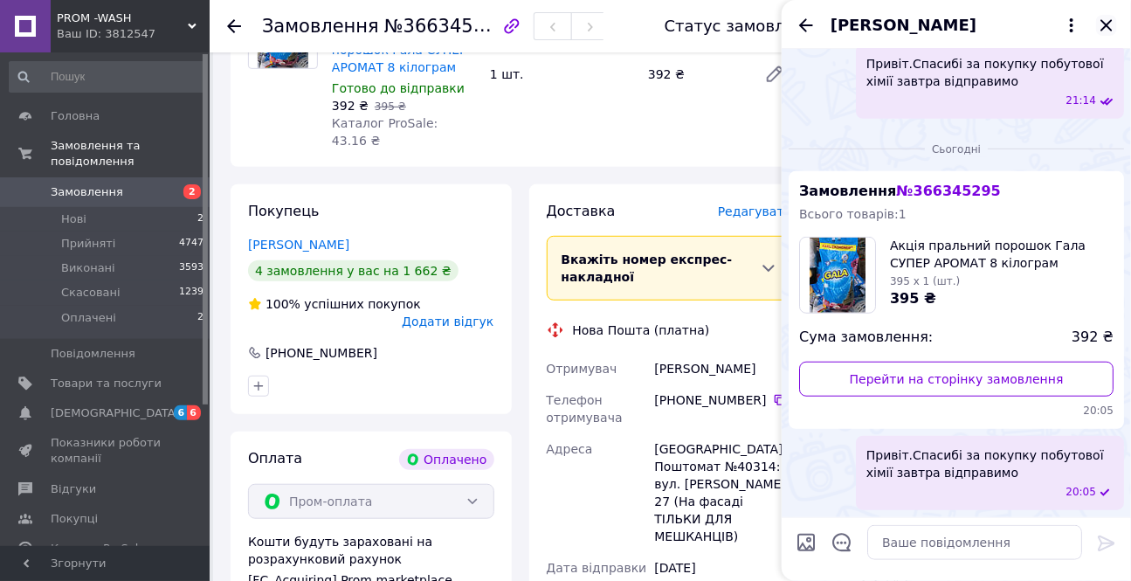
click at [1106, 28] on icon "Закрити" at bounding box center [1106, 25] width 21 height 21
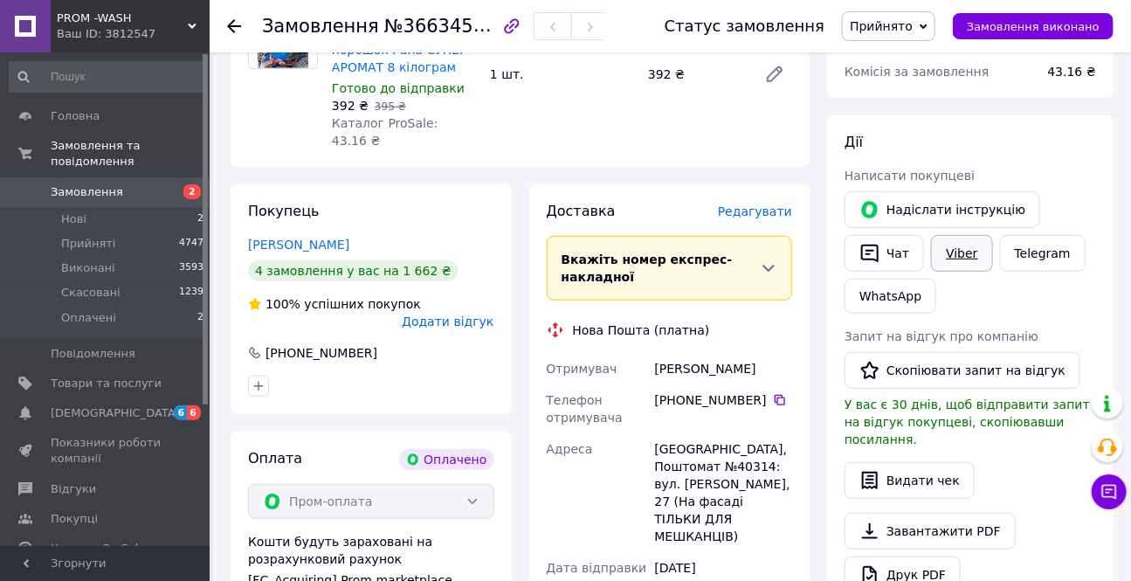
click at [960, 256] on link "Viber" at bounding box center [961, 253] width 61 height 37
click at [1067, 572] on div "Друк PDF" at bounding box center [970, 574] width 252 height 37
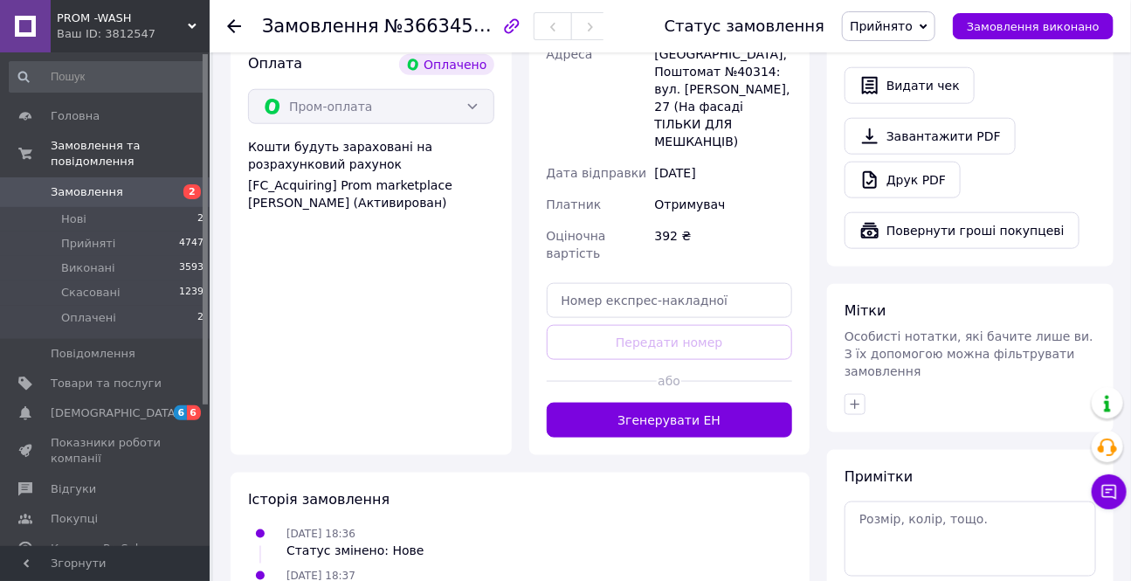
scroll to position [644, 0]
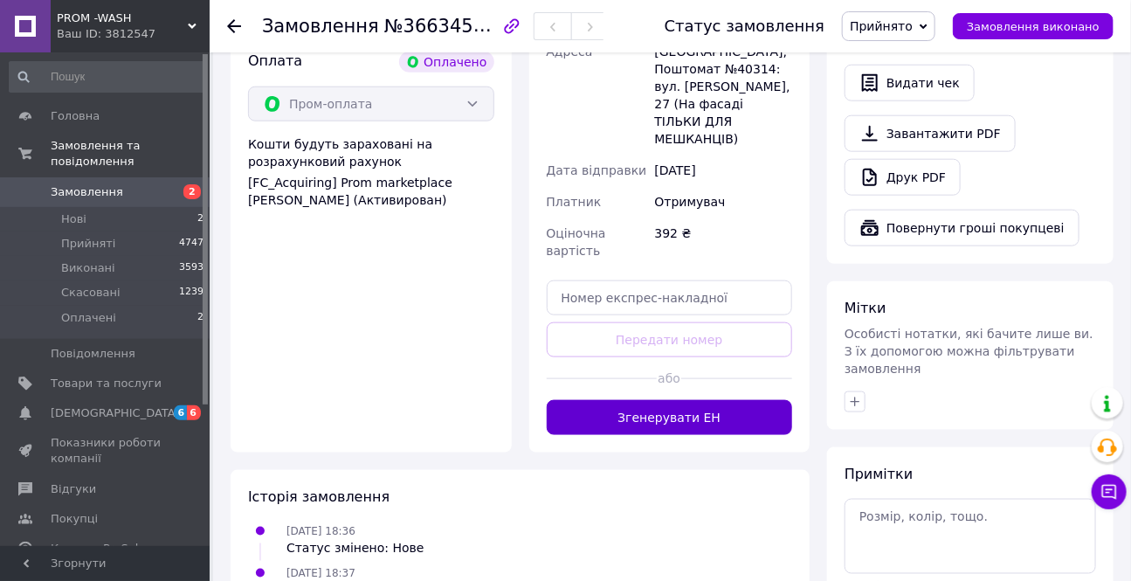
click at [664, 400] on button "Згенерувати ЕН" at bounding box center [670, 417] width 246 height 35
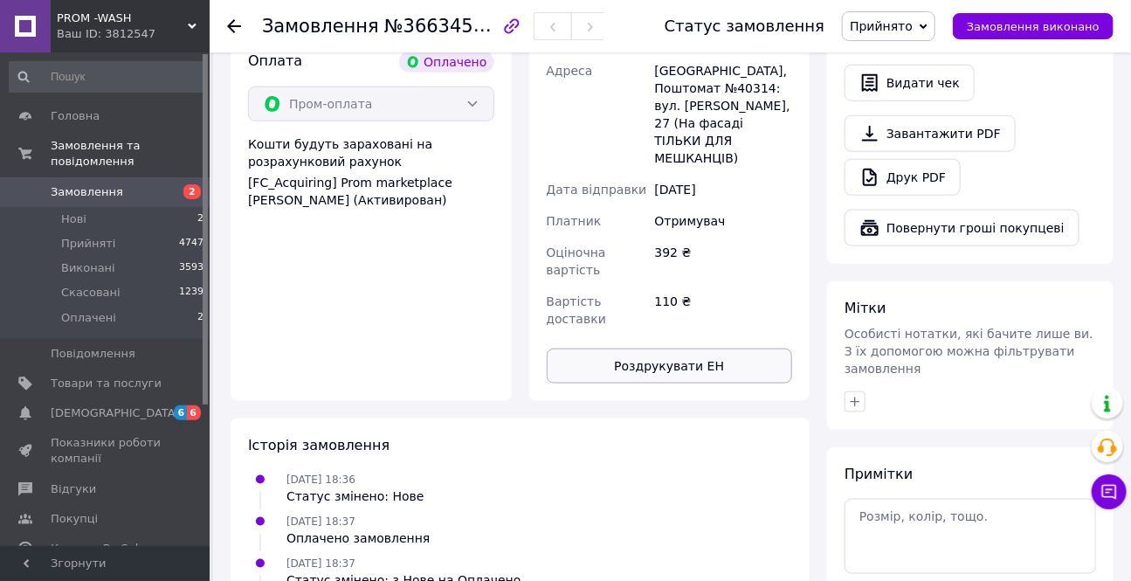
click at [677, 348] on button "Роздрукувати ЕН" at bounding box center [670, 365] width 246 height 35
click at [236, 25] on use at bounding box center [234, 26] width 14 height 14
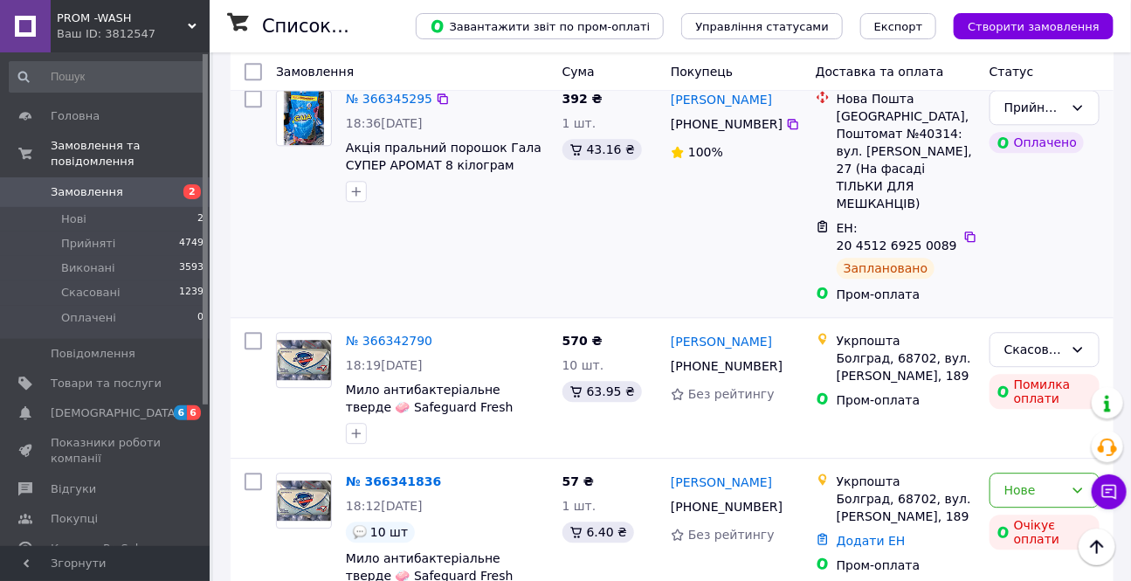
scroll to position [1588, 0]
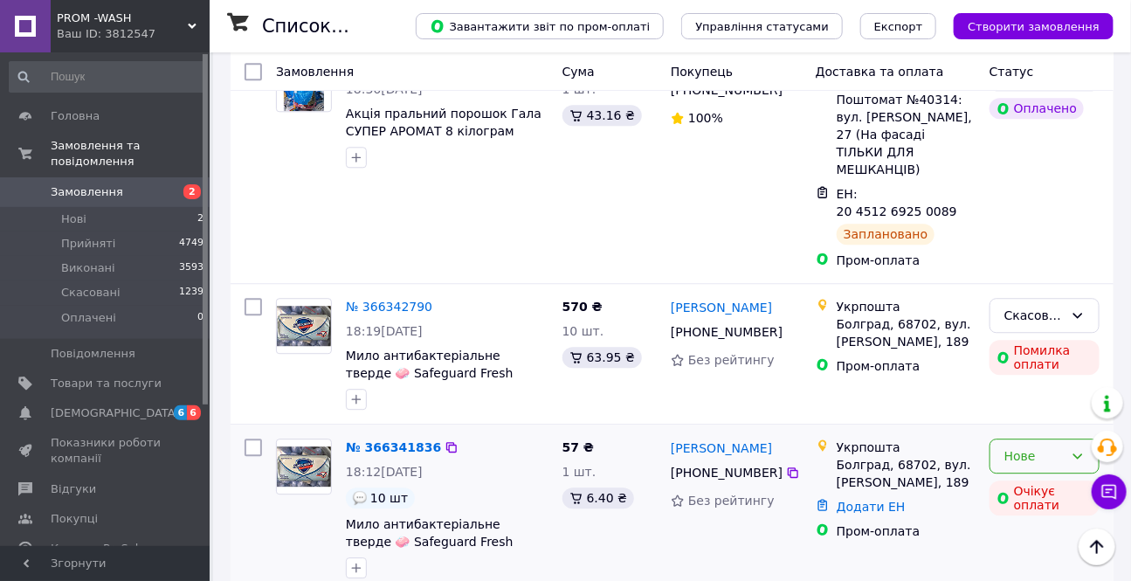
click at [1039, 446] on div "Нове" at bounding box center [1033, 455] width 59 height 19
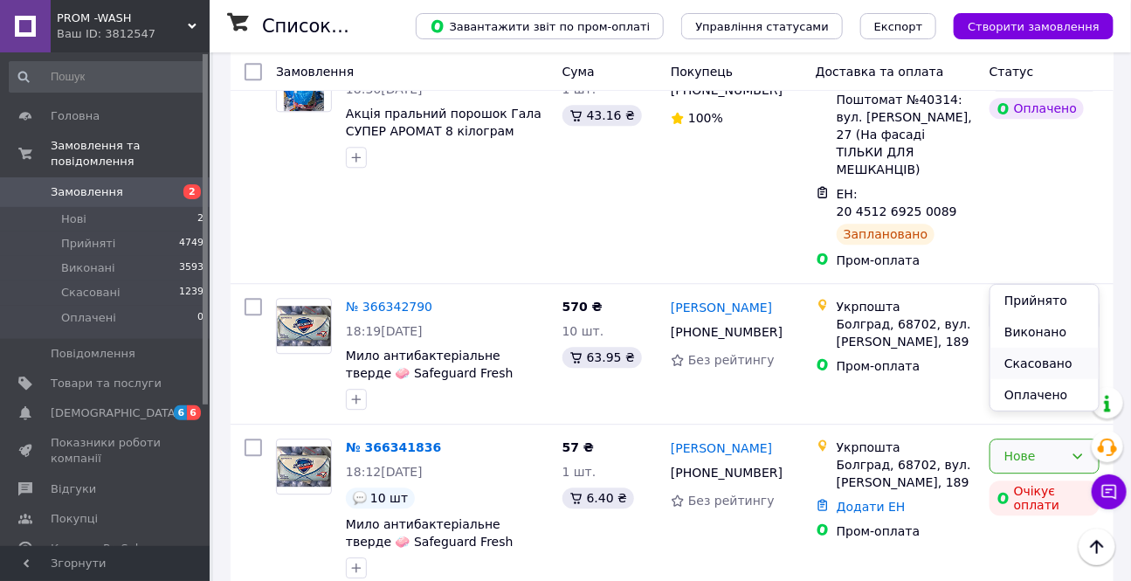
click at [1033, 362] on li "Скасовано" at bounding box center [1044, 363] width 108 height 31
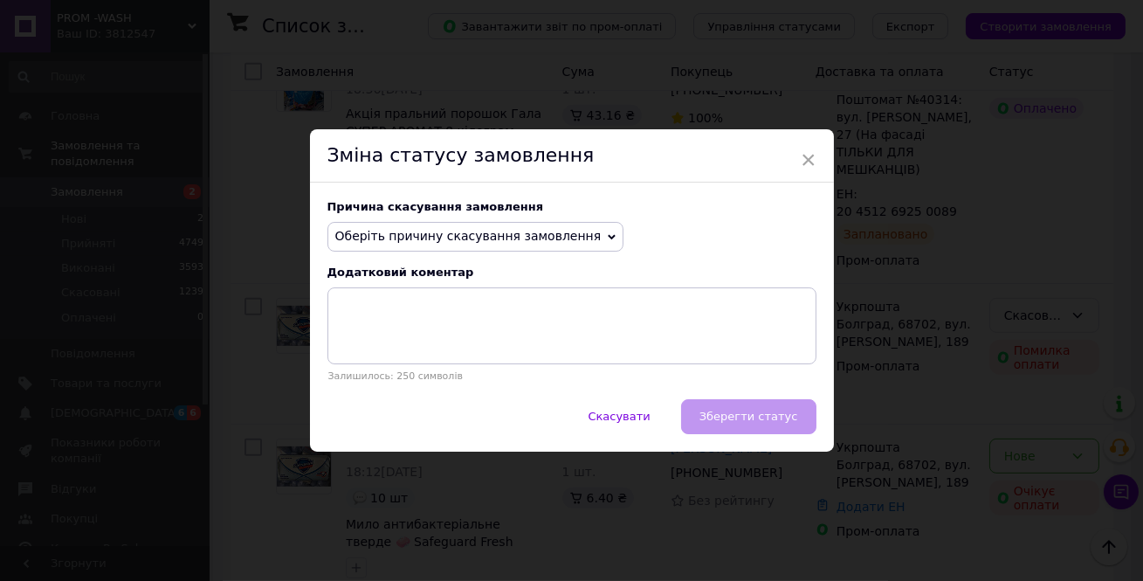
click at [461, 243] on span "Оберіть причину скасування замовлення" at bounding box center [468, 236] width 266 height 14
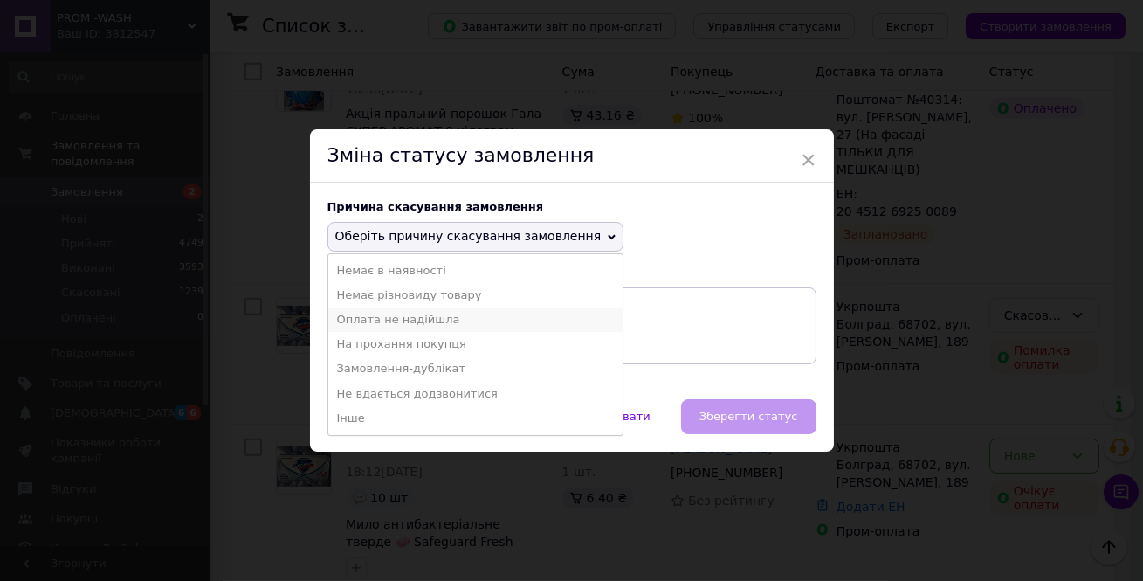
click at [406, 323] on li "Оплата не надійшла" at bounding box center [475, 319] width 295 height 24
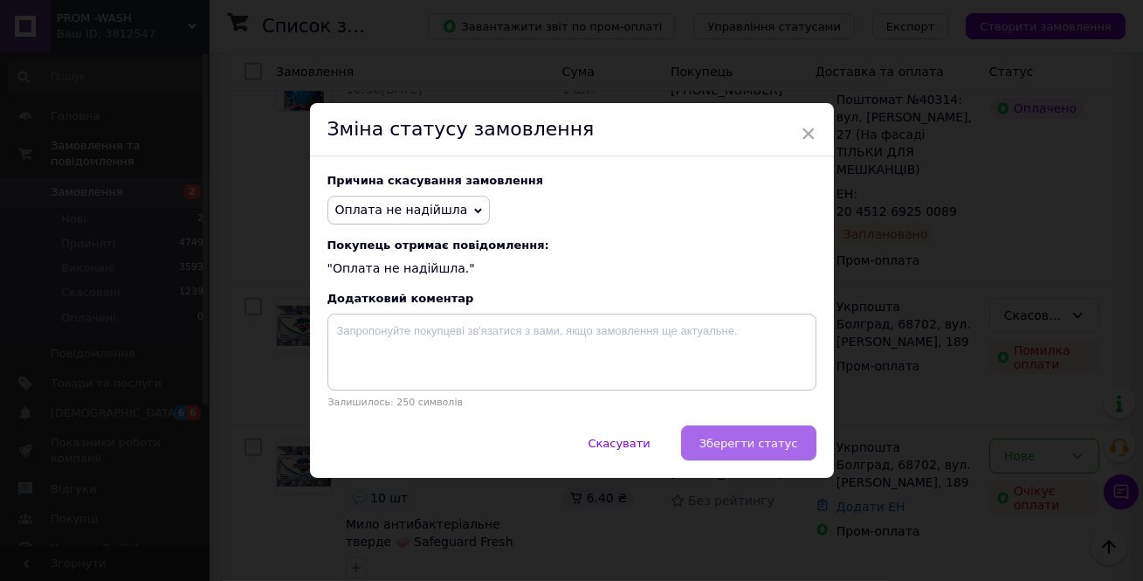
click at [772, 440] on span "Зберегти статус" at bounding box center [749, 443] width 99 height 13
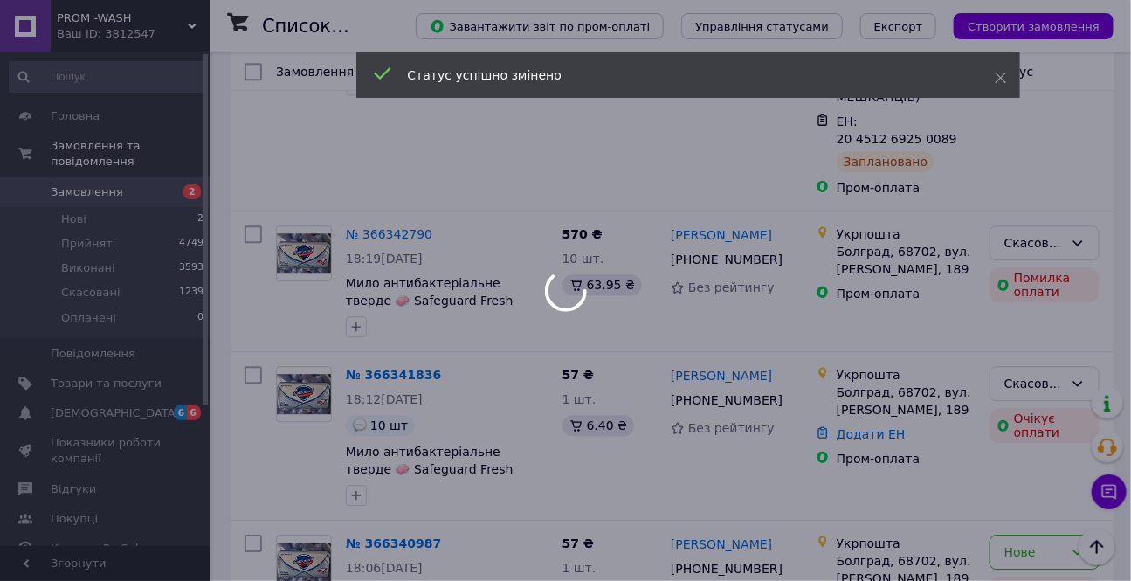
scroll to position [1667, 0]
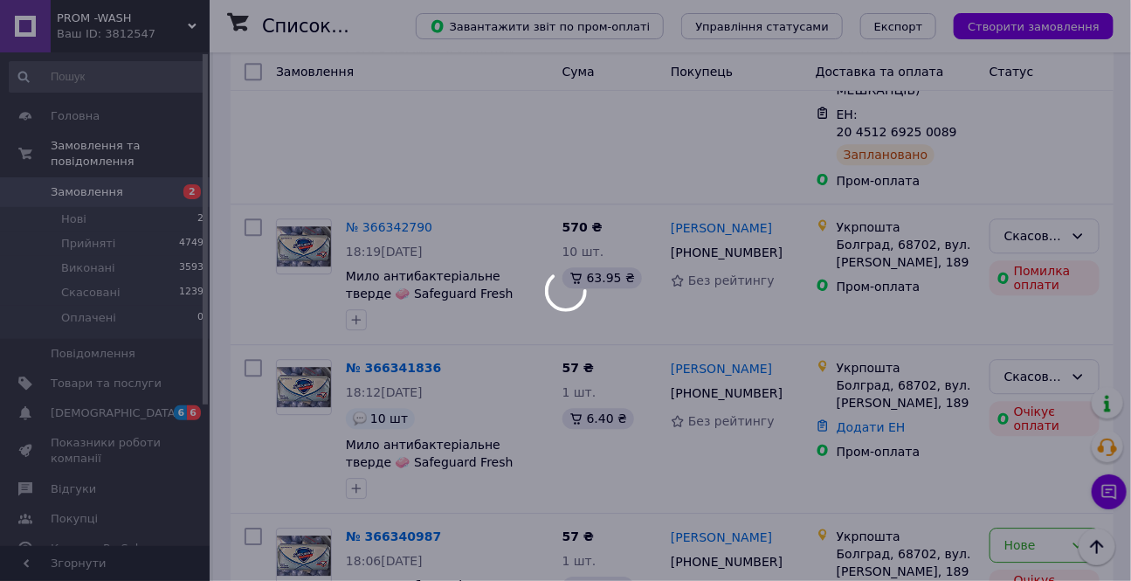
click at [1047, 352] on div at bounding box center [565, 290] width 1131 height 581
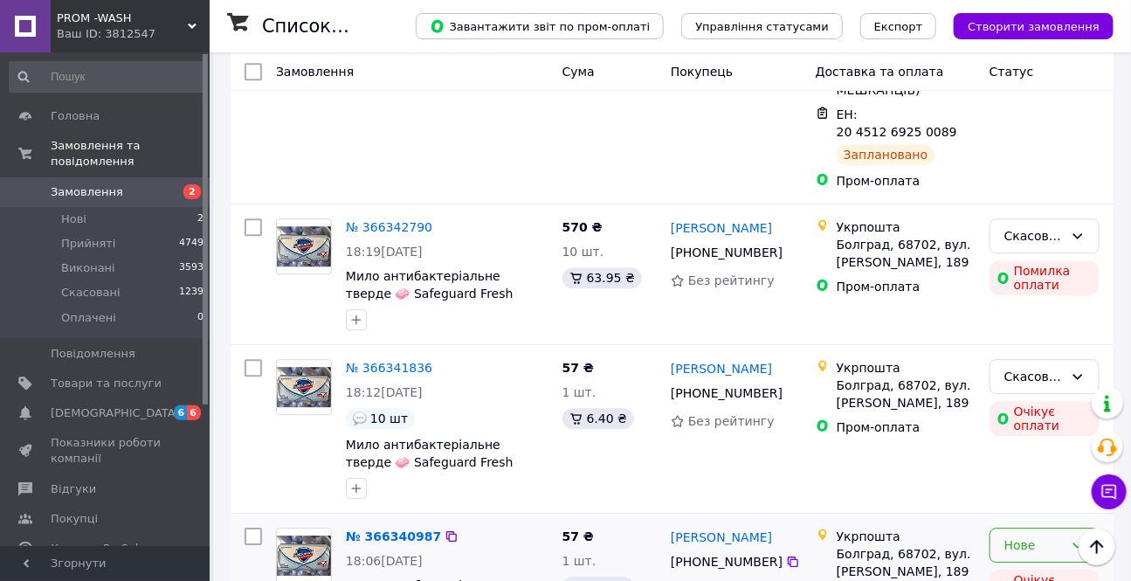
click at [1046, 535] on div "Нове" at bounding box center [1033, 544] width 59 height 19
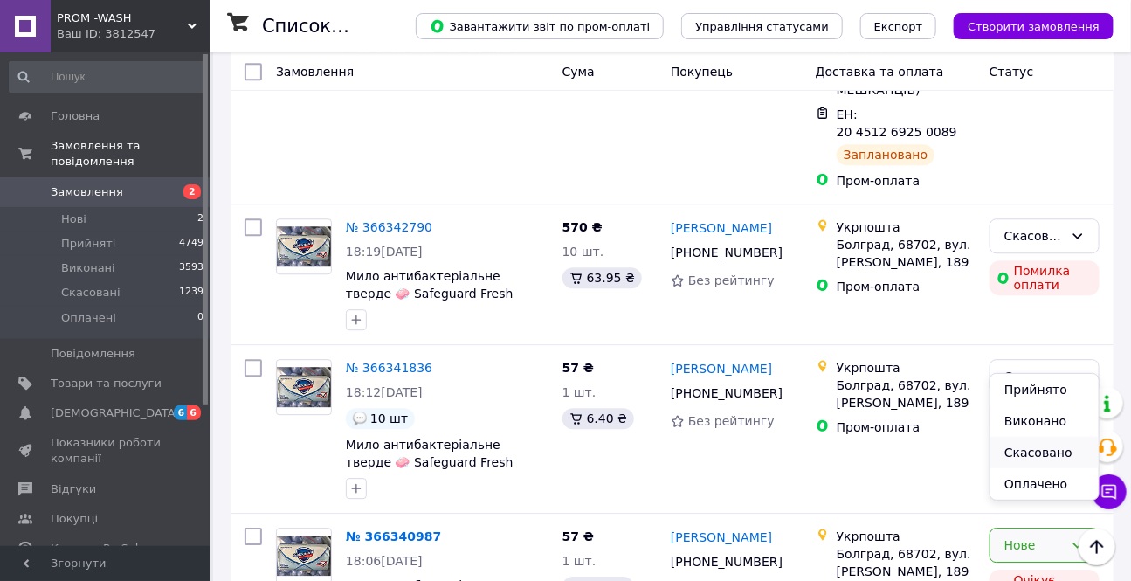
click at [1022, 451] on li "Скасовано" at bounding box center [1044, 452] width 108 height 31
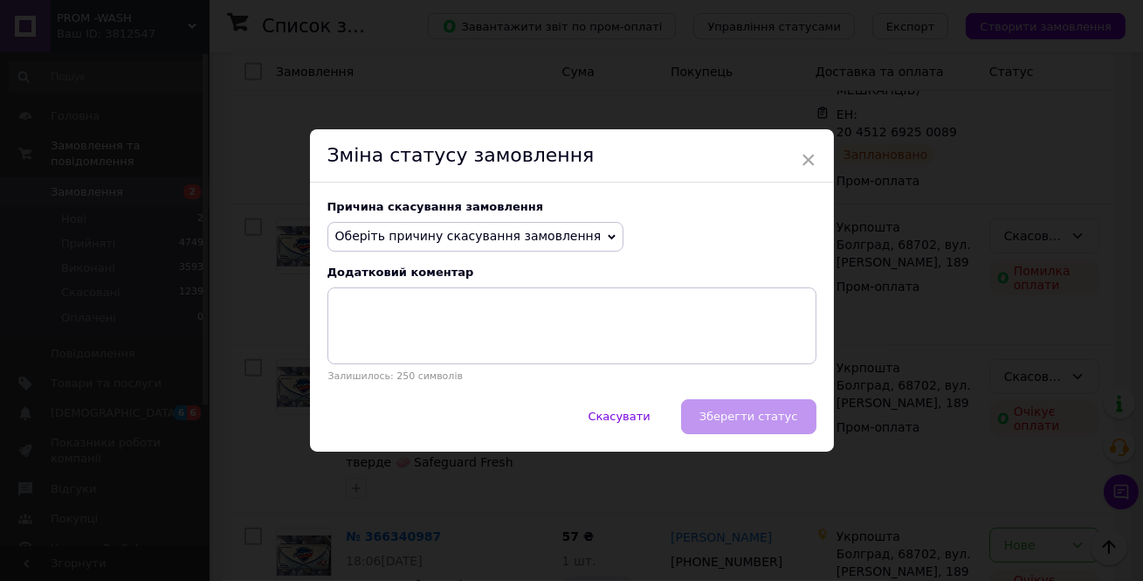
click at [445, 231] on span "Оберіть причину скасування замовлення" at bounding box center [468, 236] width 266 height 14
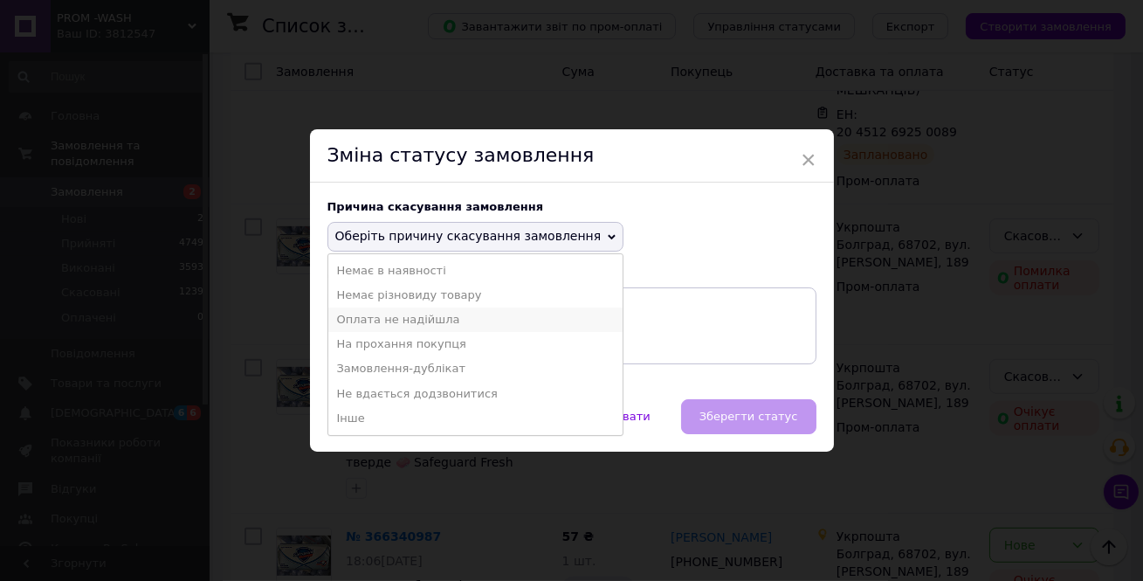
click at [382, 321] on li "Оплата не надійшла" at bounding box center [475, 319] width 295 height 24
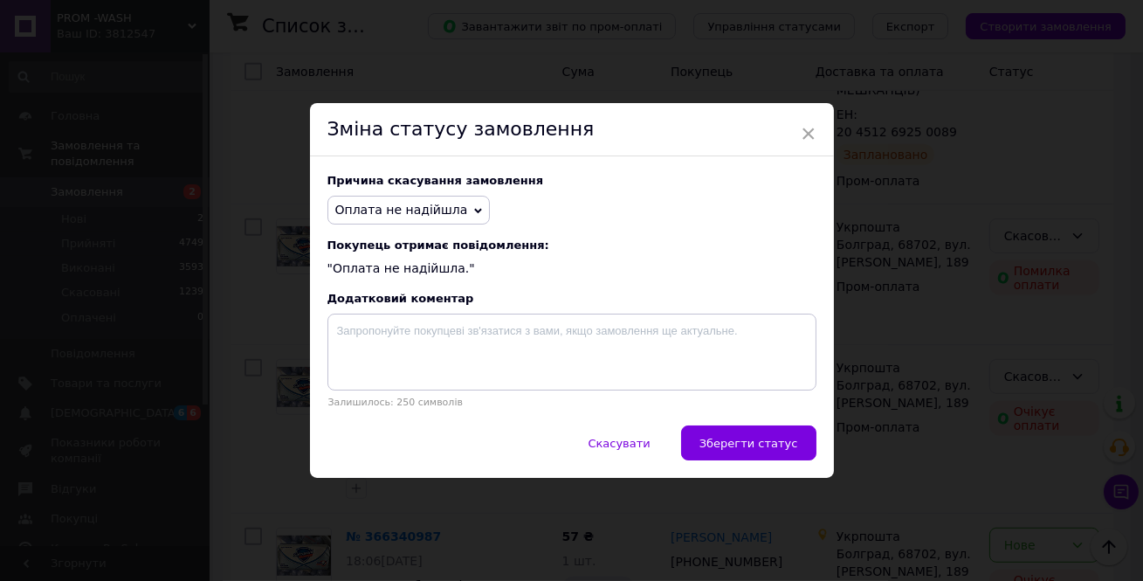
drag, startPoint x: 746, startPoint y: 437, endPoint x: 767, endPoint y: 437, distance: 21.0
click at [747, 437] on span "Зберегти статус" at bounding box center [749, 443] width 99 height 13
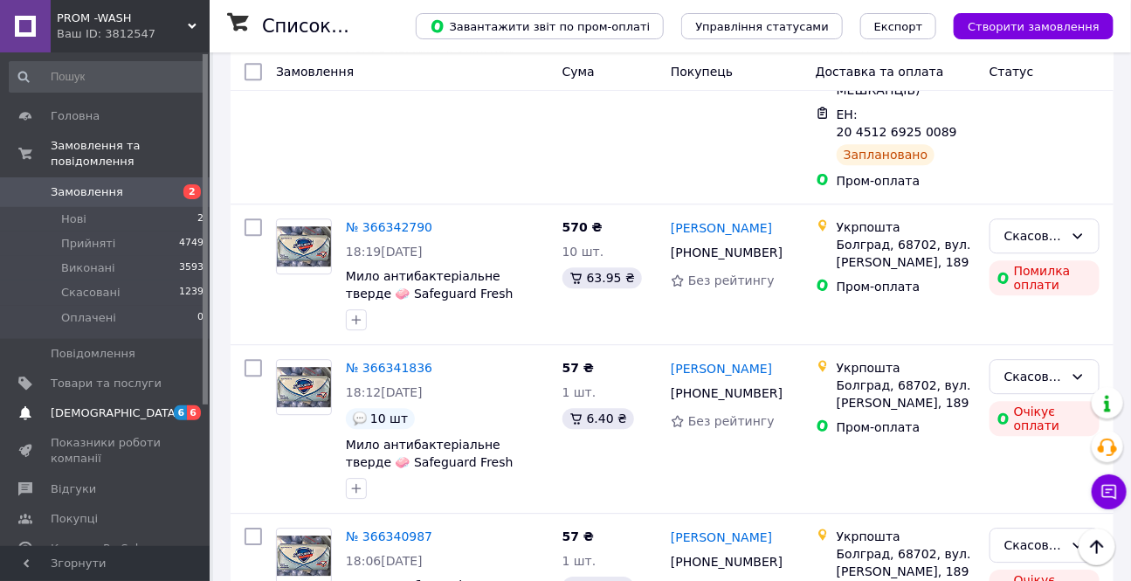
click at [175, 405] on span "6 6" at bounding box center [186, 413] width 48 height 16
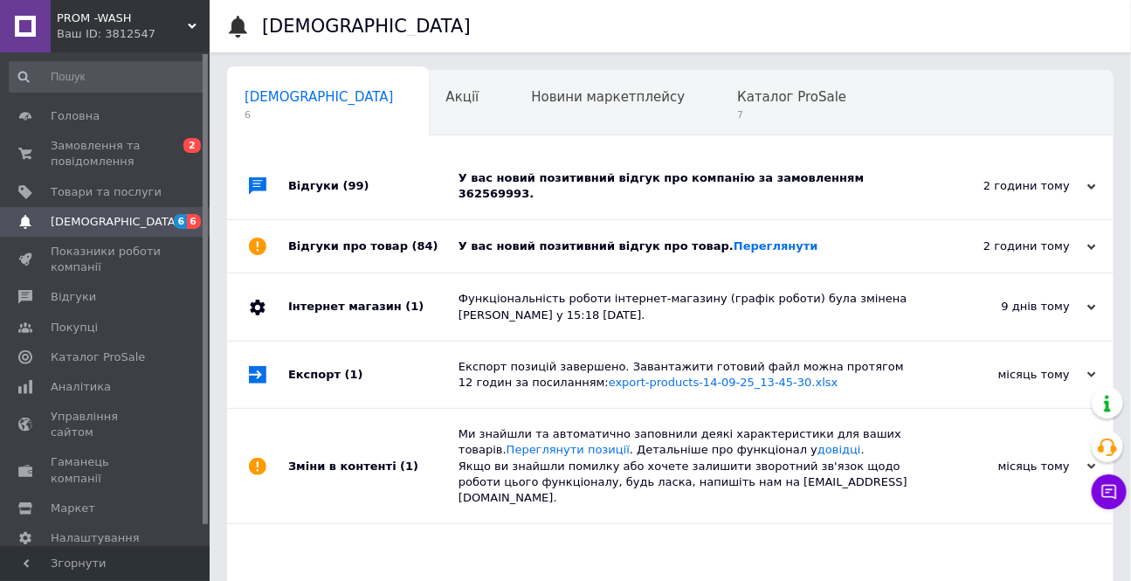
click at [480, 242] on div "У вас новий позитивний відгук про товар. [GEOGRAPHIC_DATA]" at bounding box center [689, 246] width 463 height 52
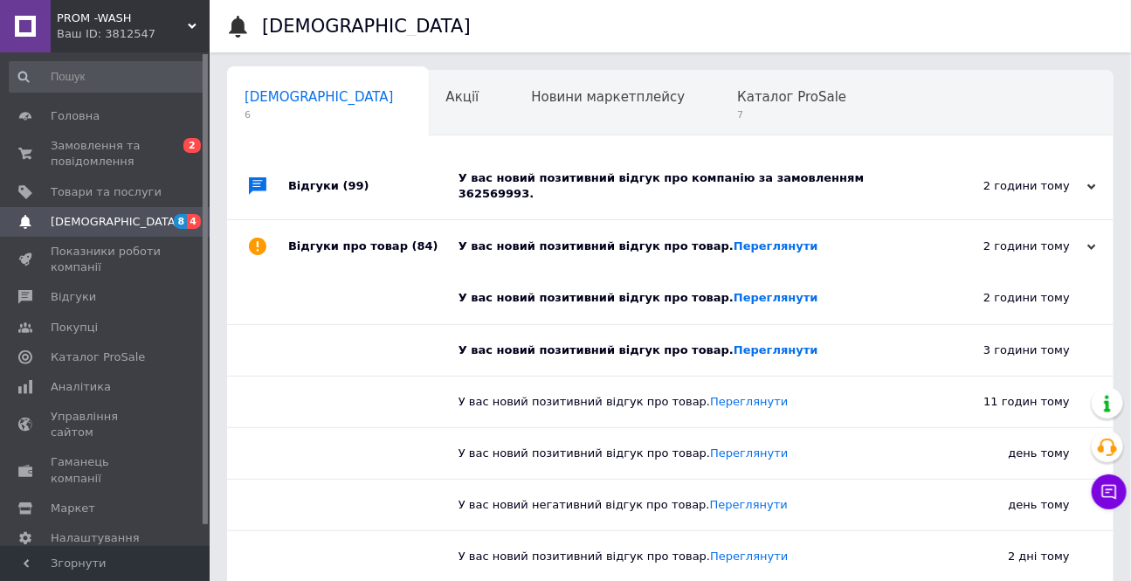
click at [524, 181] on div "У вас новий позитивний відгук про компанію за замовленням 362569993." at bounding box center [689, 185] width 463 height 31
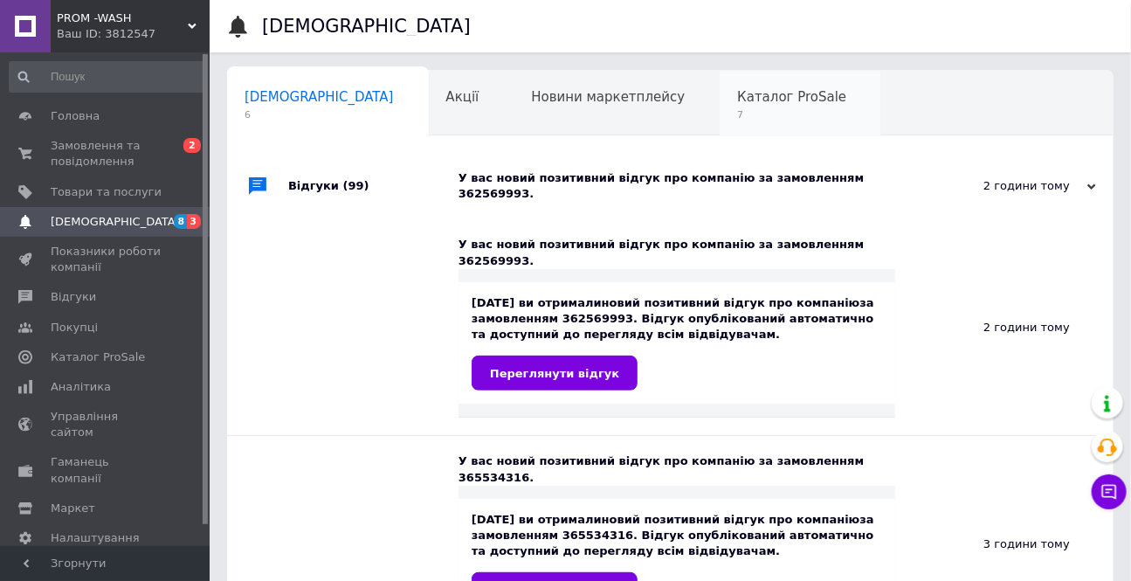
click at [737, 90] on span "Каталог ProSale" at bounding box center [791, 97] width 109 height 16
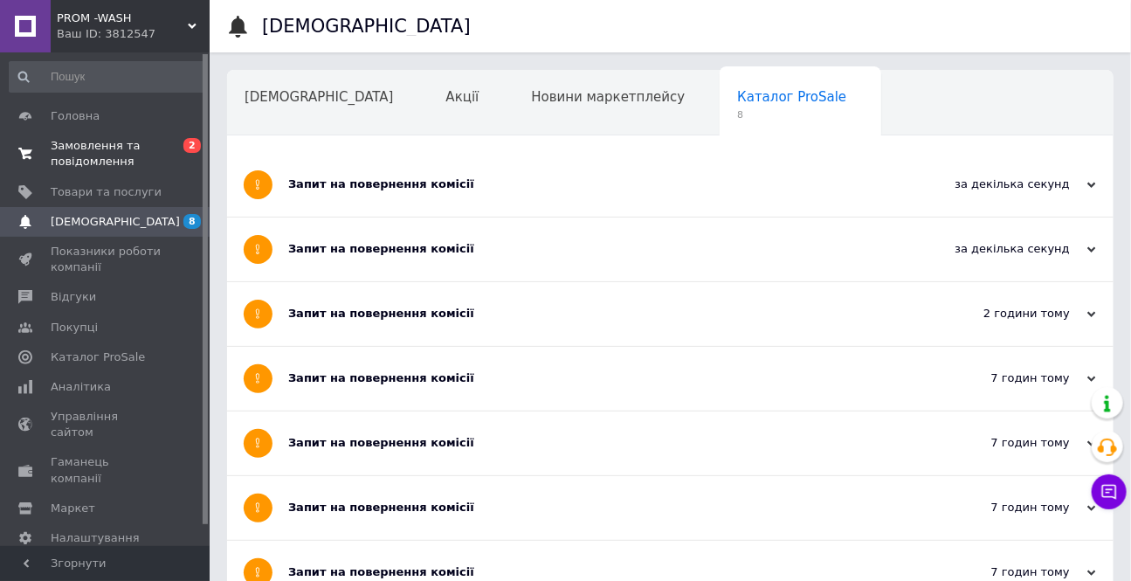
click at [95, 146] on span "Замовлення та повідомлення" at bounding box center [106, 153] width 111 height 31
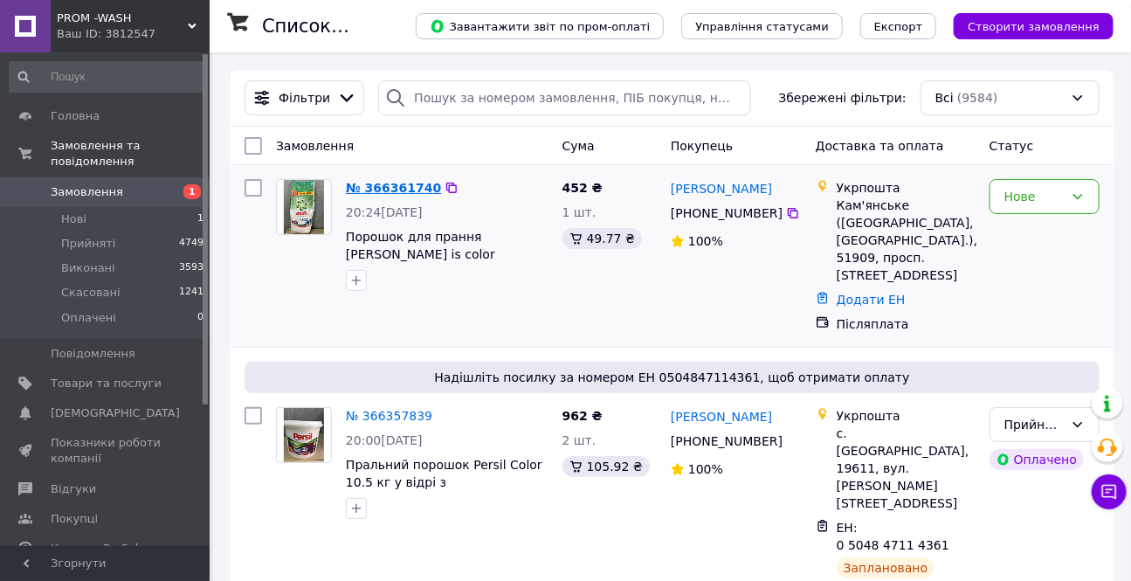
click at [367, 190] on link "№ 366361740" at bounding box center [393, 188] width 95 height 14
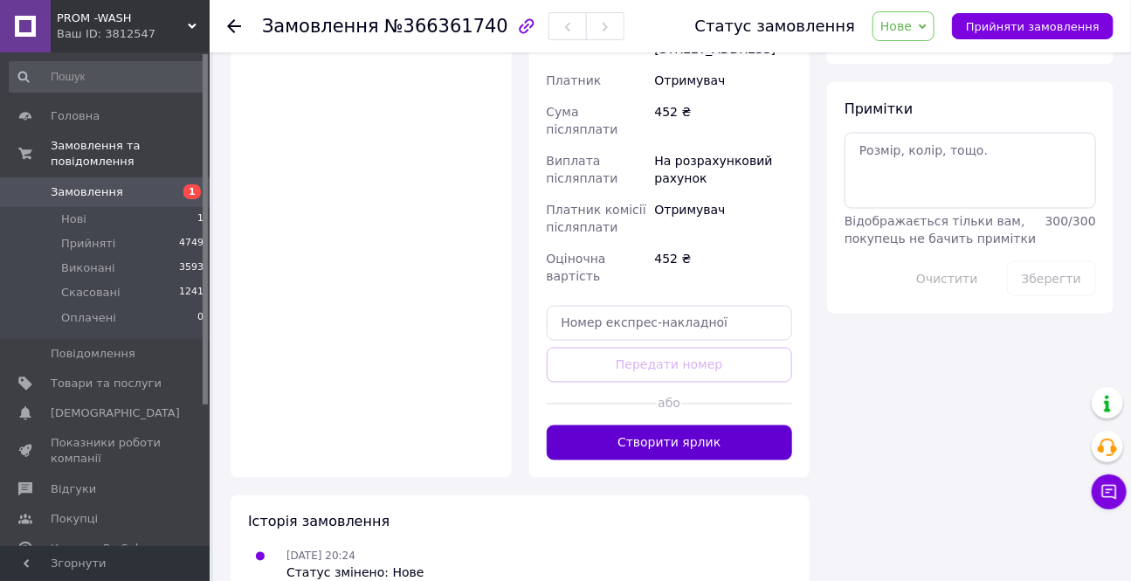
click at [645, 425] on button "Створити ярлик" at bounding box center [670, 442] width 246 height 35
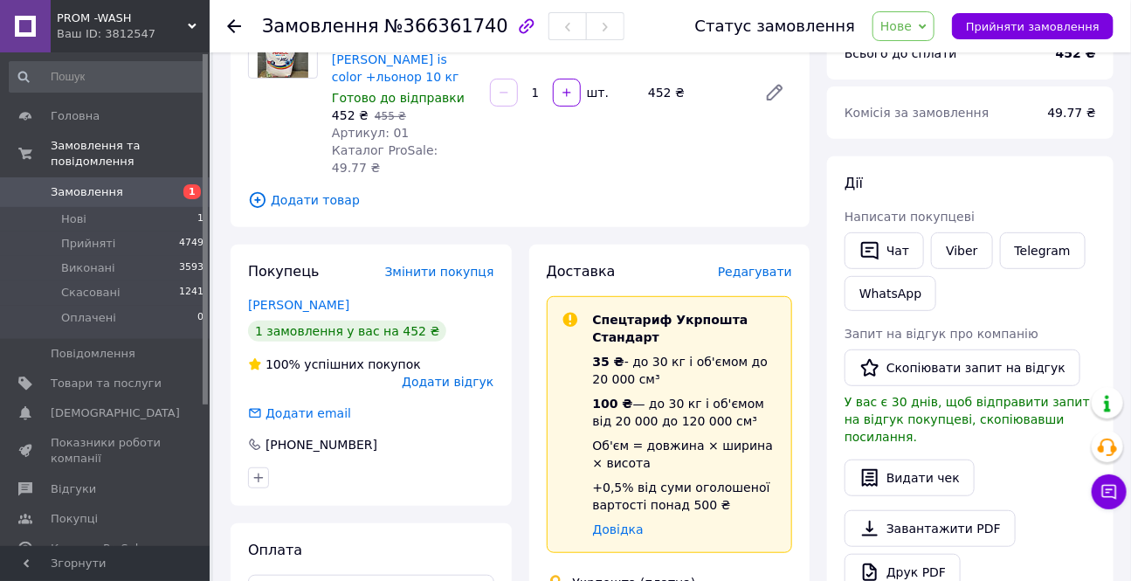
scroll to position [146, 0]
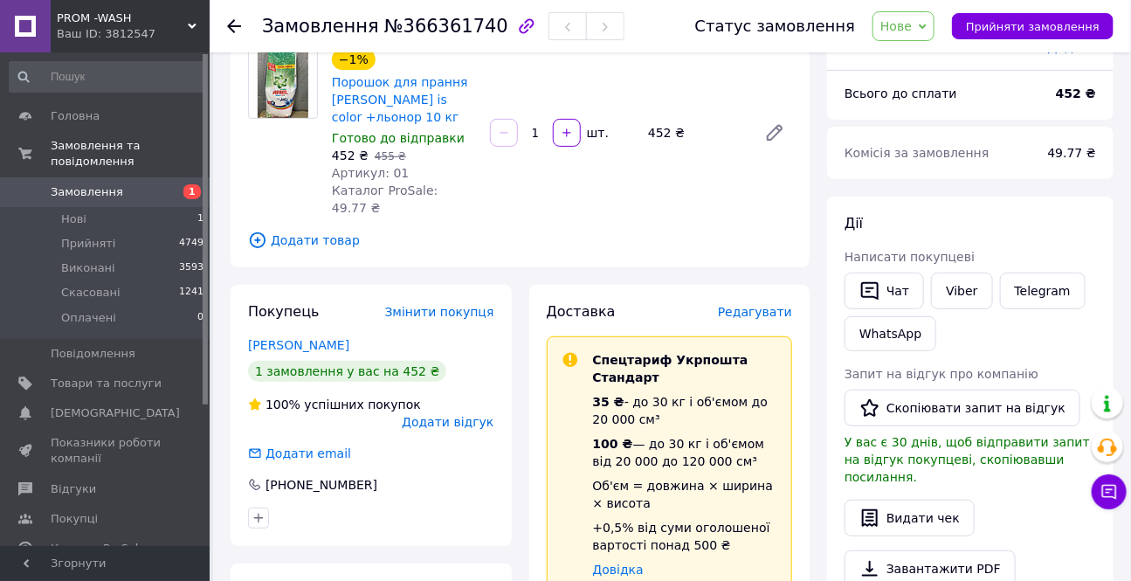
click at [912, 25] on span "Нове" at bounding box center [895, 26] width 31 height 14
click at [906, 55] on li "Прийнято" at bounding box center [913, 61] width 80 height 26
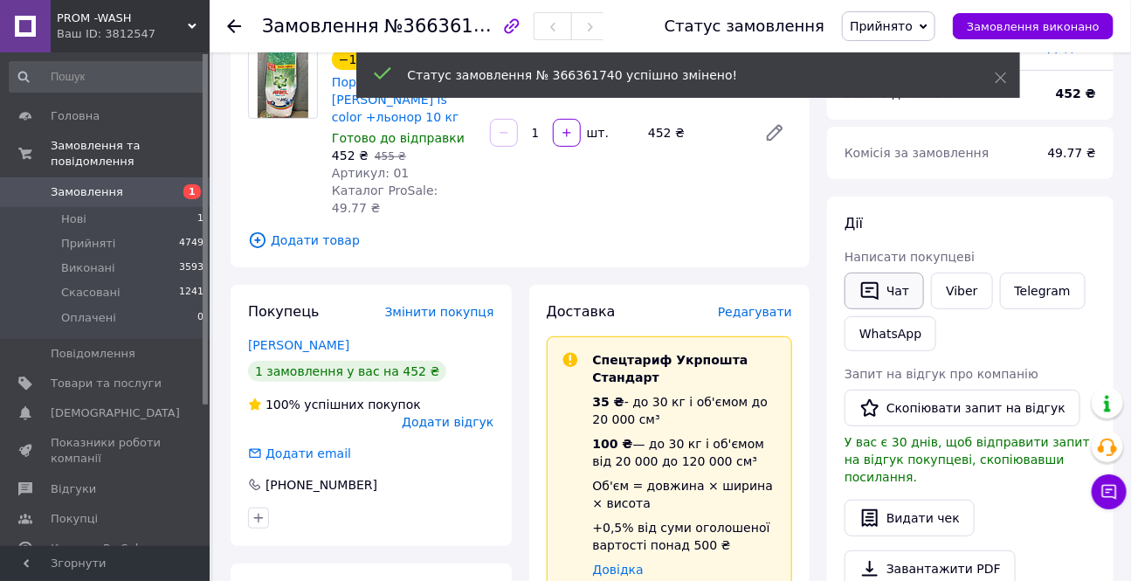
click at [874, 289] on icon "button" at bounding box center [869, 290] width 21 height 21
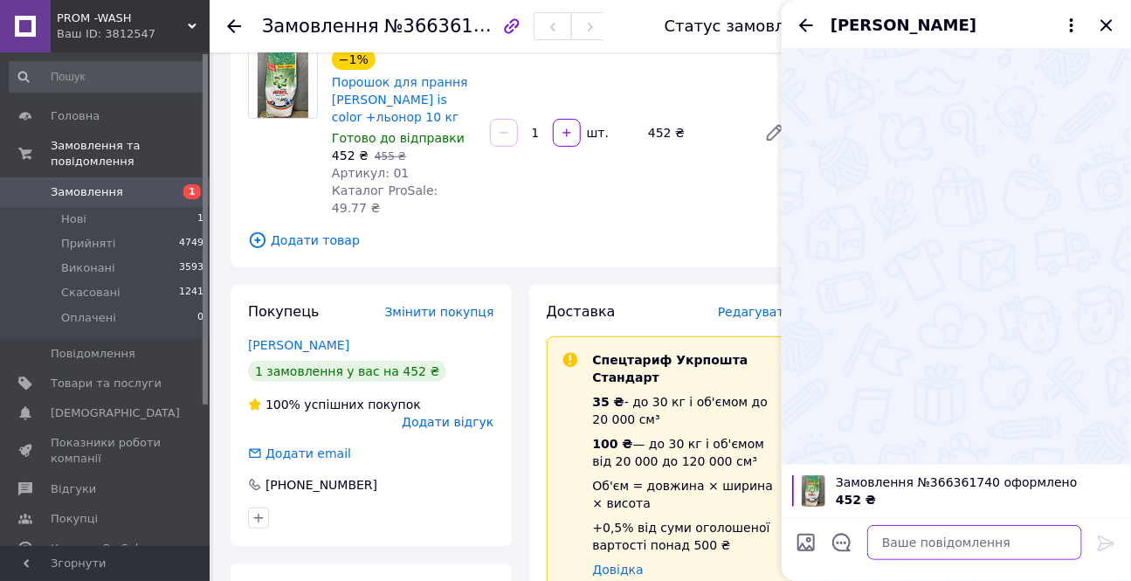
paste textarea "Привіт.Спасибі за покупку побутової хімії завтра відправимо"
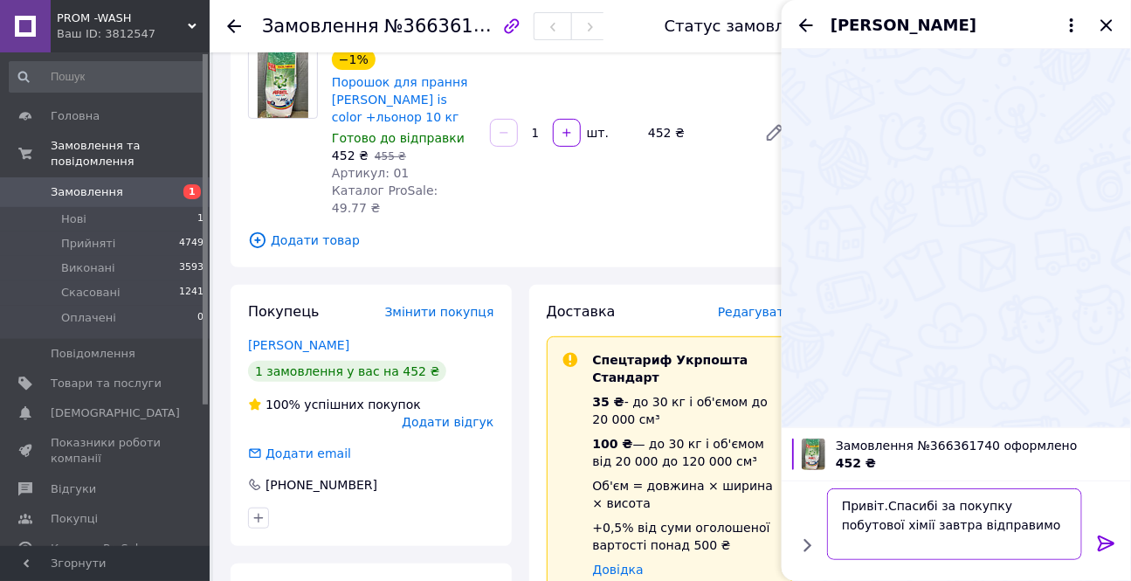
scroll to position [1, 0]
type textarea "Привіт.Спасибі за покупку побутової хімії завтра відправимо"
click at [1099, 544] on icon at bounding box center [1106, 543] width 21 height 21
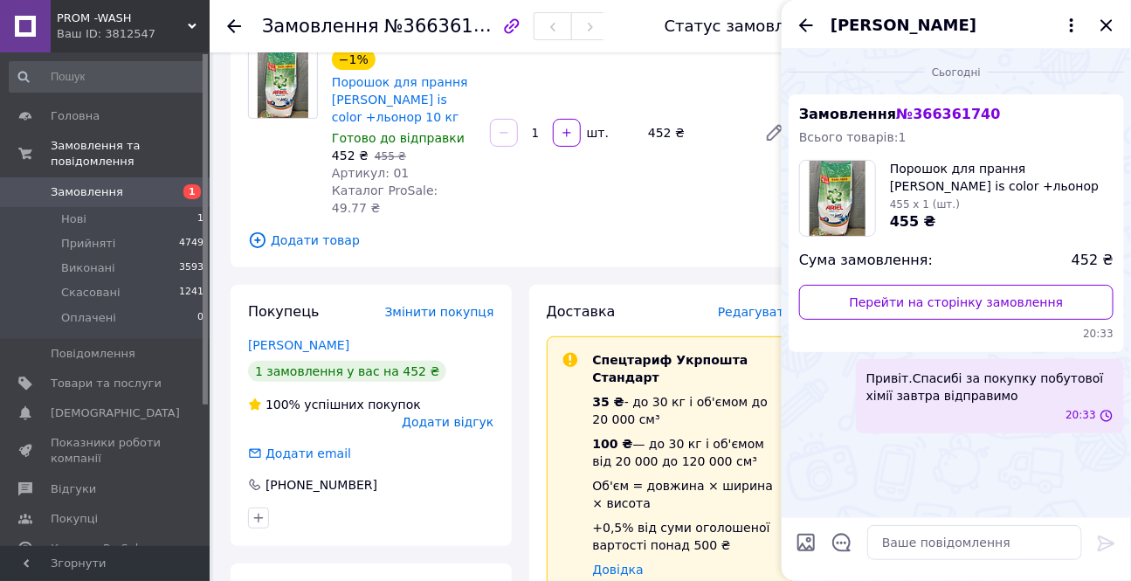
scroll to position [0, 0]
click at [1106, 22] on icon "Закрити" at bounding box center [1106, 25] width 21 height 21
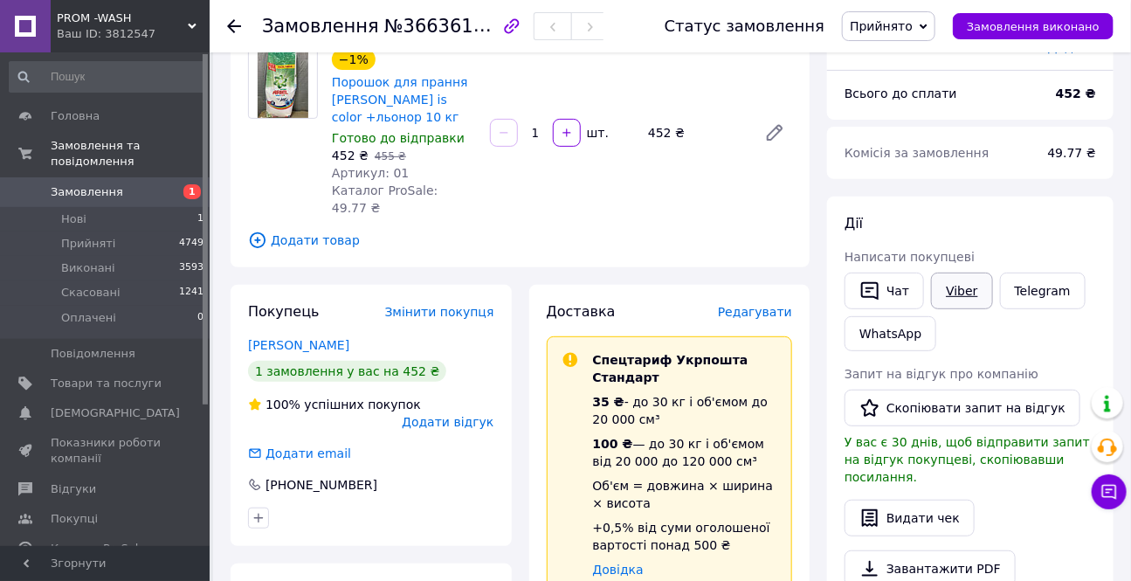
click at [964, 292] on link "Viber" at bounding box center [961, 290] width 61 height 37
drag, startPoint x: 810, startPoint y: 568, endPoint x: 790, endPoint y: 559, distance: 21.9
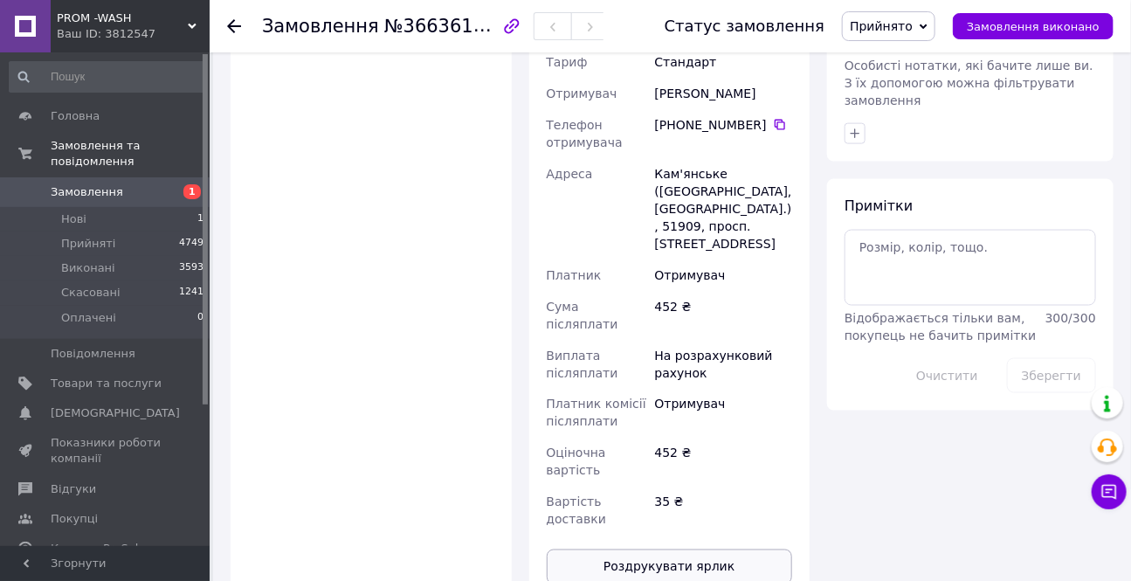
scroll to position [860, 0]
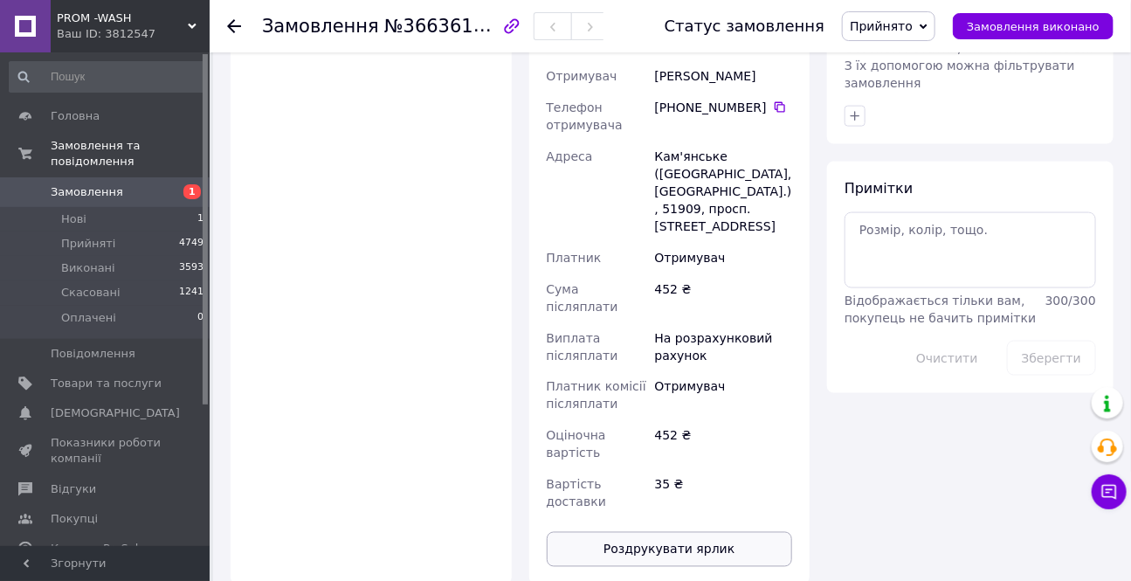
click at [641, 532] on button "Роздрукувати ярлик" at bounding box center [670, 549] width 246 height 35
click at [232, 21] on use at bounding box center [234, 26] width 14 height 14
